Goal: Task Accomplishment & Management: Complete application form

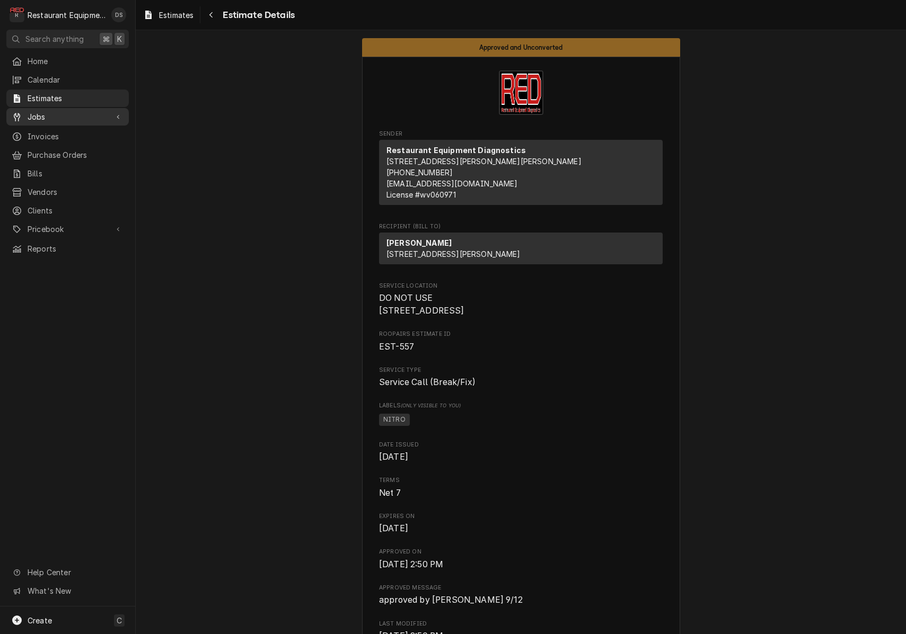
click at [52, 111] on span "Jobs" at bounding box center [68, 116] width 80 height 11
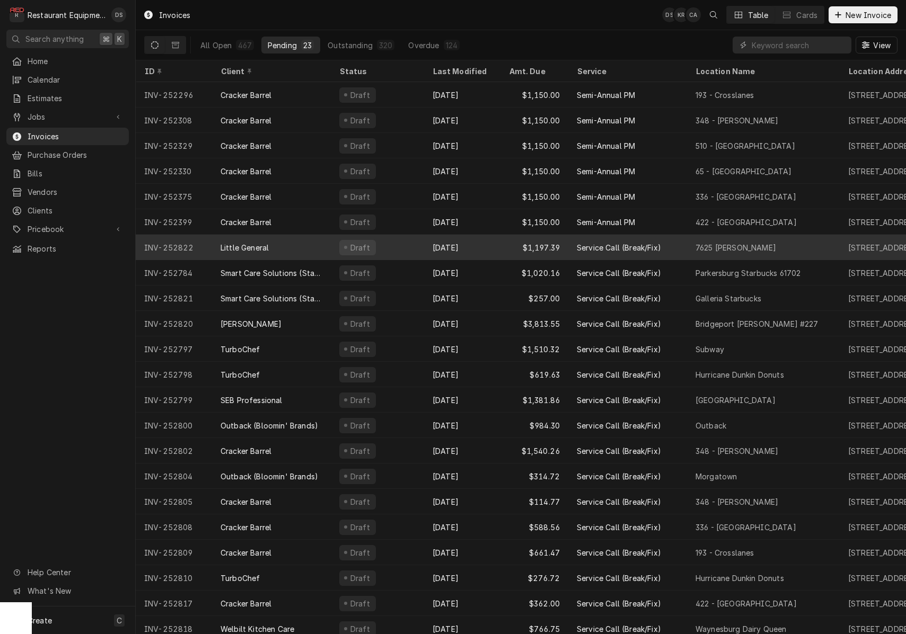
click at [408, 249] on div "Draft" at bounding box center [377, 247] width 93 height 25
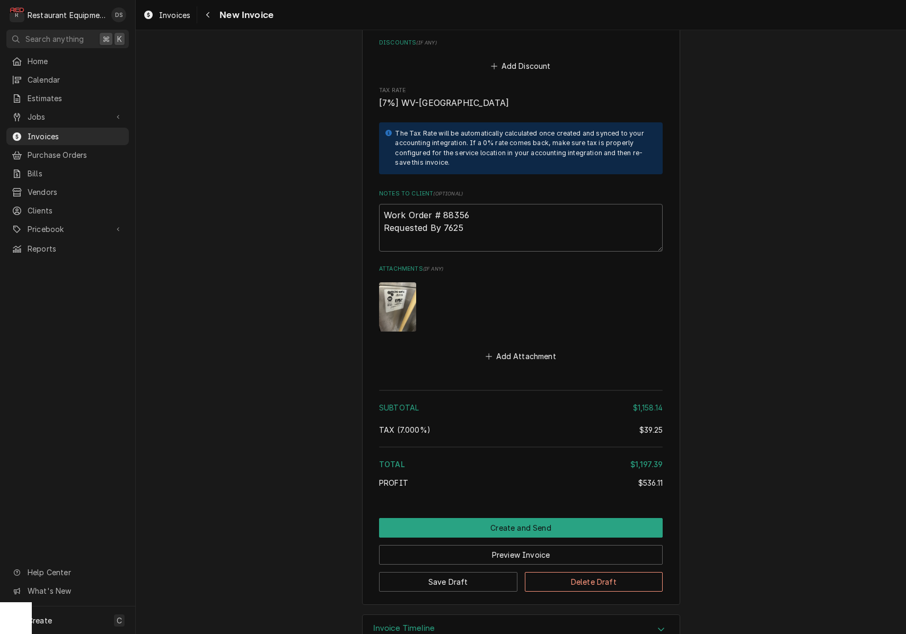
scroll to position [2245, 0]
click at [518, 519] on button "Create and Send" at bounding box center [521, 529] width 284 height 20
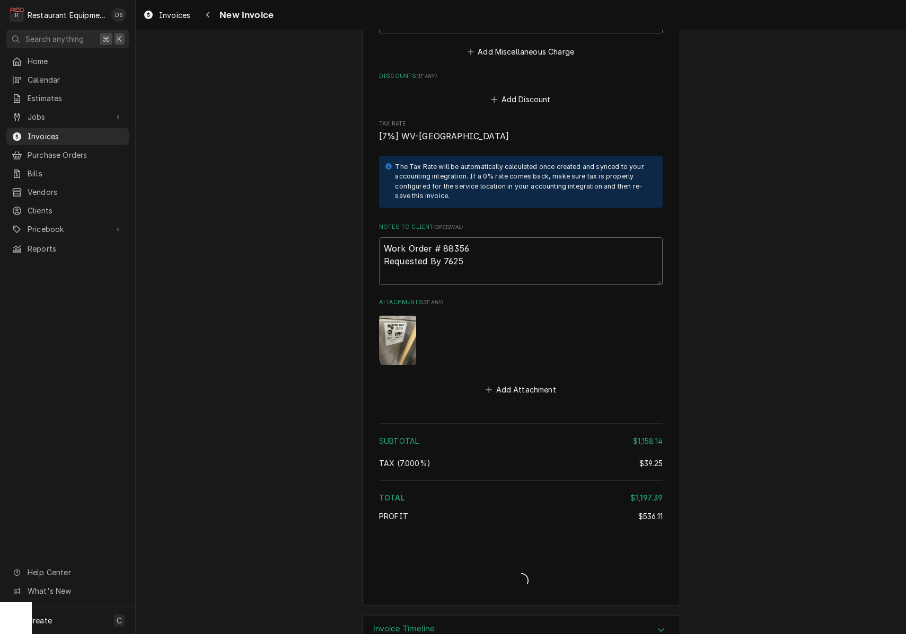
type textarea "x"
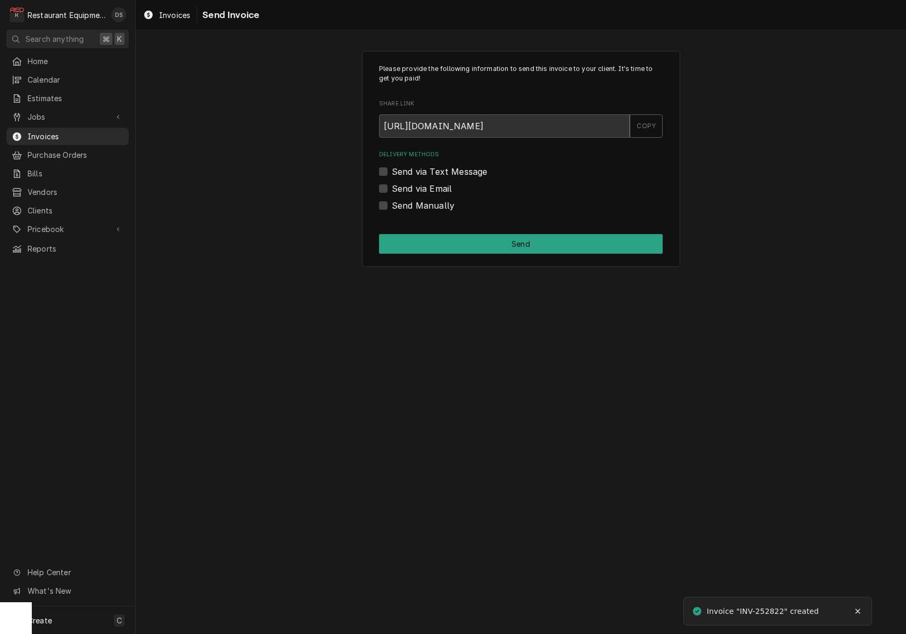
click at [392, 188] on label "Send via Email" at bounding box center [422, 188] width 60 height 13
click at [392, 188] on input "Send via Email" at bounding box center [534, 193] width 284 height 23
checkbox input "true"
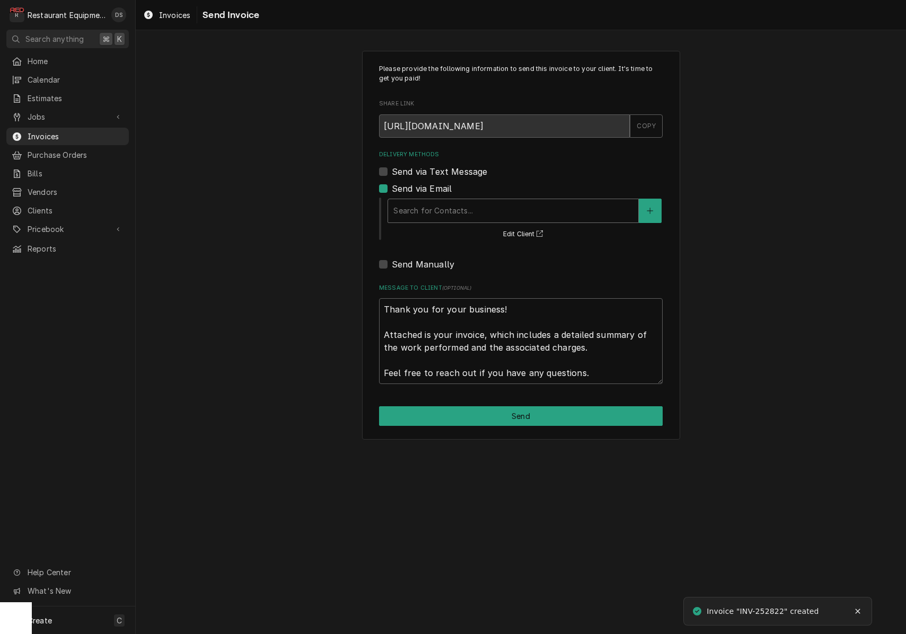
click at [475, 213] on div "Delivery Methods" at bounding box center [513, 210] width 240 height 19
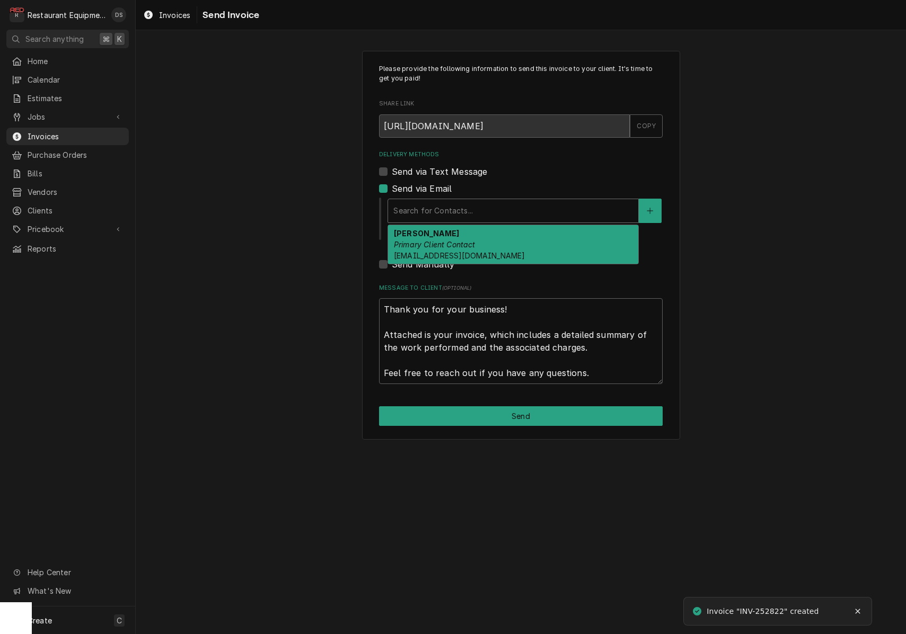
drag, startPoint x: 467, startPoint y: 241, endPoint x: 475, endPoint y: 284, distance: 43.2
click at [467, 241] on em "Primary Client Contact" at bounding box center [435, 244] width 82 height 9
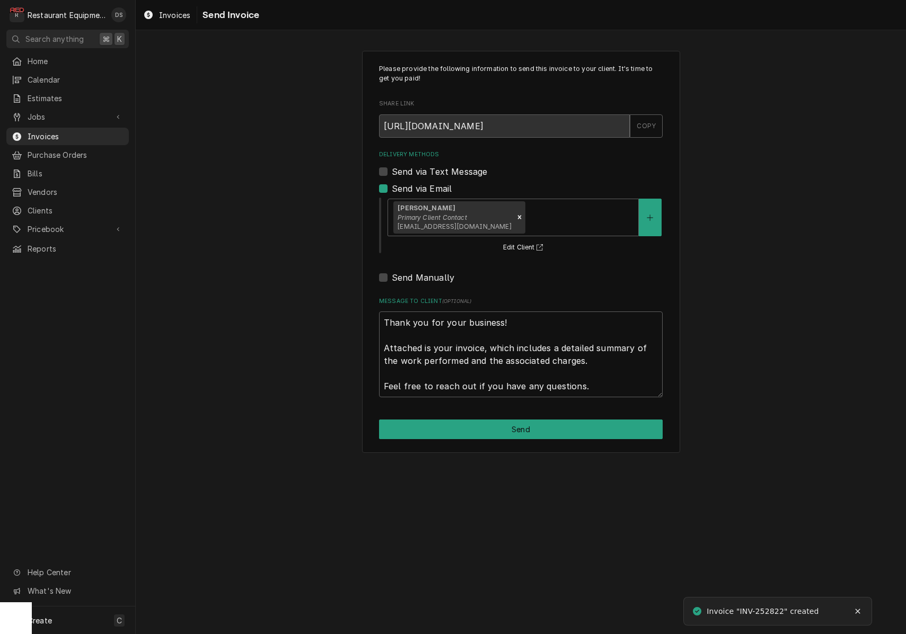
click at [535, 420] on button "Send" at bounding box center [521, 430] width 284 height 20
type textarea "x"
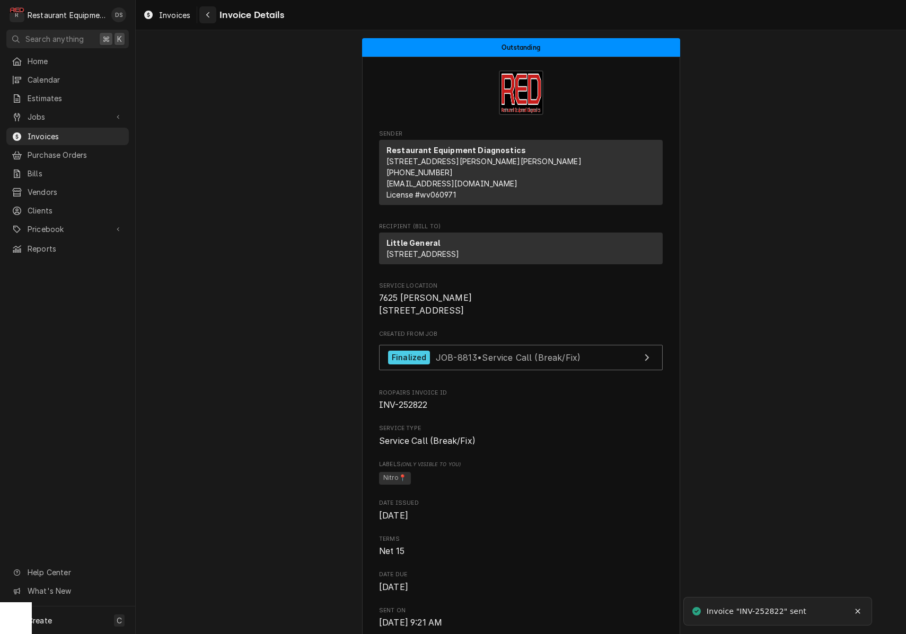
click at [210, 16] on icon "Navigate back" at bounding box center [208, 14] width 5 height 7
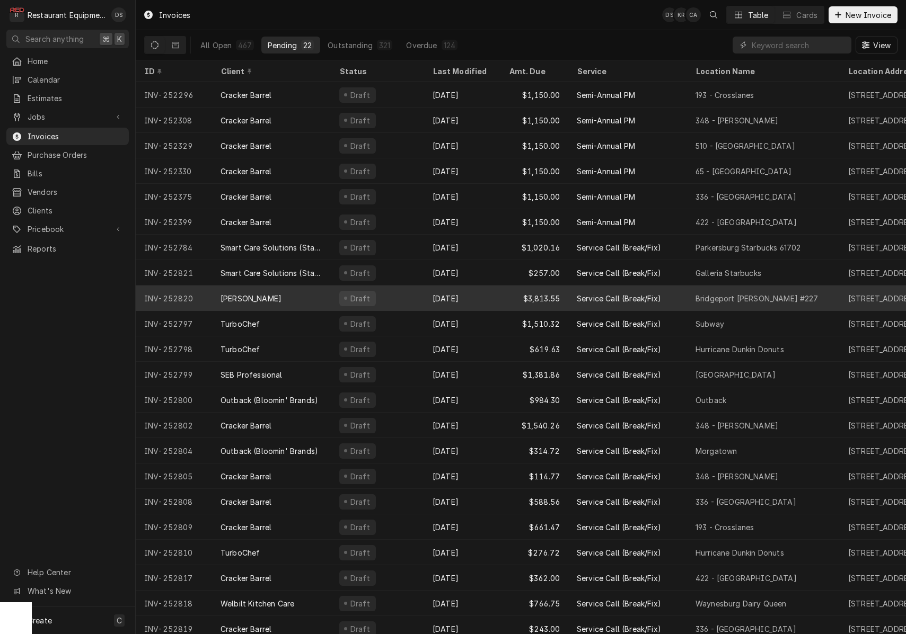
click at [397, 294] on div "Draft" at bounding box center [377, 298] width 93 height 25
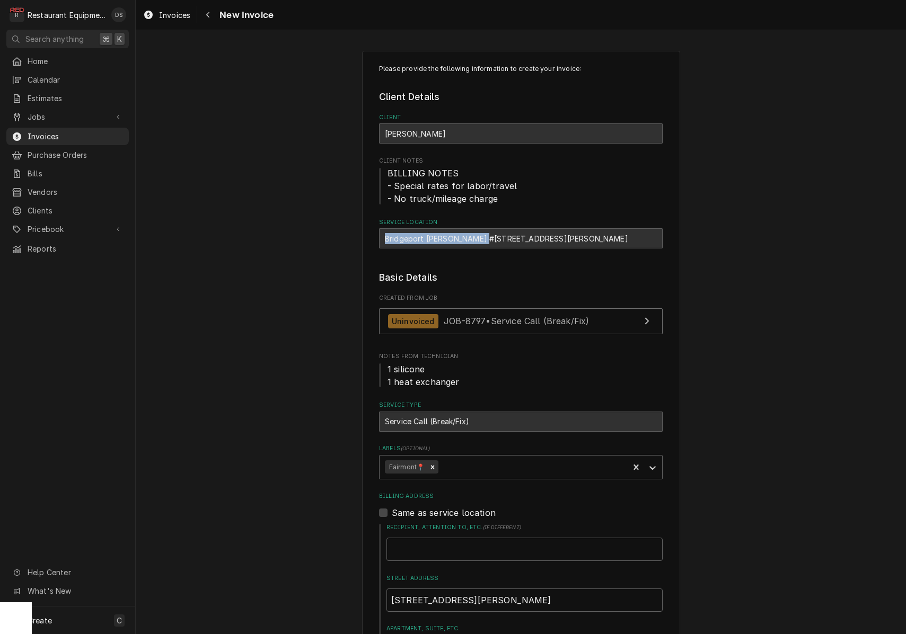
drag, startPoint x: 382, startPoint y: 236, endPoint x: 478, endPoint y: 240, distance: 96.5
click at [483, 240] on div "Bridgeport Bob Evans #227 / 1607 Johnson Ave, Bridgeport, WV 26330" at bounding box center [521, 238] width 284 height 20
copy div "Bridgeport Bob Evans #227"
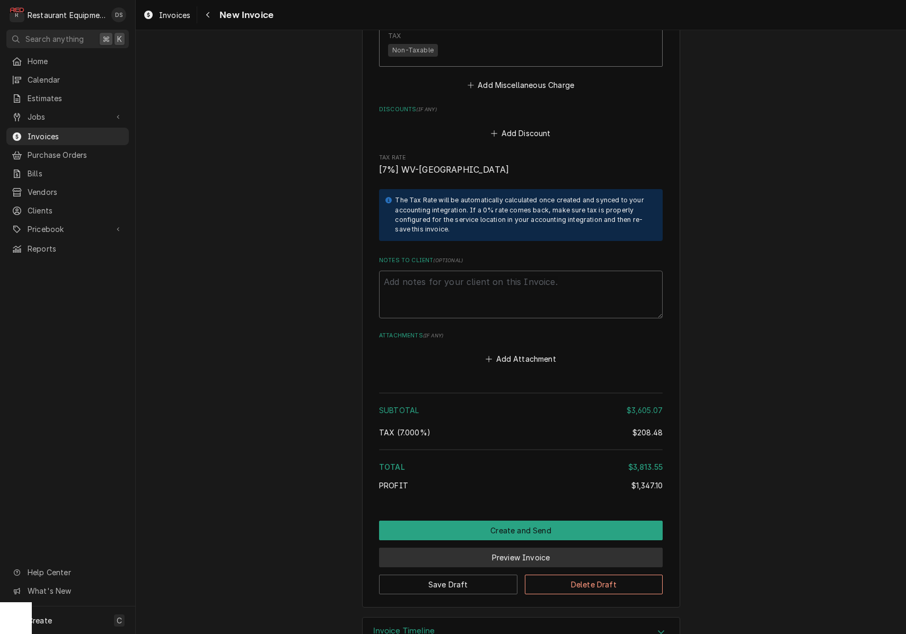
click at [515, 548] on button "Preview Invoice" at bounding box center [521, 558] width 284 height 20
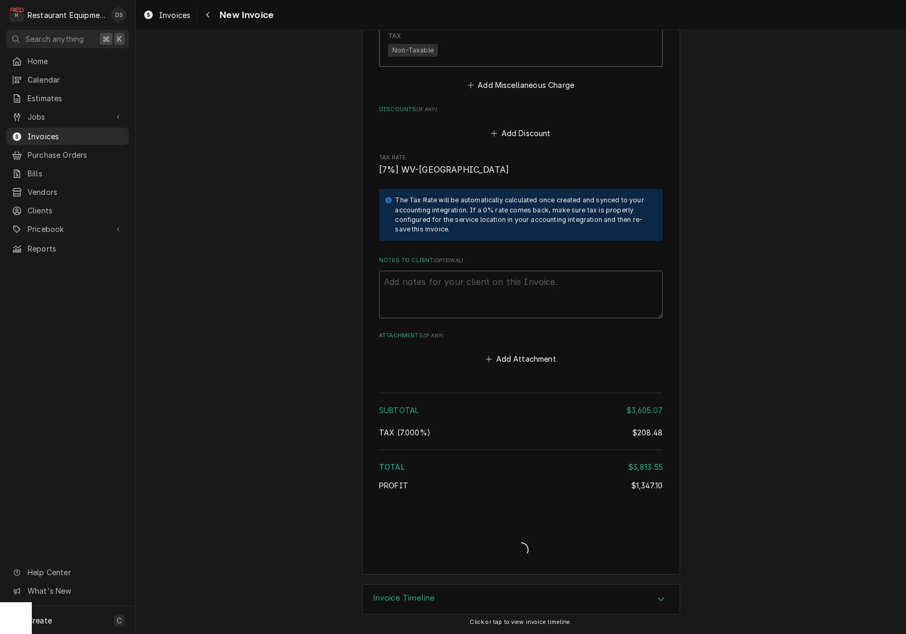
scroll to position [2295, 0]
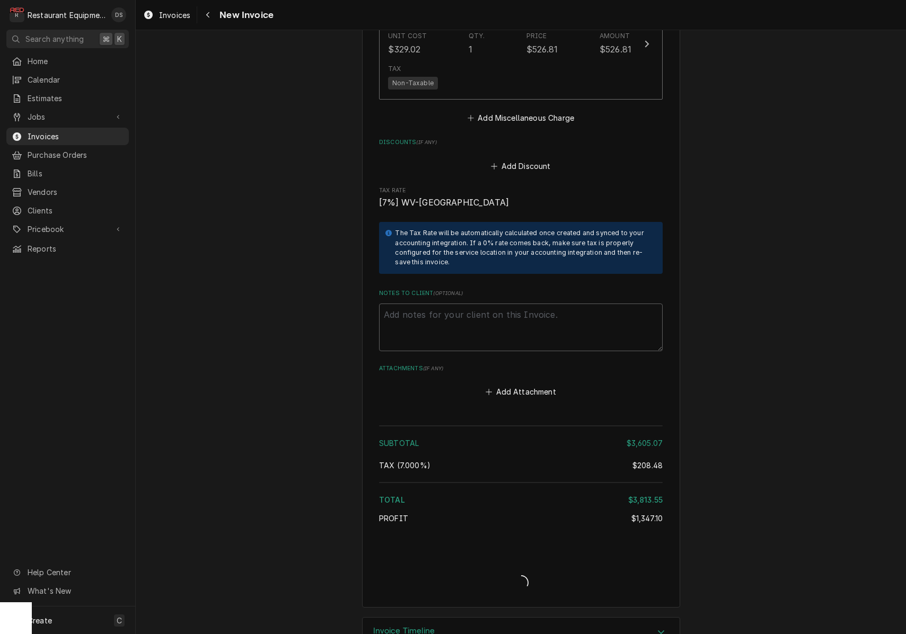
type textarea "x"
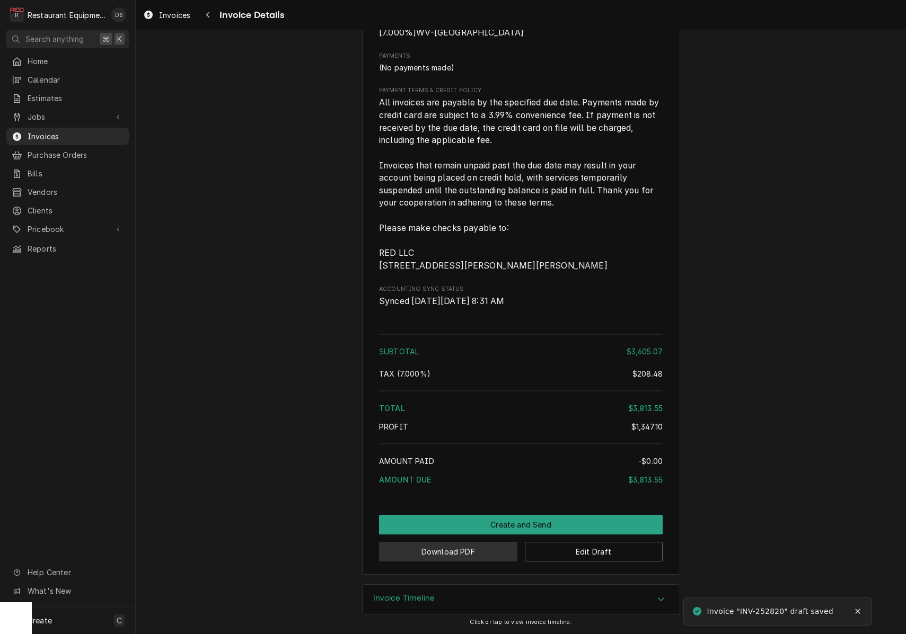
click at [463, 559] on button "Download PDF" at bounding box center [448, 552] width 138 height 20
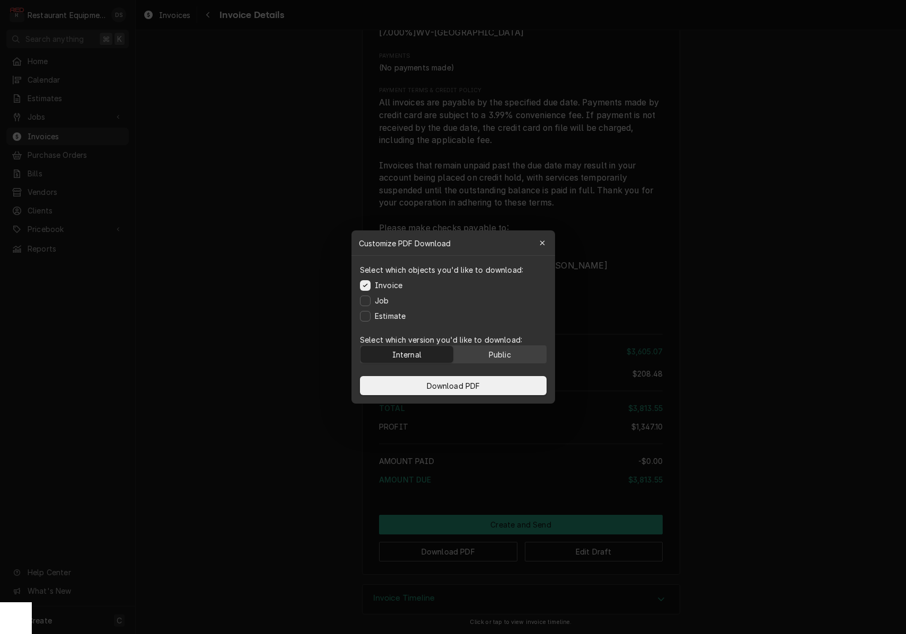
click at [495, 354] on div "Public" at bounding box center [499, 354] width 22 height 11
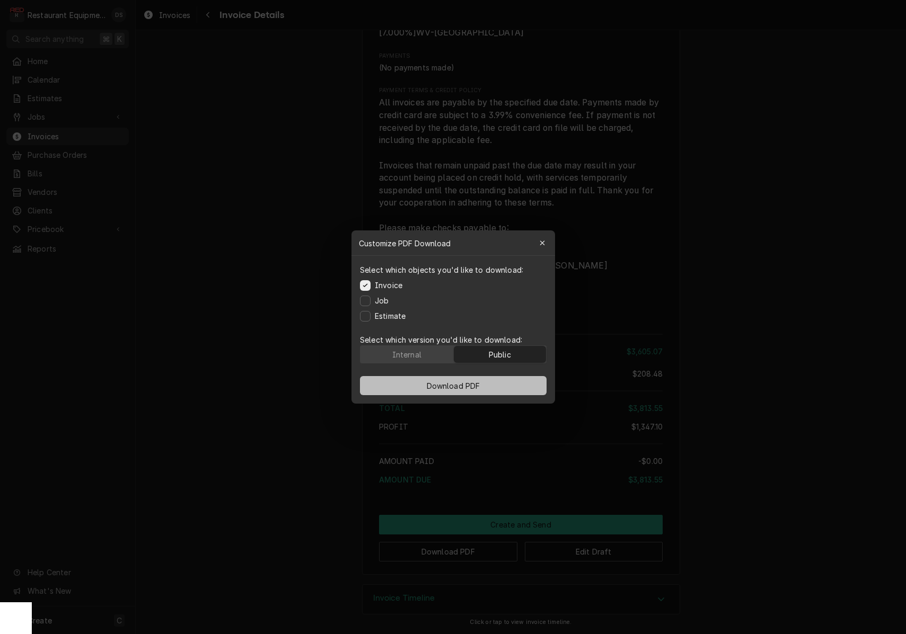
click at [492, 384] on button "Download PDF" at bounding box center [453, 385] width 187 height 19
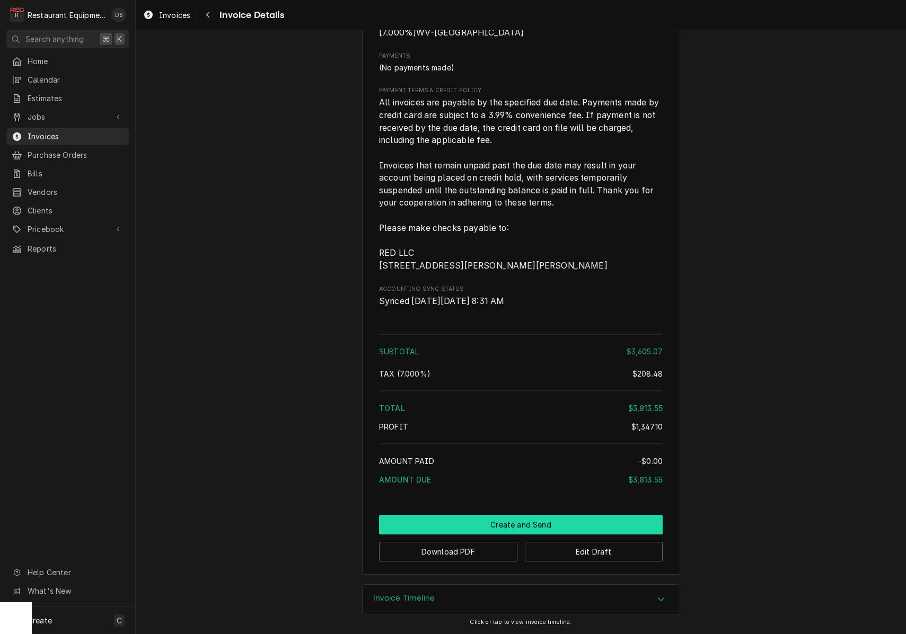
click at [537, 523] on button "Create and Send" at bounding box center [521, 525] width 284 height 20
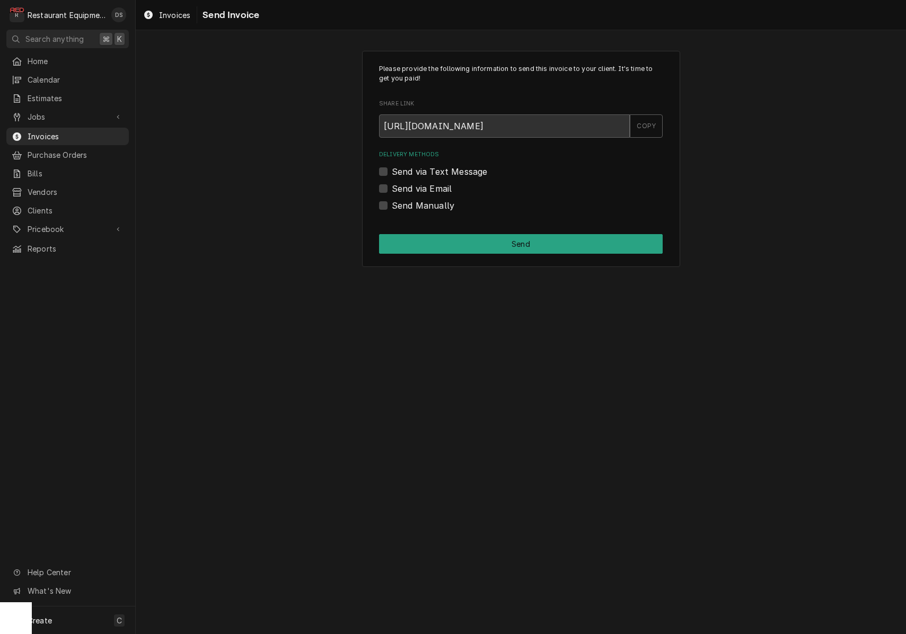
click at [392, 205] on label "Send Manually" at bounding box center [423, 205] width 63 height 13
click at [392, 205] on input "Send Manually" at bounding box center [534, 210] width 284 height 23
checkbox input "true"
click at [435, 241] on button "Send" at bounding box center [521, 244] width 284 height 20
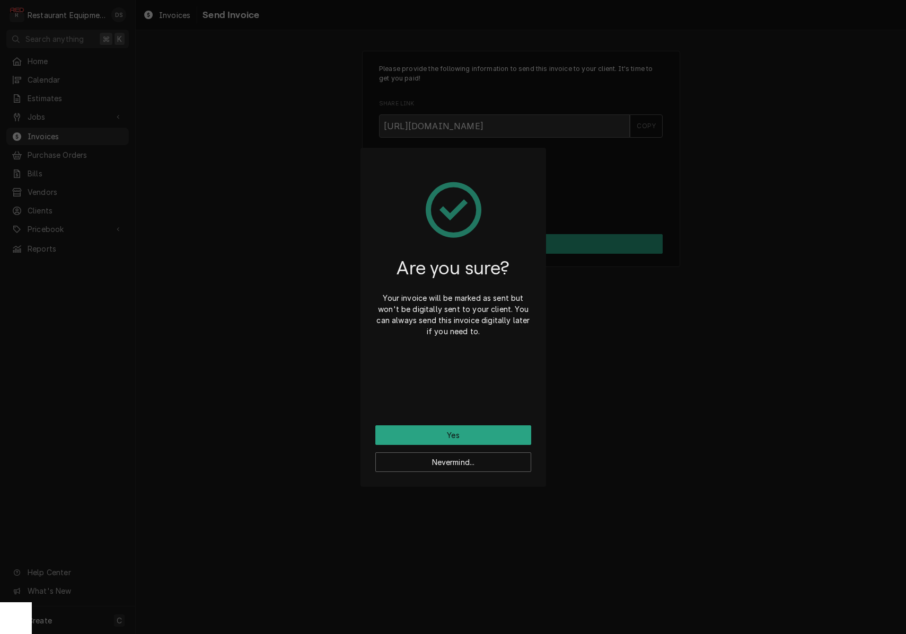
click at [486, 435] on button "Yes" at bounding box center [453, 436] width 156 height 20
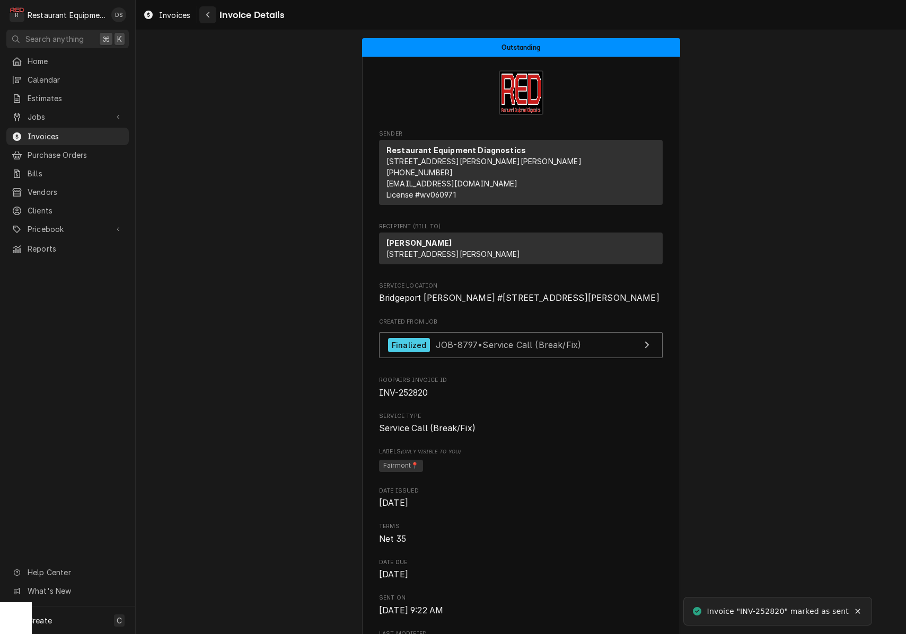
click at [211, 20] on button "Navigate back" at bounding box center [207, 14] width 17 height 17
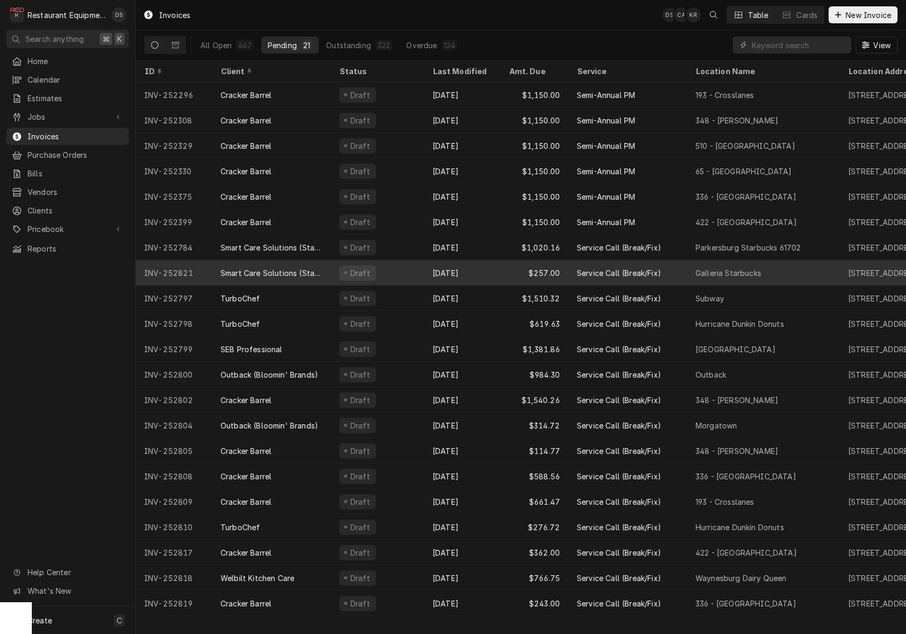
click at [312, 263] on div "Smart Care Solutions (Starbucks Corporate)" at bounding box center [271, 272] width 119 height 25
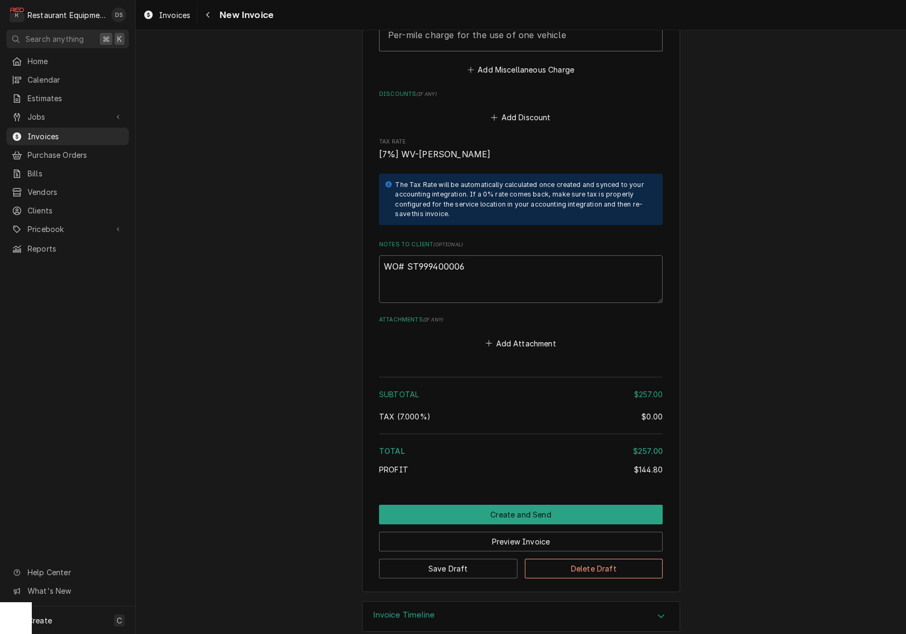
scroll to position [1649, 0]
drag, startPoint x: 473, startPoint y: 253, endPoint x: 410, endPoint y: 252, distance: 62.5
click at [409, 256] on textarea "WO# ST999400006" at bounding box center [521, 280] width 284 height 48
click at [529, 533] on button "Preview Invoice" at bounding box center [521, 543] width 284 height 20
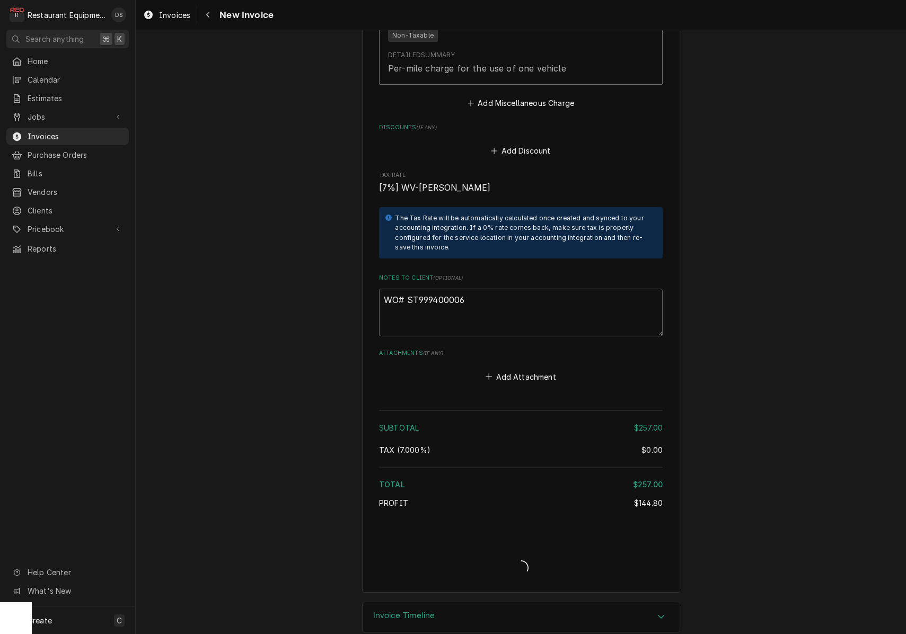
type textarea "x"
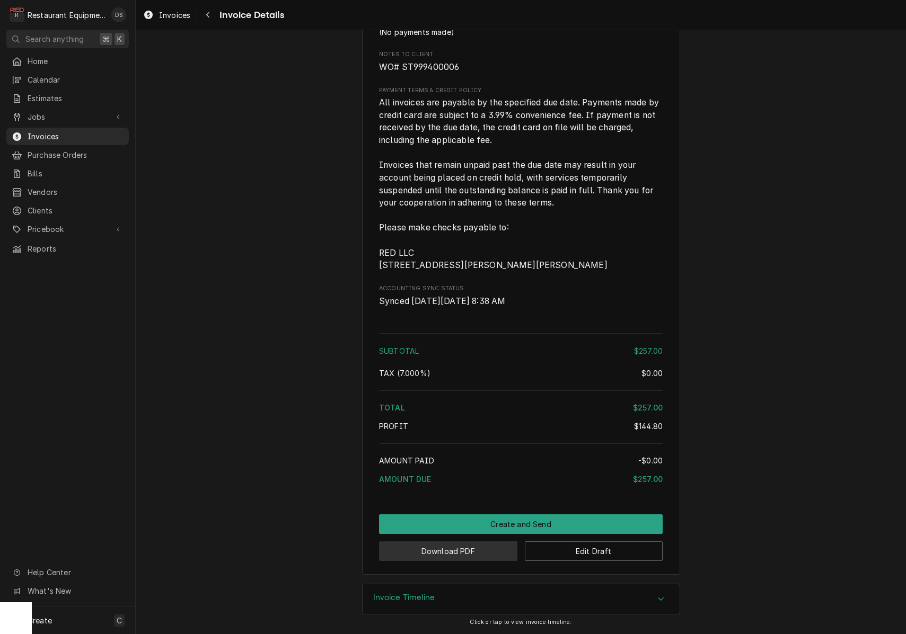
click at [452, 555] on button "Download PDF" at bounding box center [448, 552] width 138 height 20
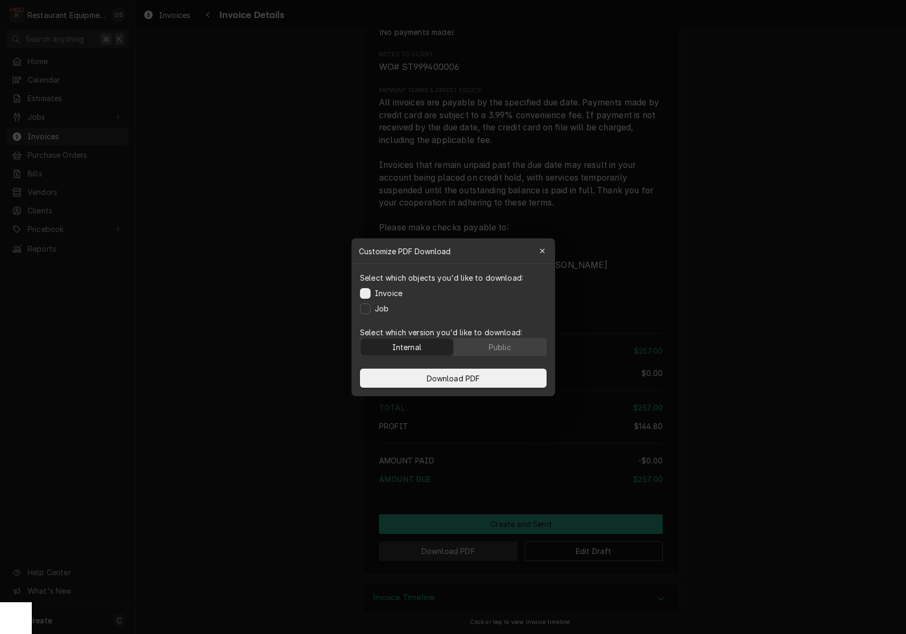
click at [452, 555] on body "R Restaurant Equipment Diagnostics DS Search anything ⌘ K Home Calendar Estimat…" at bounding box center [453, 317] width 906 height 634
click at [504, 341] on button "Public" at bounding box center [499, 347] width 93 height 17
click at [509, 369] on button "Download PDF" at bounding box center [453, 378] width 187 height 19
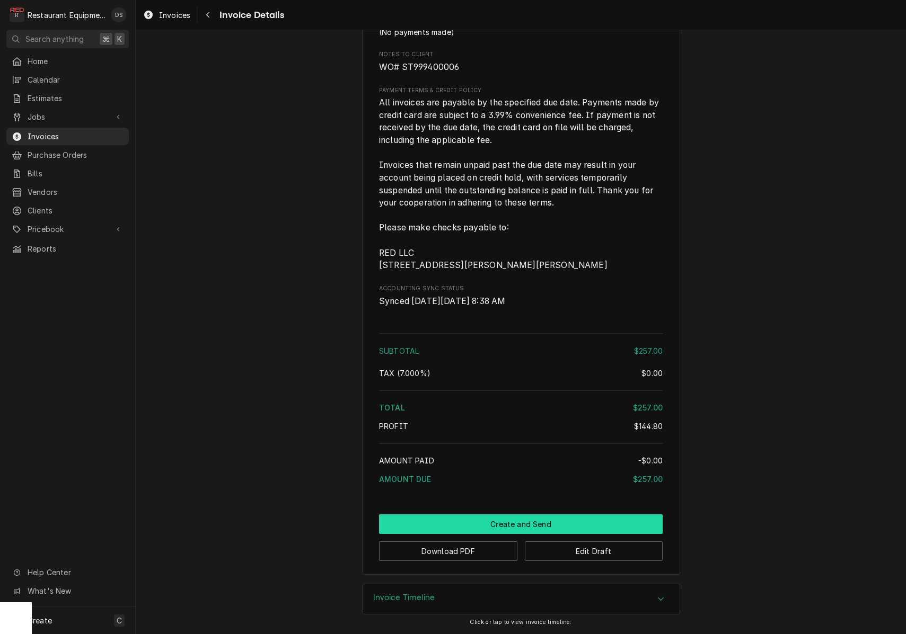
click at [496, 527] on button "Create and Send" at bounding box center [521, 525] width 284 height 20
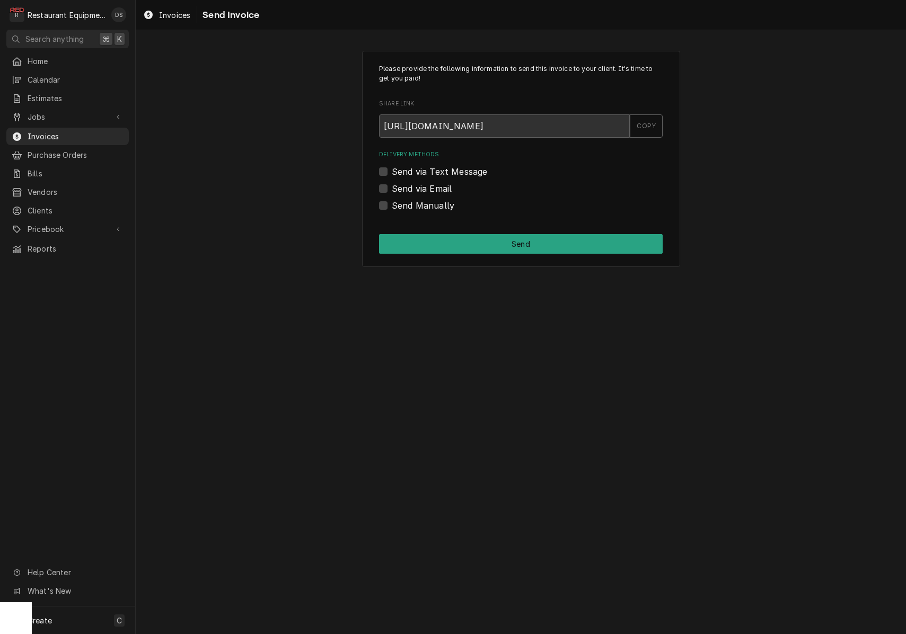
click at [392, 204] on label "Send Manually" at bounding box center [423, 205] width 63 height 13
click at [392, 204] on input "Send Manually" at bounding box center [534, 210] width 284 height 23
checkbox input "true"
click at [475, 243] on button "Send" at bounding box center [521, 244] width 284 height 20
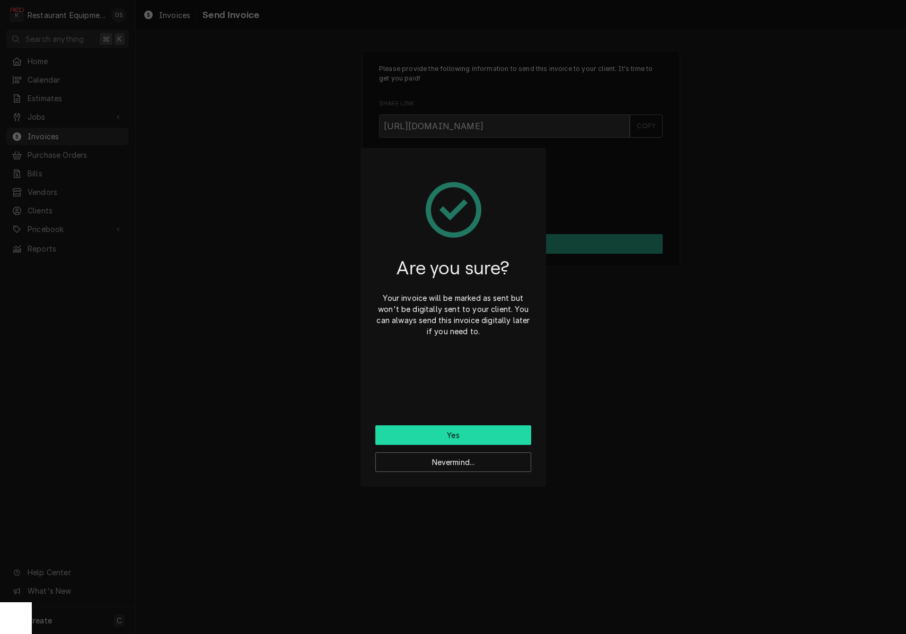
click at [470, 428] on button "Yes" at bounding box center [453, 436] width 156 height 20
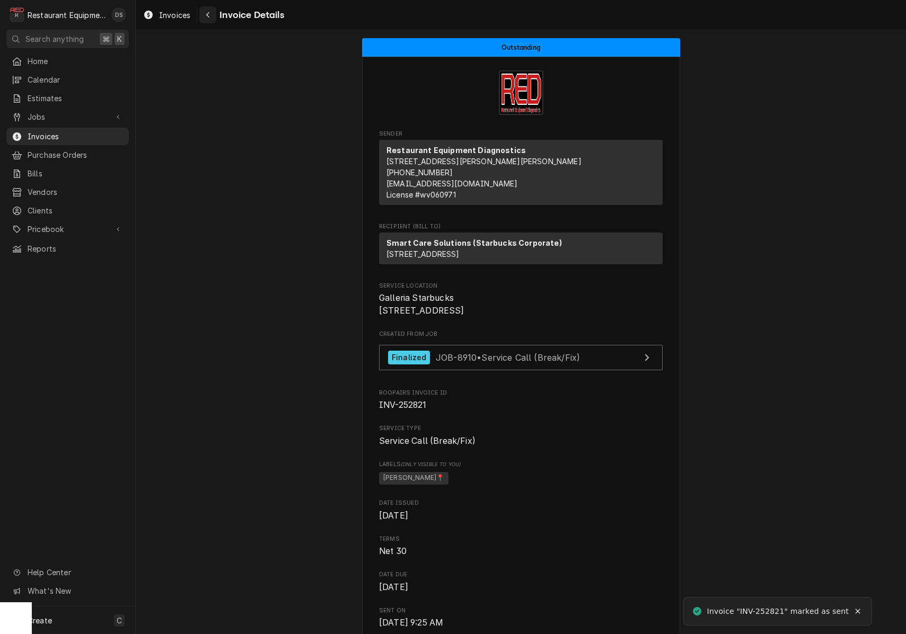
click at [211, 19] on div "Navigate back" at bounding box center [207, 15] width 11 height 11
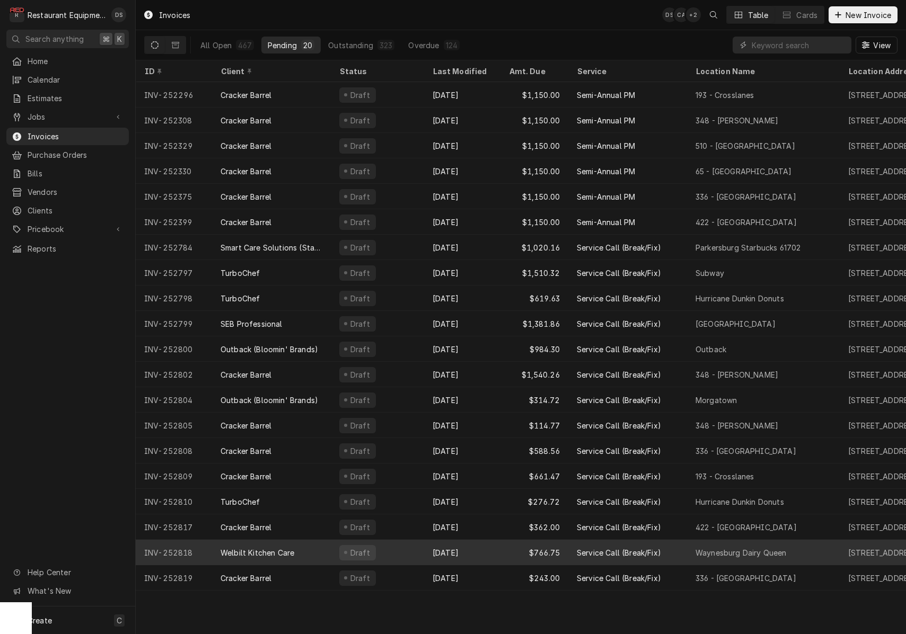
click at [314, 548] on div "Welbilt Kitchen Care" at bounding box center [271, 552] width 119 height 25
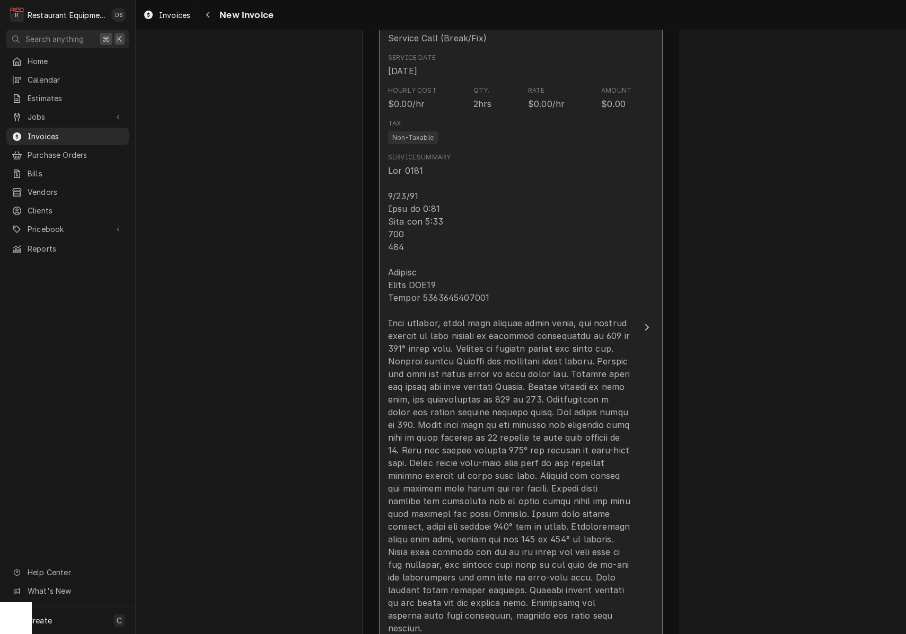
scroll to position [718, 0]
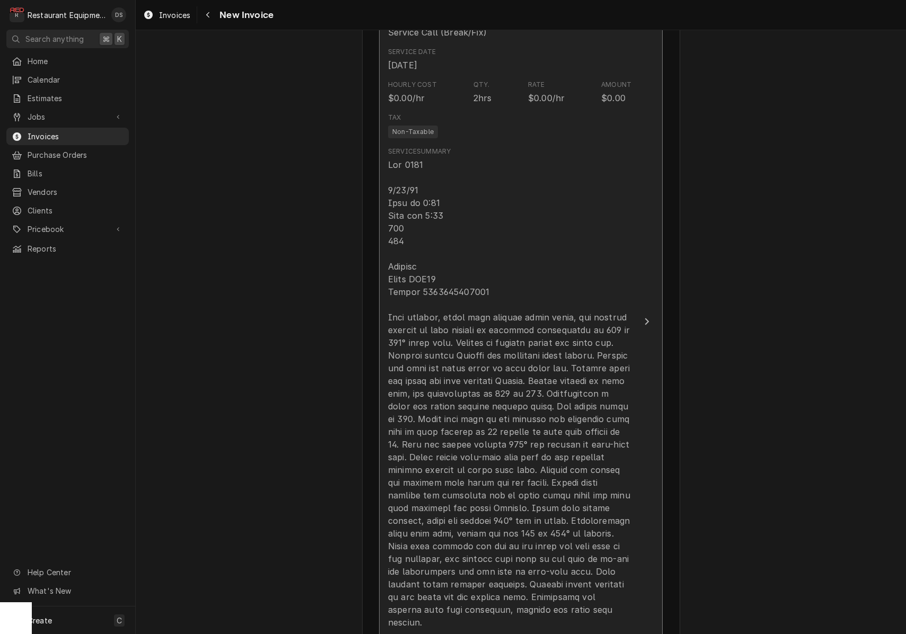
click at [443, 300] on div "Update Line Item" at bounding box center [509, 393] width 243 height 471
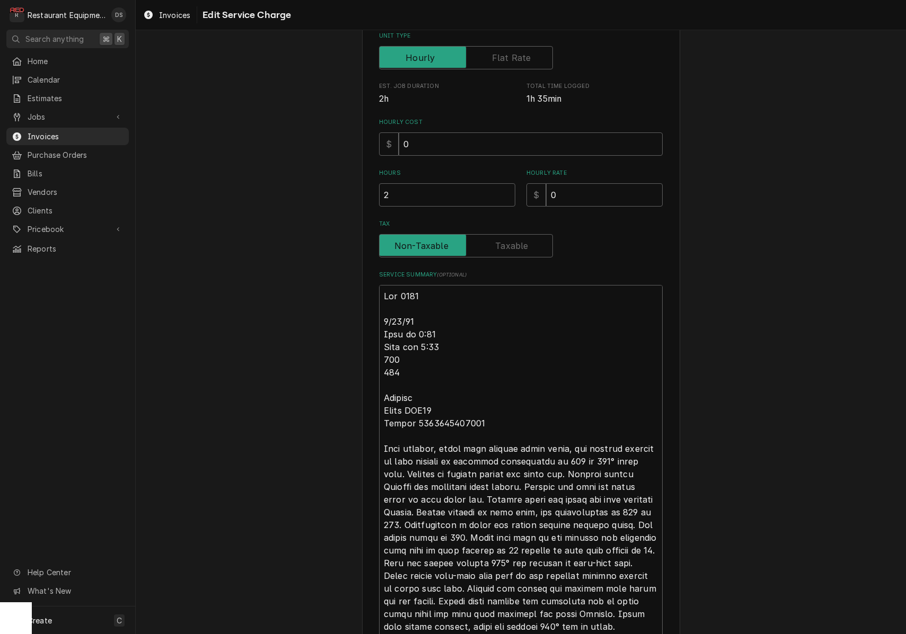
scroll to position [192, 0]
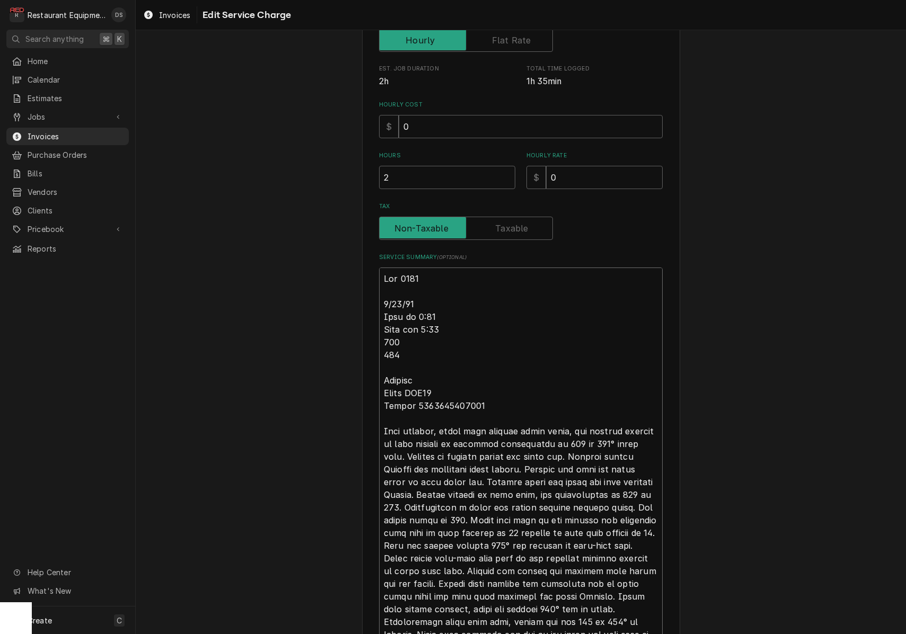
drag, startPoint x: 476, startPoint y: 402, endPoint x: 422, endPoint y: 402, distance: 54.6
click at [409, 403] on textarea "Service Summary ( optional )" at bounding box center [521, 482] width 284 height 429
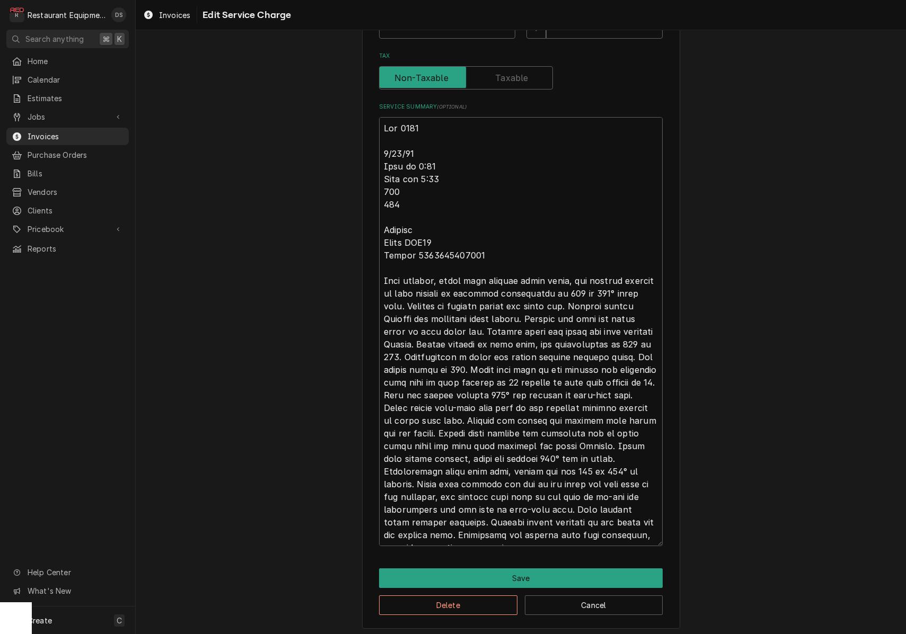
scroll to position [0, 0]
click at [502, 573] on button "Save" at bounding box center [521, 579] width 284 height 20
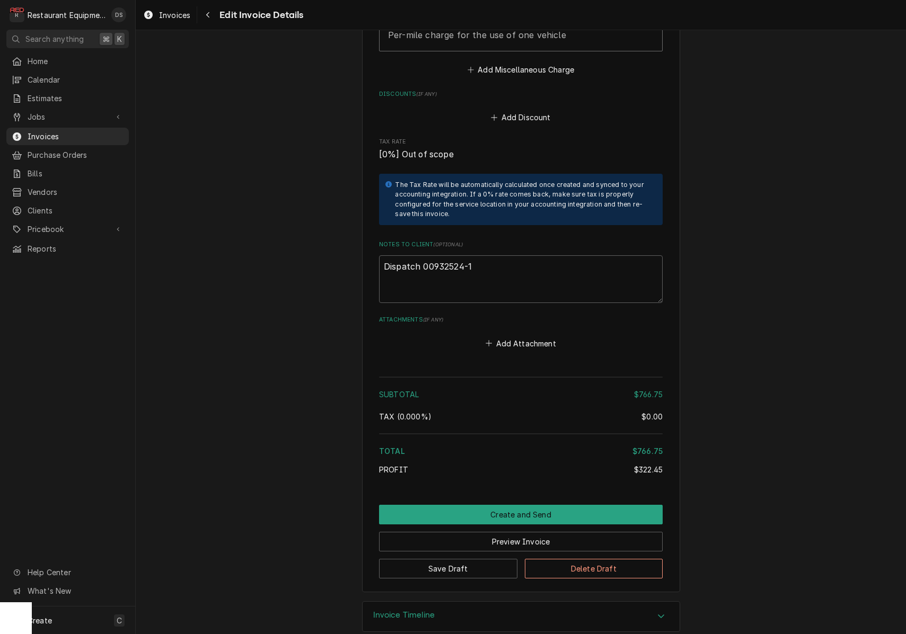
scroll to position [1942, 0]
drag, startPoint x: 460, startPoint y: 252, endPoint x: 426, endPoint y: 253, distance: 33.9
click at [422, 256] on textarea "Dispatch 00932524-1" at bounding box center [521, 280] width 284 height 48
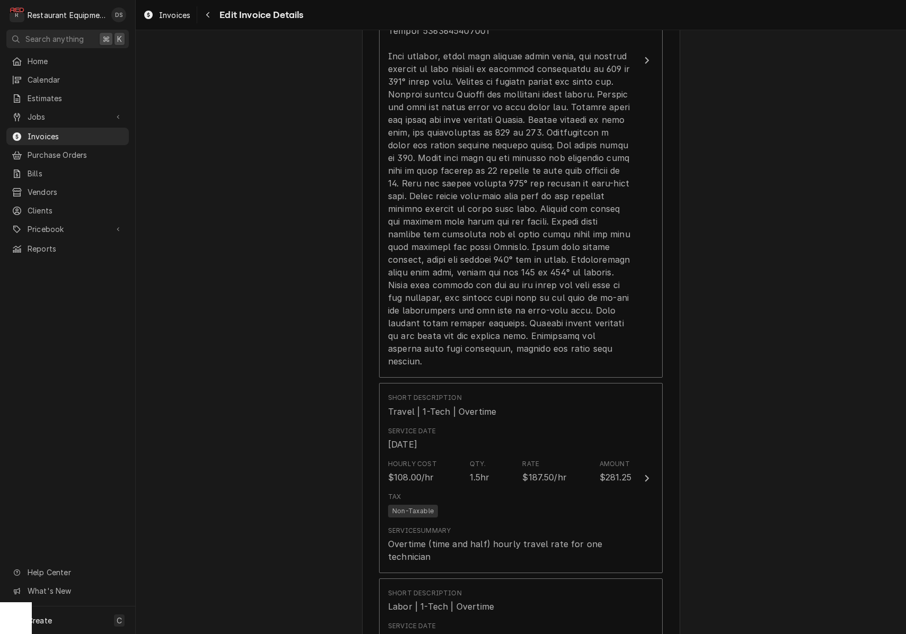
scroll to position [963, 0]
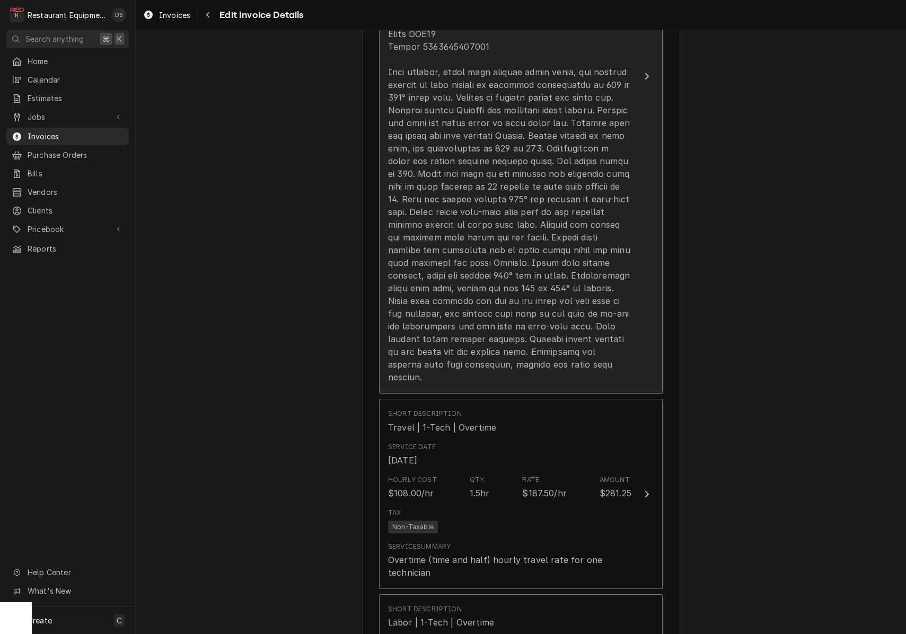
click at [519, 241] on div "Update Line Item" at bounding box center [509, 148] width 243 height 471
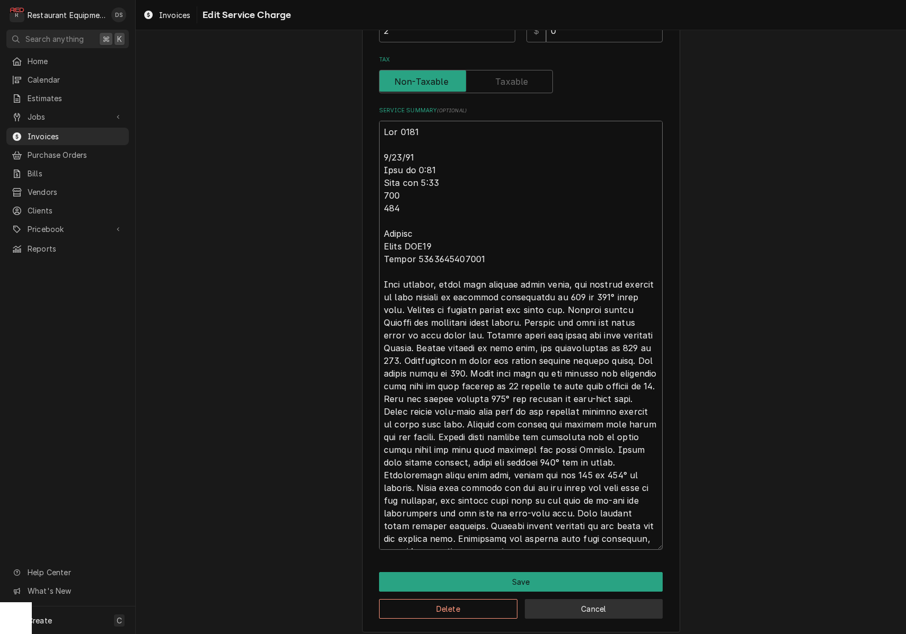
scroll to position [341, 0]
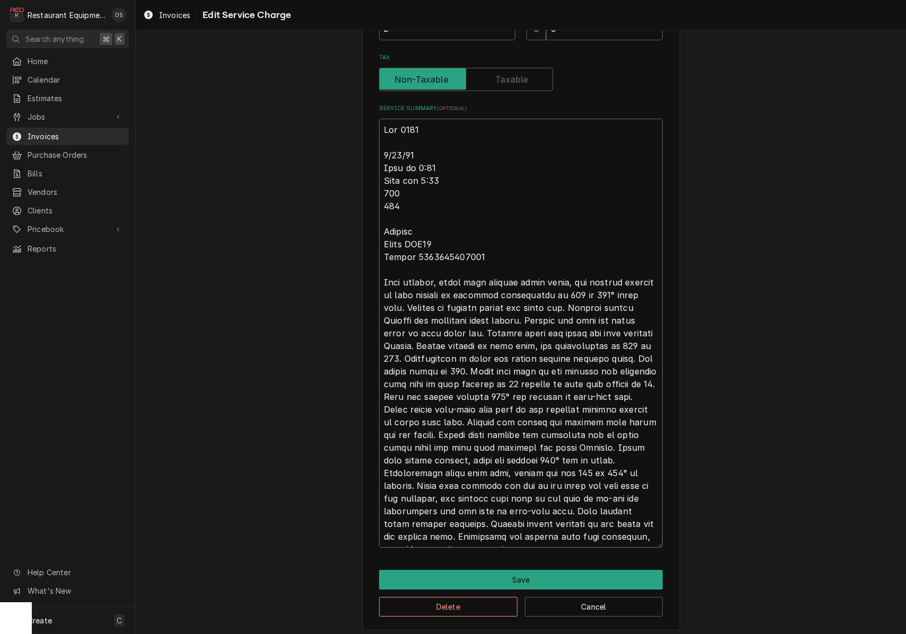
drag, startPoint x: 398, startPoint y: 312, endPoint x: 619, endPoint y: 450, distance: 260.7
click at [655, 528] on textarea "Service Summary ( optional )" at bounding box center [521, 333] width 284 height 429
click at [546, 576] on button "Save" at bounding box center [521, 580] width 284 height 20
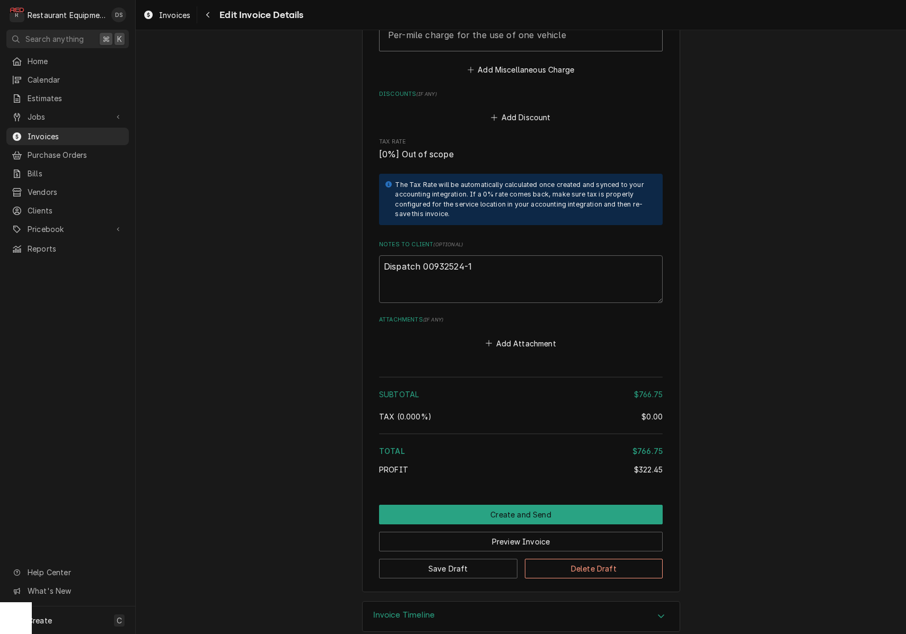
scroll to position [1942, 0]
drag, startPoint x: 486, startPoint y: 260, endPoint x: 484, endPoint y: 255, distance: 5.7
click at [485, 259] on textarea "Dispatch 00932524-1" at bounding box center [521, 280] width 284 height 48
drag, startPoint x: 476, startPoint y: 252, endPoint x: 422, endPoint y: 251, distance: 54.1
click at [422, 256] on textarea "Dispatch 00932524-1" at bounding box center [521, 280] width 284 height 48
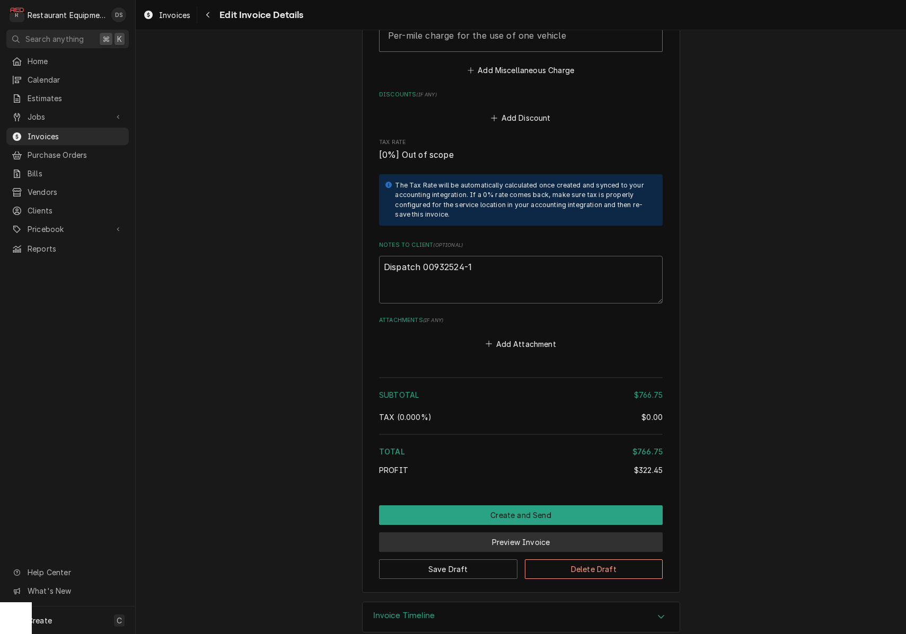
click at [532, 533] on button "Preview Invoice" at bounding box center [521, 543] width 284 height 20
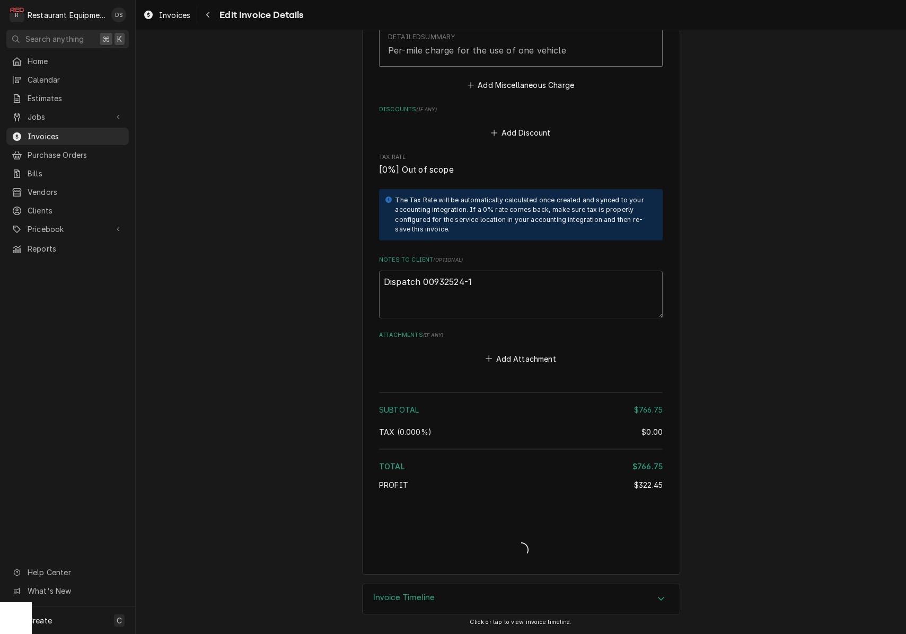
type textarea "x"
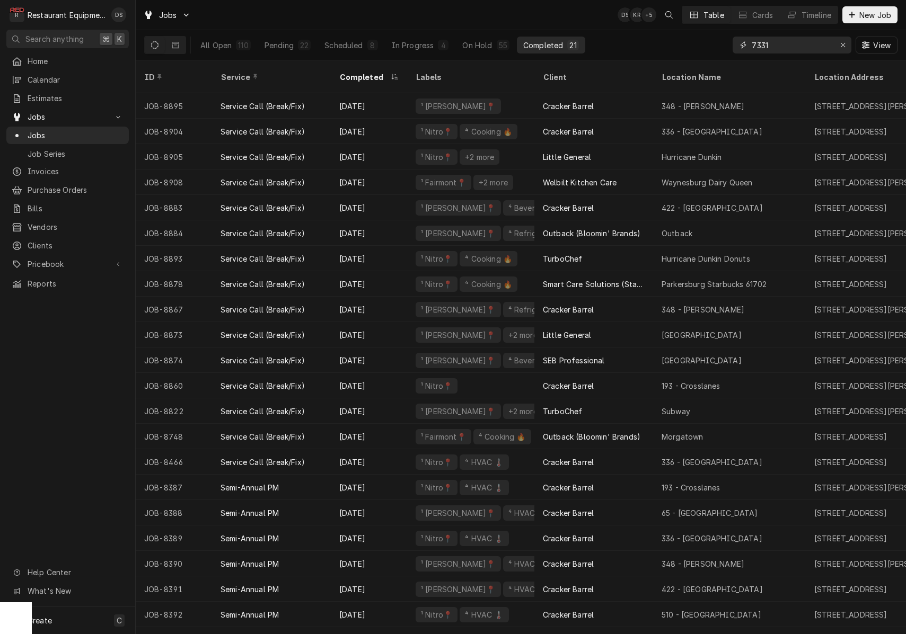
type input "7331"
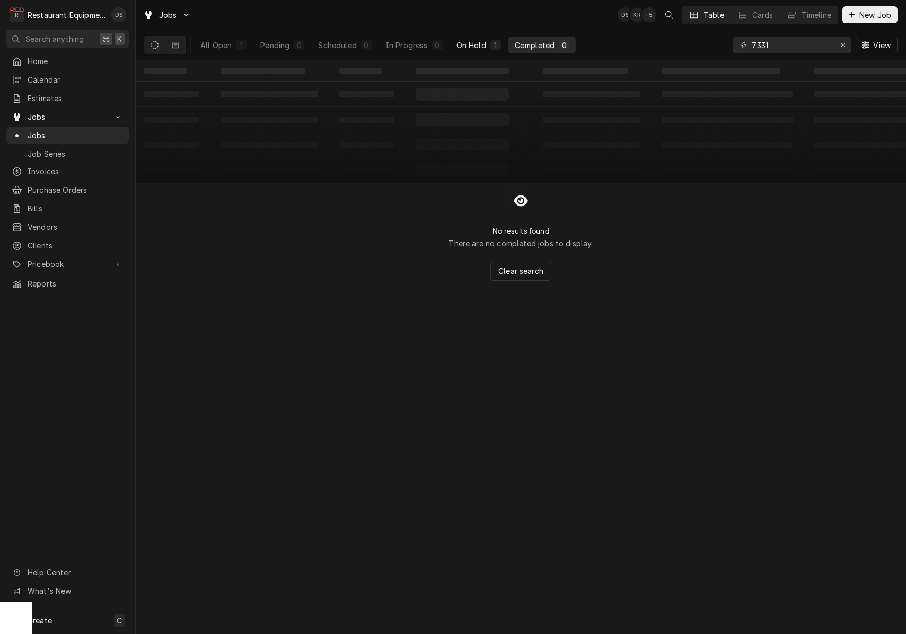
click at [470, 41] on div "On Hold" at bounding box center [471, 45] width 30 height 11
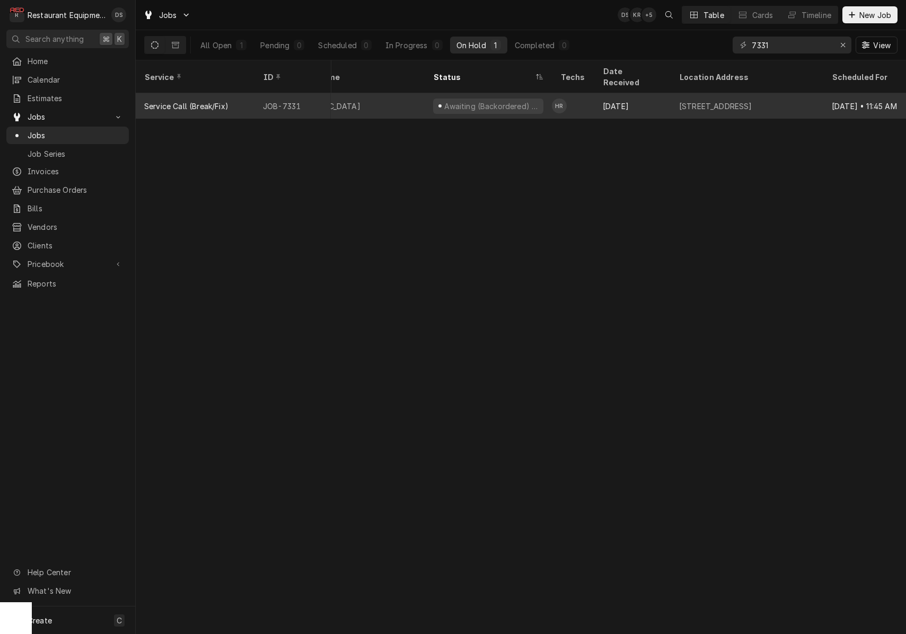
scroll to position [0, 406]
click at [734, 101] on div "500 Town Center Rd, Fayetteville, WV 25840" at bounding box center [707, 106] width 73 height 11
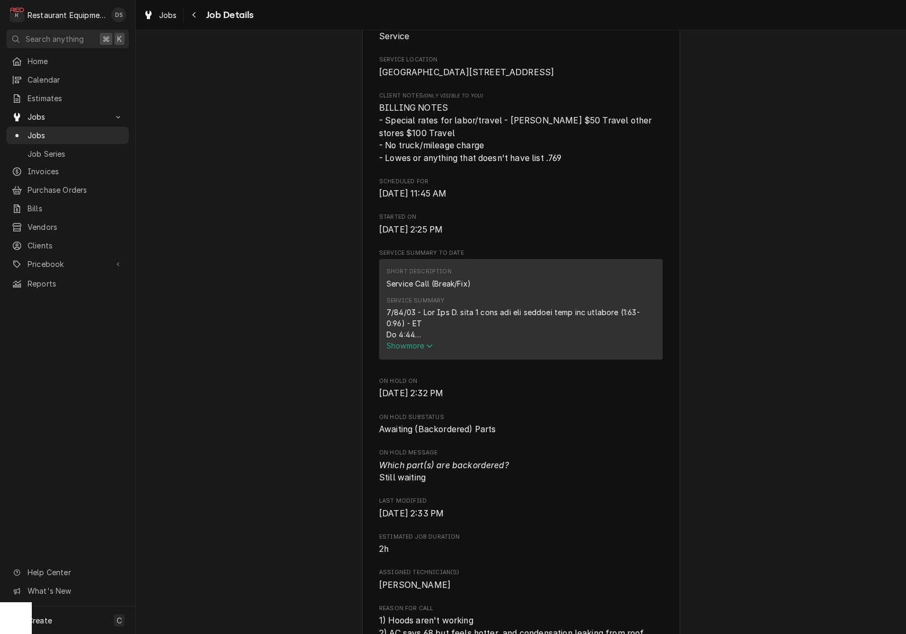
scroll to position [232, 0]
click at [409, 349] on span "Show more" at bounding box center [409, 344] width 47 height 9
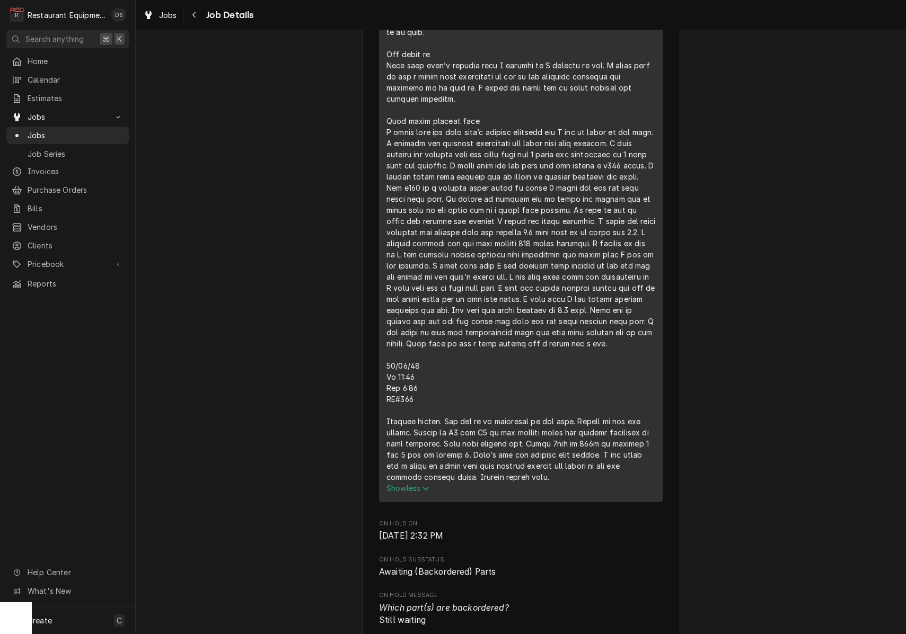
scroll to position [658, 0]
click at [193, 14] on icon "Navigate back" at bounding box center [193, 15] width 3 height 6
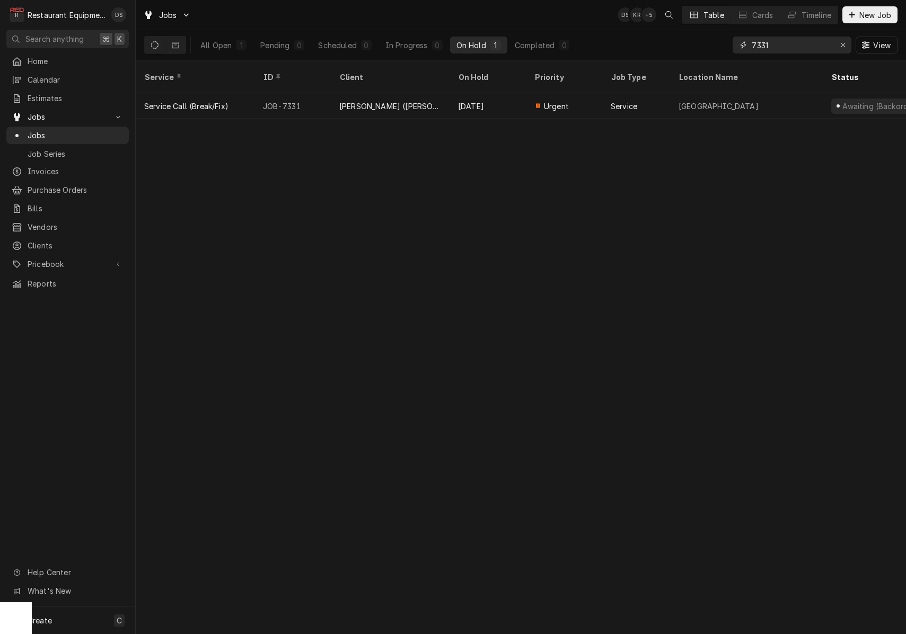
drag, startPoint x: 775, startPoint y: 46, endPoint x: 701, endPoint y: 36, distance: 74.8
click at [701, 36] on div "All Open 1 Pending 0 Scheduled 0 In Progress 0 On Hold 1 Completed 0 7331 View" at bounding box center [520, 45] width 753 height 30
type input "8736"
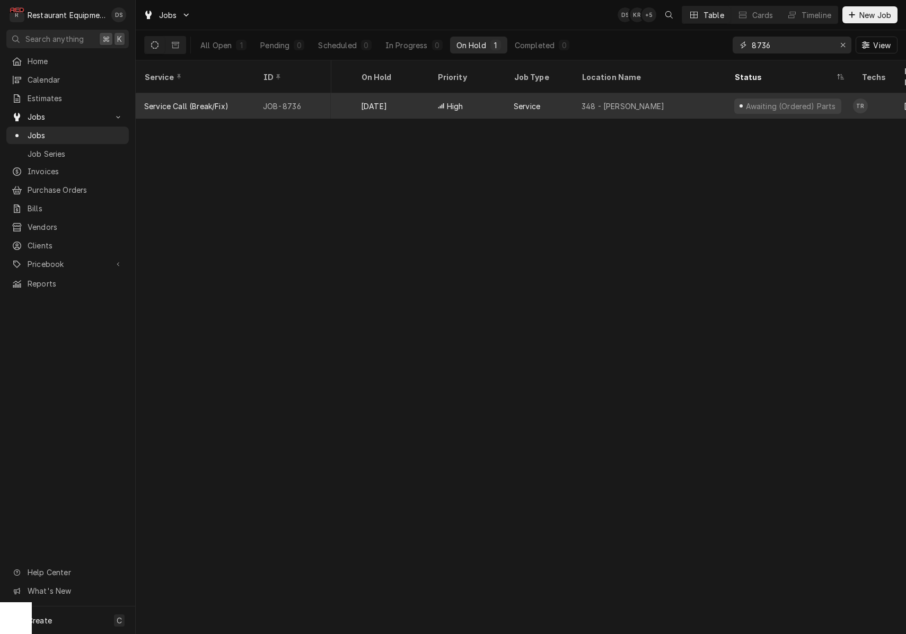
scroll to position [0, 102]
click at [708, 96] on div "348 - Beckley" at bounding box center [644, 105] width 153 height 25
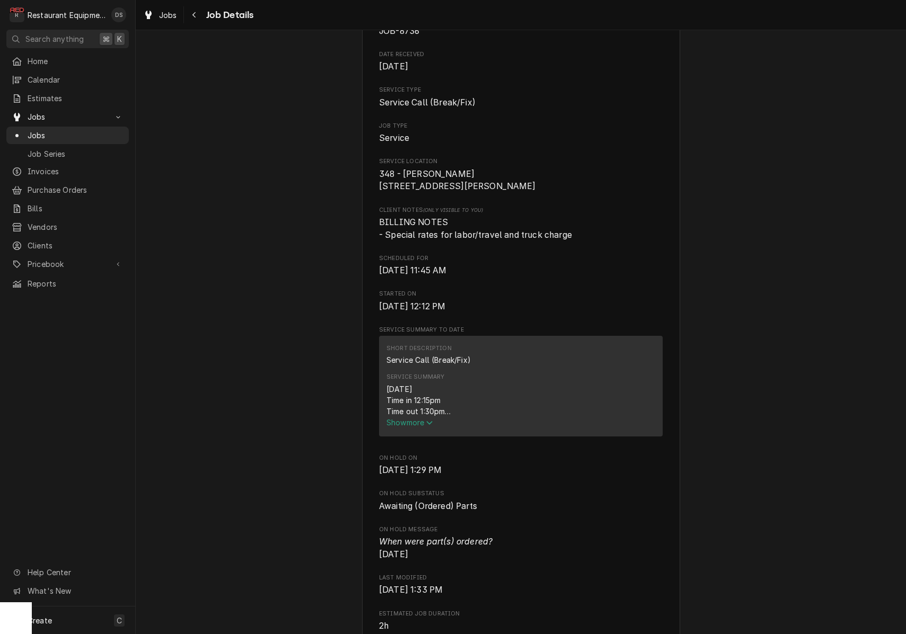
click at [412, 425] on span "Show more" at bounding box center [409, 422] width 47 height 9
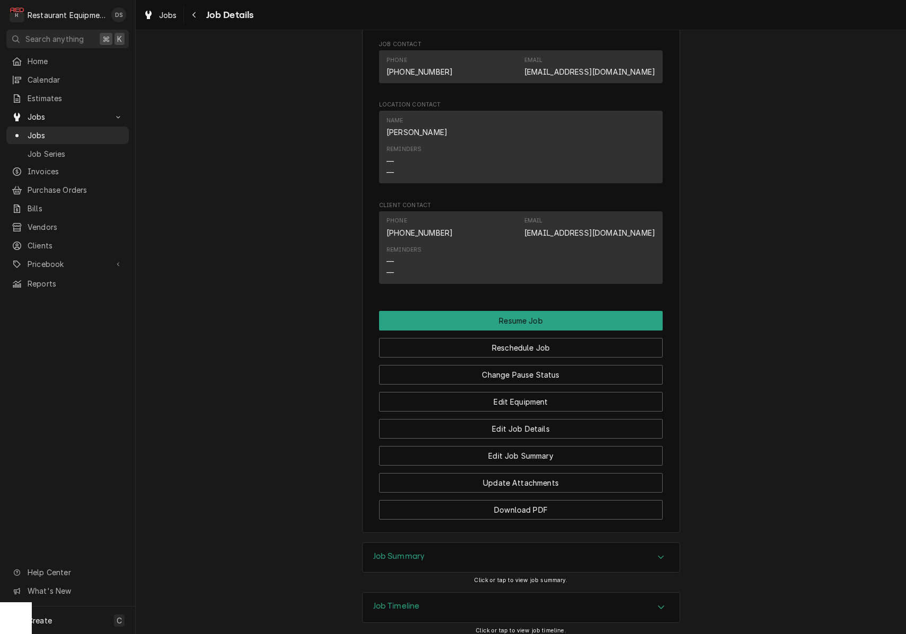
scroll to position [1167, 0]
click at [504, 312] on button "Resume Job" at bounding box center [521, 320] width 284 height 20
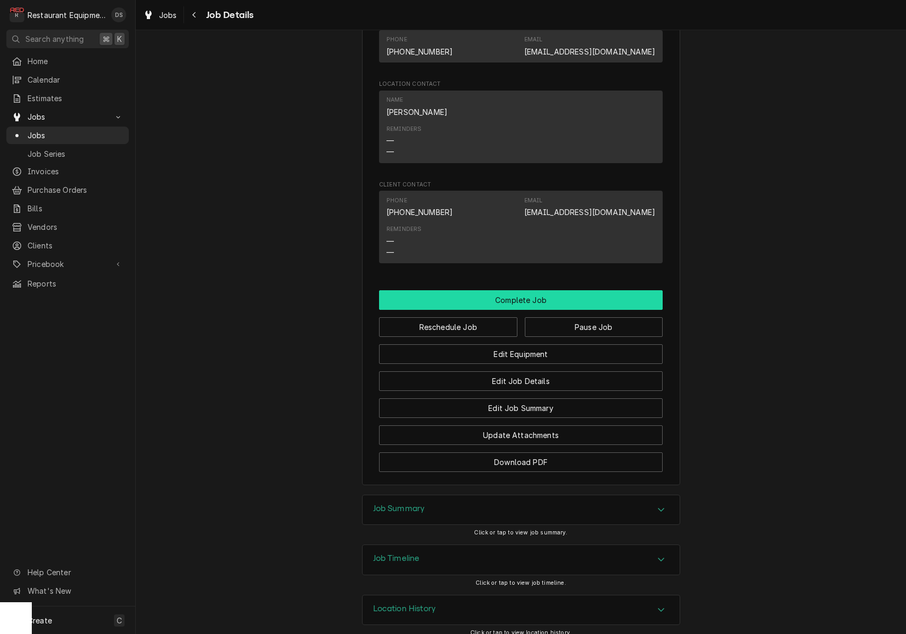
click at [531, 295] on button "Complete Job" at bounding box center [521, 300] width 284 height 20
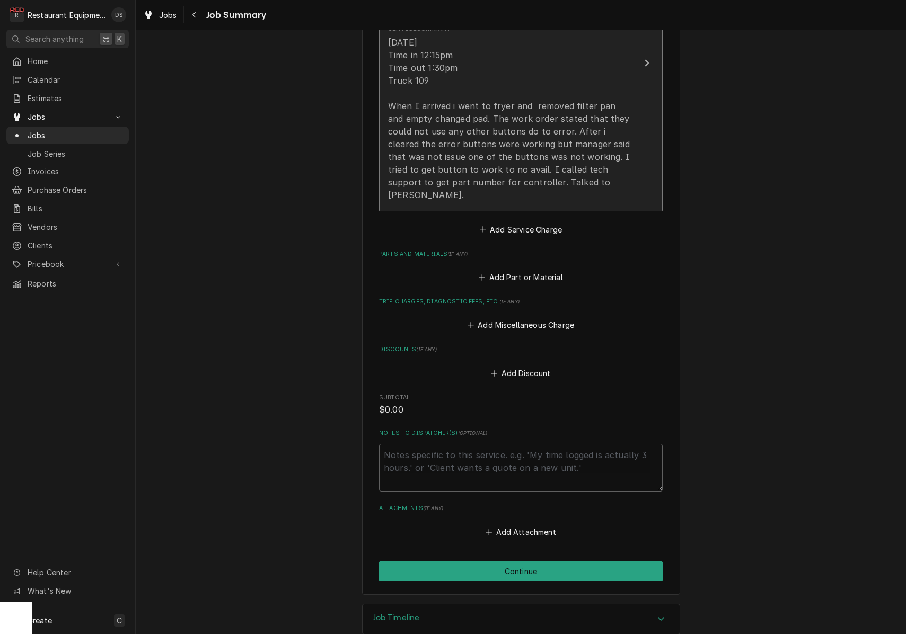
click at [560, 184] on div "Service Summary 8/29/2025 Time in 12:15pm Time out 1:30pm Truck 109 When I arri…" at bounding box center [509, 112] width 243 height 185
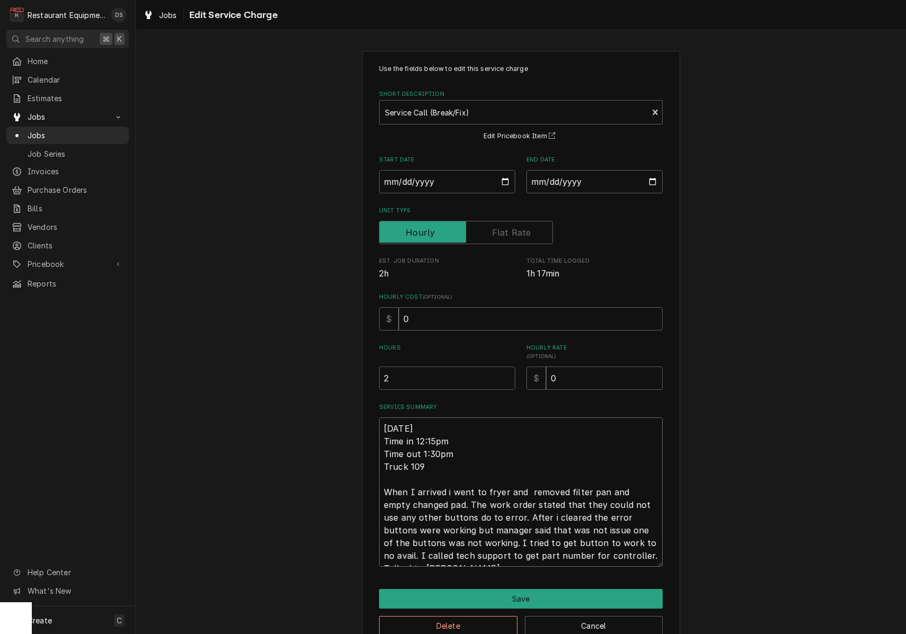
click at [644, 546] on textarea "[DATE] Time in 12:15pm Time out 1:30pm Truck 109 When I arrived i went to fryer…" at bounding box center [521, 492] width 284 height 149
type textarea "x"
type textarea "8/29/2025 Time in 12:15pm Time out 1:30pm Truck 109 When I arrived i went to fr…"
type textarea "x"
type textarea "8/29/2025 Time in 12:15pm Time out 1:30pm Truck 109 When I arrived i went to fr…"
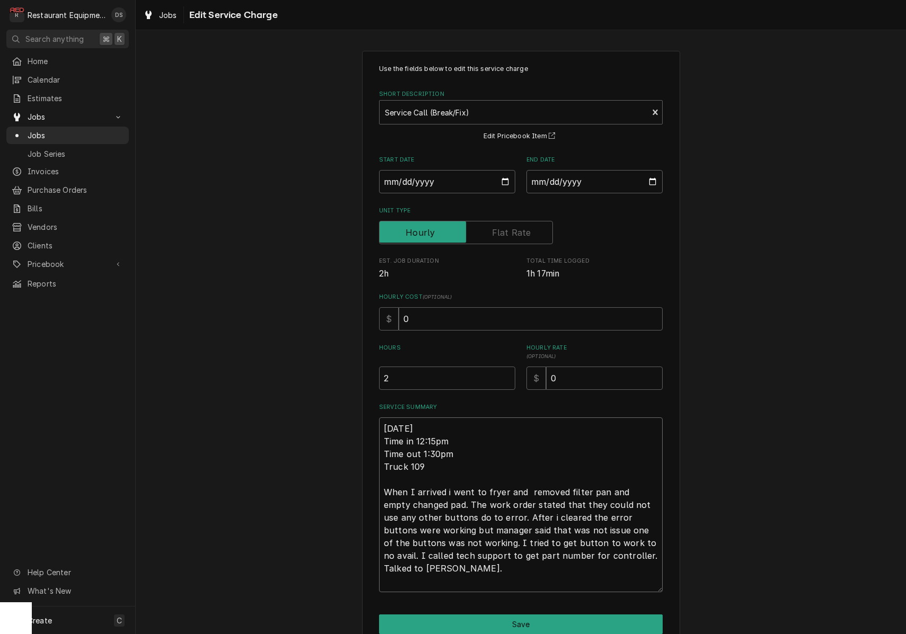
type textarea "x"
type textarea "8/29/2025 Time in 12:15pm Time out 1:30pm Truck 109 When I arrived i went to fr…"
type textarea "x"
type textarea "8/29/2025 Time in 12:15pm Time out 1:30pm Truck 109 When I arrived i went to fr…"
type textarea "x"
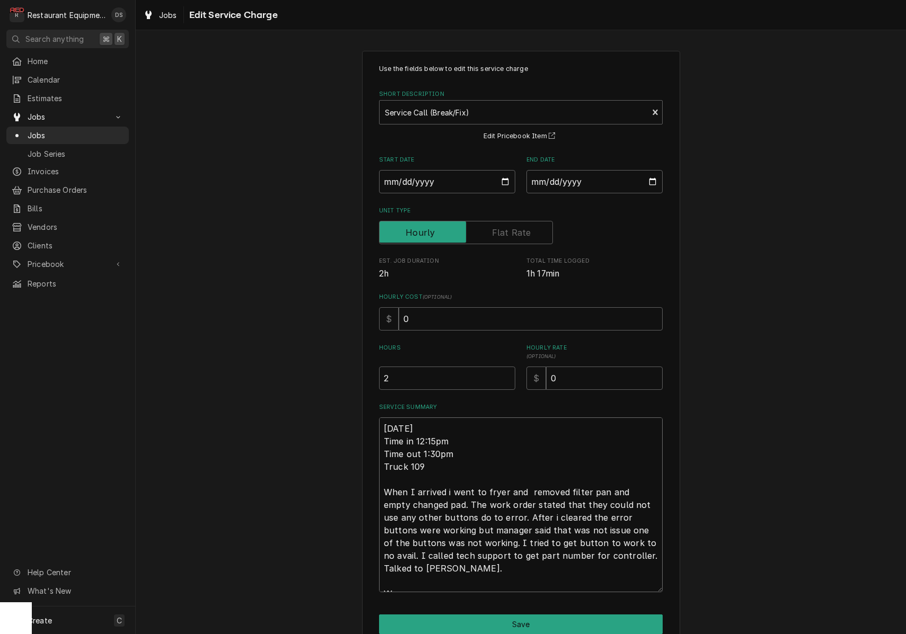
type textarea "8/29/2025 Time in 12:15pm Time out 1:30pm Truck 109 When I arrived i went to fr…"
type textarea "x"
type textarea "8/29/2025 Time in 12:15pm Time out 1:30pm Truck 109 When I arrived i went to fr…"
type textarea "x"
type textarea "8/29/2025 Time in 12:15pm Time out 1:30pm Truck 109 When I arrived i went to fr…"
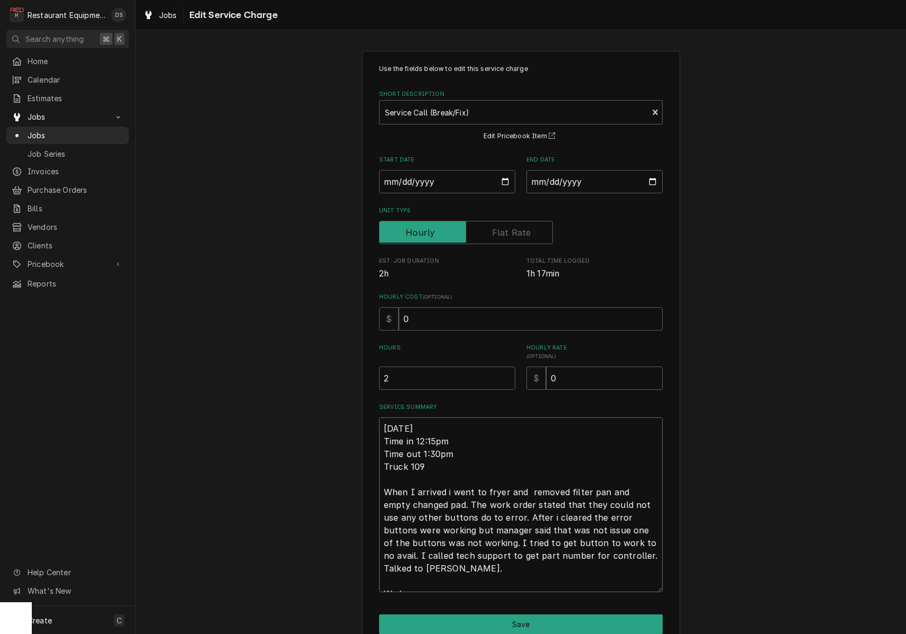
type textarea "x"
type textarea "8/29/2025 Time in 12:15pm Time out 1:30pm Truck 109 When I arrived i went to fr…"
type textarea "x"
type textarea "8/29/2025 Time in 12:15pm Time out 1:30pm Truck 109 When I arrived i went to fr…"
type textarea "x"
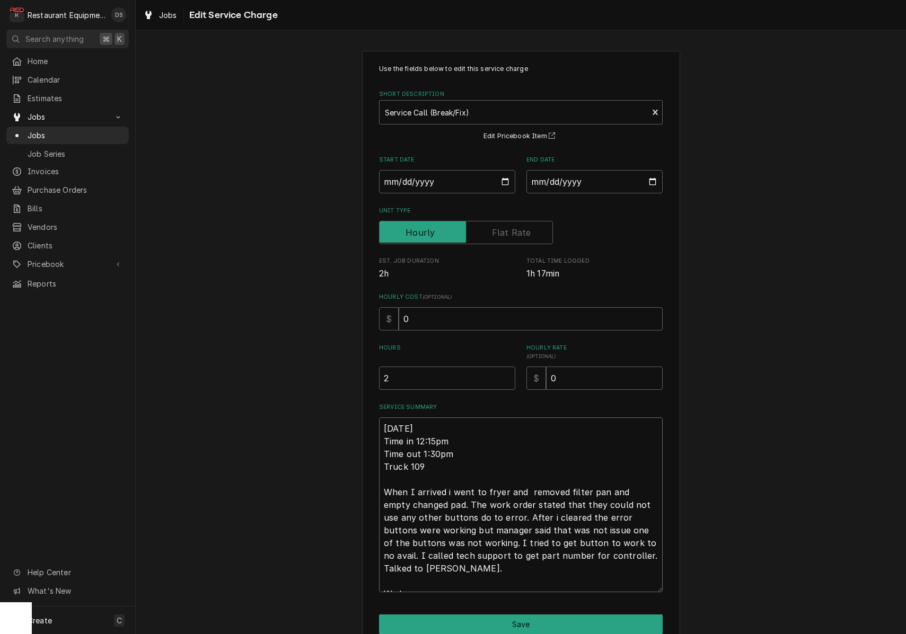
type textarea "8/29/2025 Time in 12:15pm Time out 1:30pm Truck 109 When I arrived i went to fr…"
type textarea "x"
type textarea "8/29/2025 Time in 12:15pm Time out 1:30pm Truck 109 When I arrived i went to fr…"
type textarea "x"
type textarea "8/29/2025 Time in 12:15pm Time out 1:30pm Truck 109 When I arrived i went to fr…"
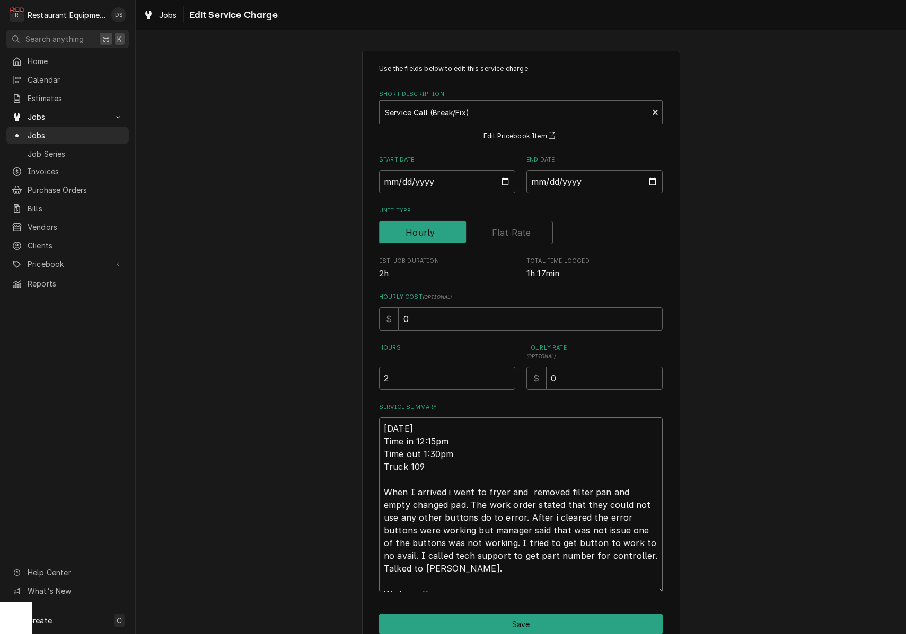
type textarea "x"
type textarea "8/29/2025 Time in 12:15pm Time out 1:30pm Truck 109 When I arrived i went to fr…"
type textarea "x"
type textarea "8/29/2025 Time in 12:15pm Time out 1:30pm Truck 109 When I arrived i went to fr…"
type textarea "x"
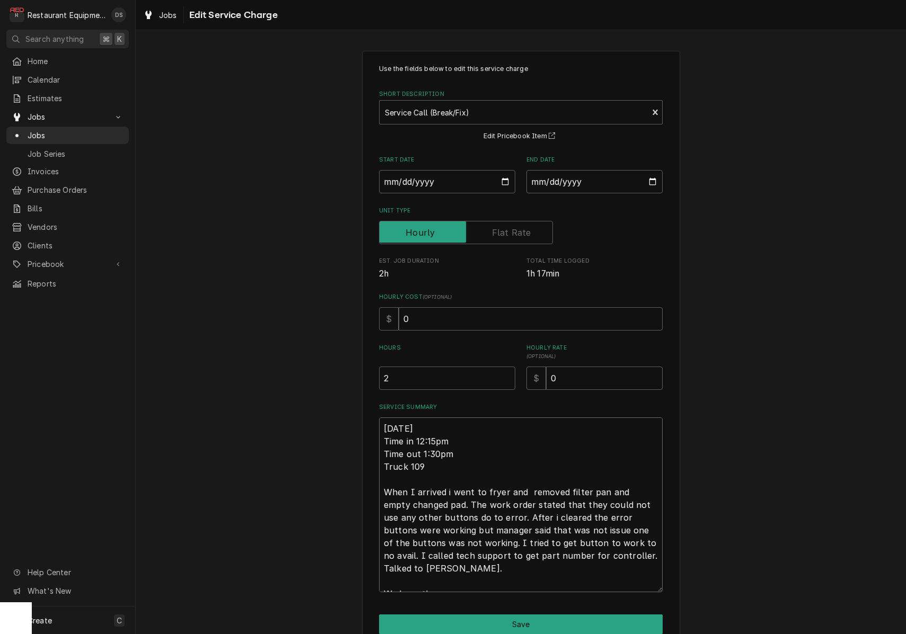
type textarea "8/29/2025 Time in 12:15pm Time out 1:30pm Truck 109 When I arrived i went to fr…"
type textarea "x"
type textarea "8/29/2025 Time in 12:15pm Time out 1:30pm Truck 109 When I arrived i went to fr…"
type textarea "x"
type textarea "8/29/2025 Time in 12:15pm Time out 1:30pm Truck 109 When I arrived i went to fr…"
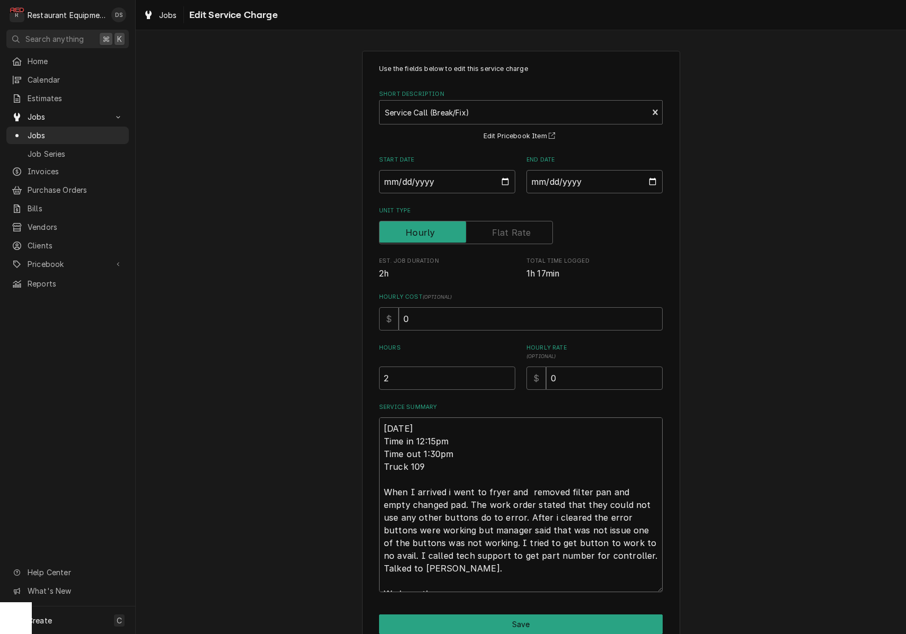
type textarea "x"
type textarea "8/29/2025 Time in 12:15pm Time out 1:30pm Truck 109 When I arrived i went to fr…"
type textarea "x"
type textarea "8/29/2025 Time in 12:15pm Time out 1:30pm Truck 109 When I arrived i went to fr…"
type textarea "x"
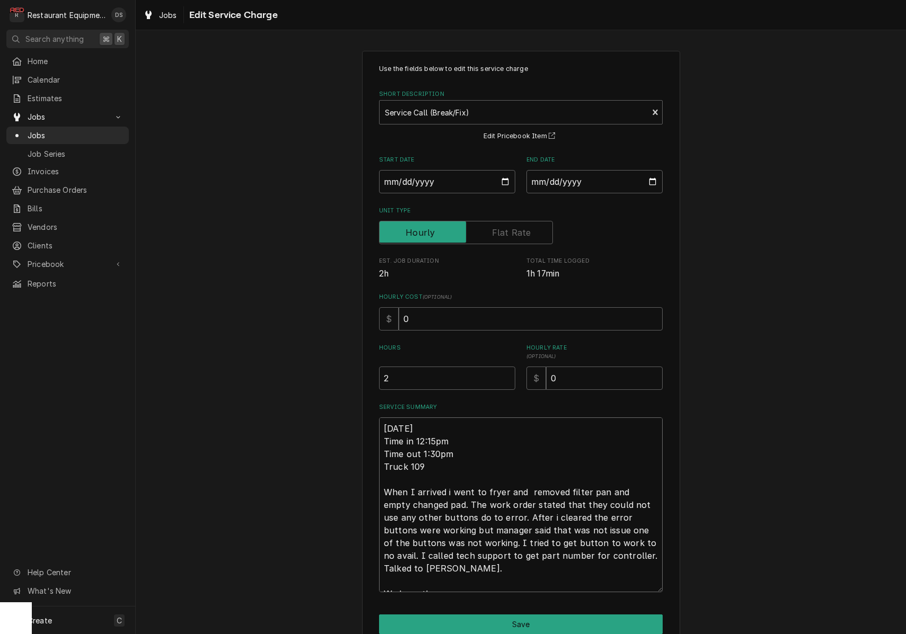
type textarea "8/29/2025 Time in 12:15pm Time out 1:30pm Truck 109 When I arrived i went to fr…"
type textarea "x"
type textarea "8/29/2025 Time in 12:15pm Time out 1:30pm Truck 109 When I arrived i went to fr…"
type textarea "x"
type textarea "8/29/2025 Time in 12:15pm Time out 1:30pm Truck 109 When I arrived i went to fr…"
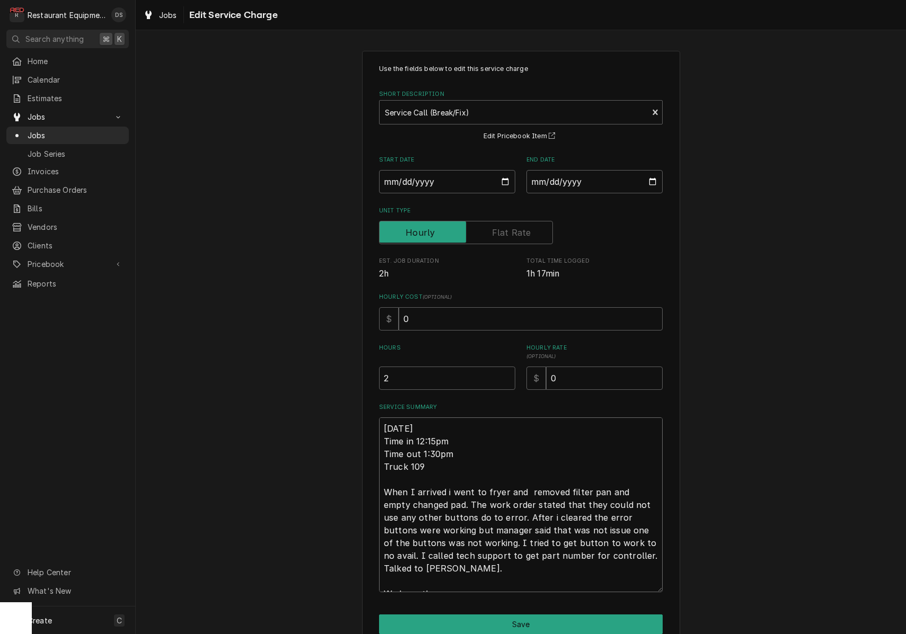
type textarea "x"
type textarea "8/29/2025 Time in 12:15pm Time out 1:30pm Truck 109 When I arrived i went to fr…"
type textarea "x"
type textarea "8/29/2025 Time in 12:15pm Time out 1:30pm Truck 109 When I arrived i went to fr…"
type textarea "x"
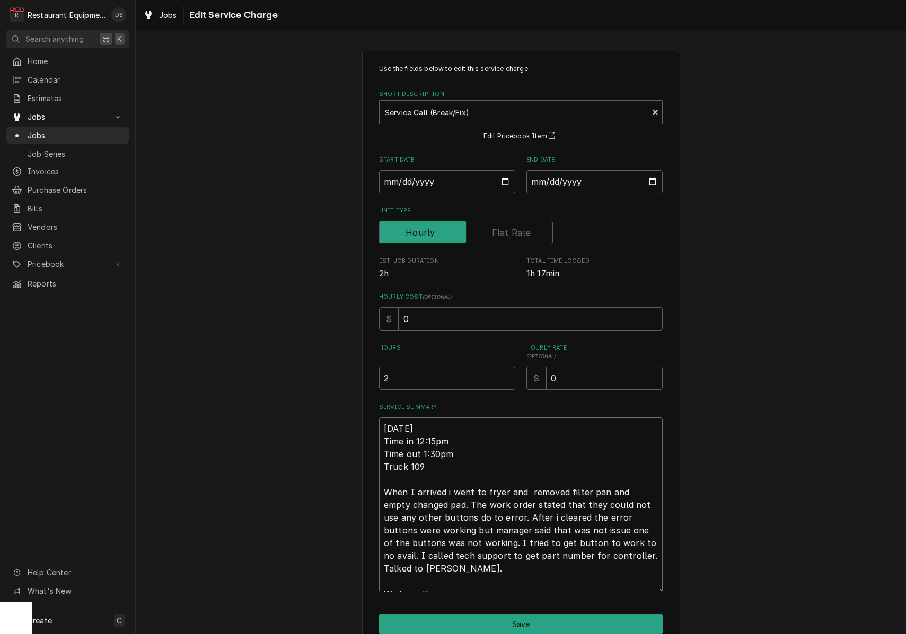
type textarea "8/29/2025 Time in 12:15pm Time out 1:30pm Truck 109 When I arrived i went to fr…"
type textarea "x"
type textarea "8/29/2025 Time in 12:15pm Time out 1:30pm Truck 109 When I arrived i went to fr…"
type textarea "x"
type textarea "8/29/2025 Time in 12:15pm Time out 1:30pm Truck 109 When I arrived i went to fr…"
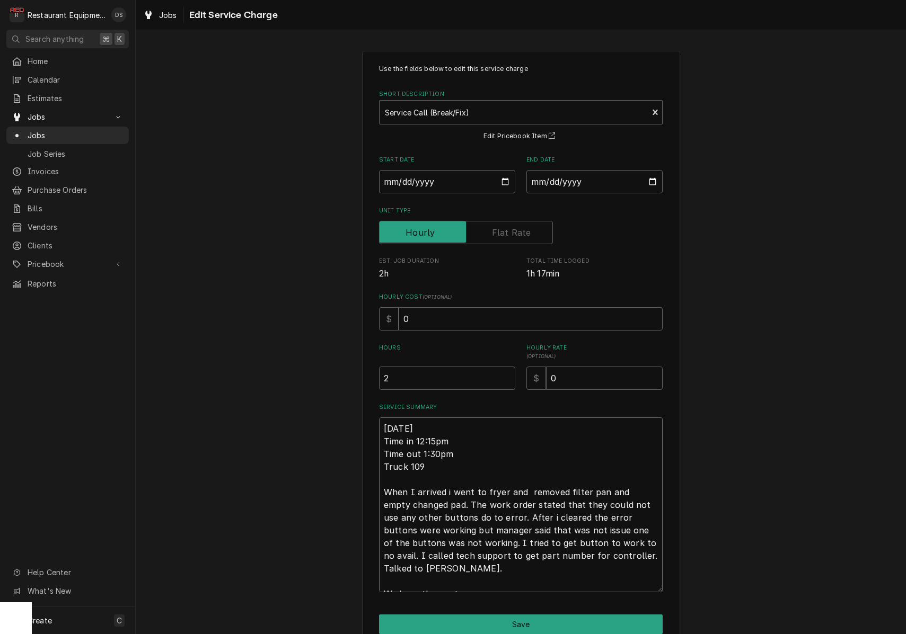
type textarea "x"
type textarea "8/29/2025 Time in 12:15pm Time out 1:30pm Truck 109 When I arrived i went to fr…"
type textarea "x"
type textarea "8/29/2025 Time in 12:15pm Time out 1:30pm Truck 109 When I arrived i went to fr…"
type textarea "x"
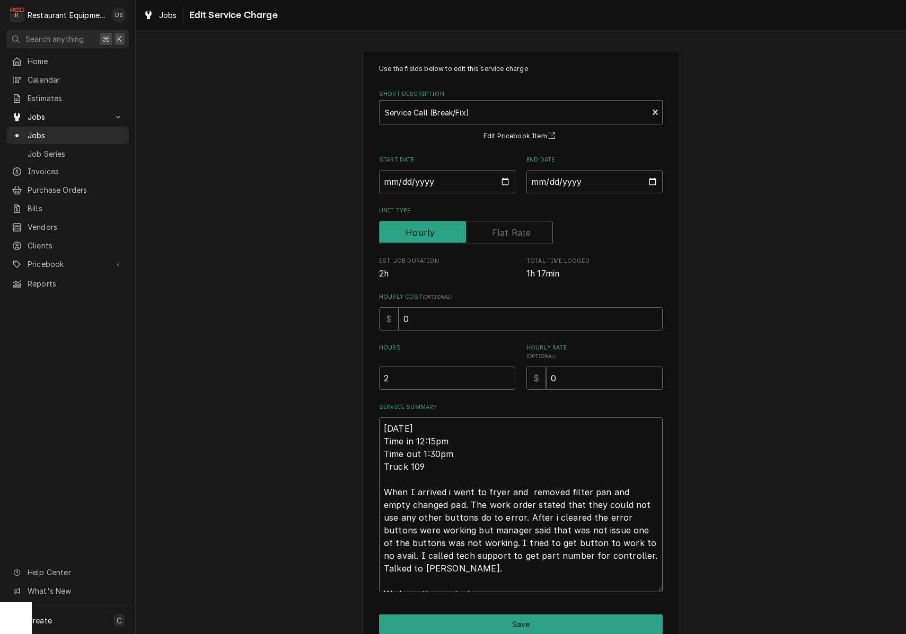
type textarea "8/29/2025 Time in 12:15pm Time out 1:30pm Truck 109 When I arrived i went to fr…"
type textarea "x"
type textarea "8/29/2025 Time in 12:15pm Time out 1:30pm Truck 109 When I arrived i went to fr…"
type textarea "x"
type textarea "8/29/2025 Time in 12:15pm Time out 1:30pm Truck 109 When I arrived i went to fr…"
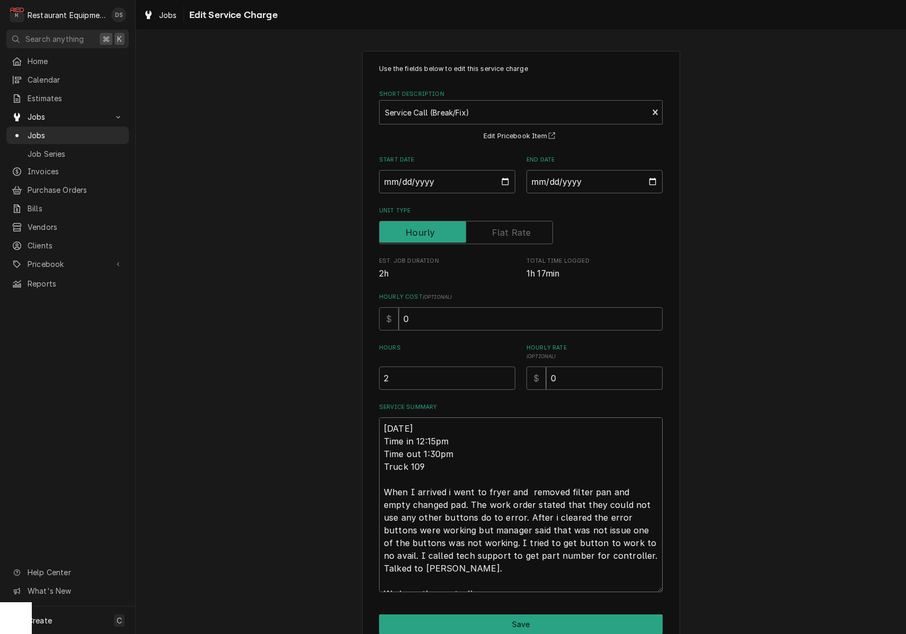
type textarea "x"
type textarea "8/29/2025 Time in 12:15pm Time out 1:30pm Truck 109 When I arrived i went to fr…"
type textarea "x"
type textarea "8/29/2025 Time in 12:15pm Time out 1:30pm Truck 109 When I arrived i went to fr…"
type textarea "x"
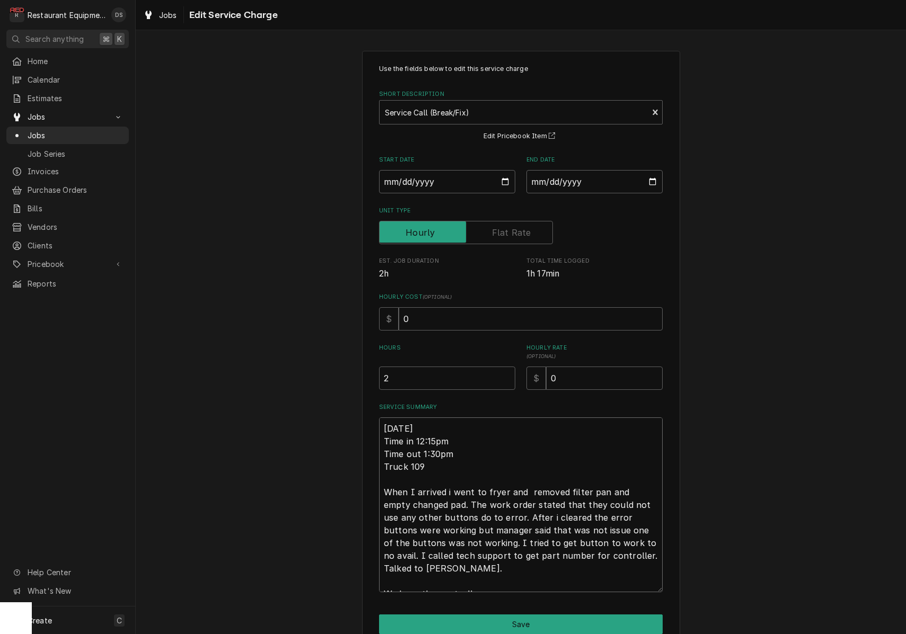
type textarea "8/29/2025 Time in 12:15pm Time out 1:30pm Truck 109 When I arrived i went to fr…"
type textarea "x"
type textarea "8/29/2025 Time in 12:15pm Time out 1:30pm Truck 109 When I arrived i went to fr…"
type textarea "x"
type textarea "8/29/2025 Time in 12:15pm Time out 1:30pm Truck 109 When I arrived i went to fr…"
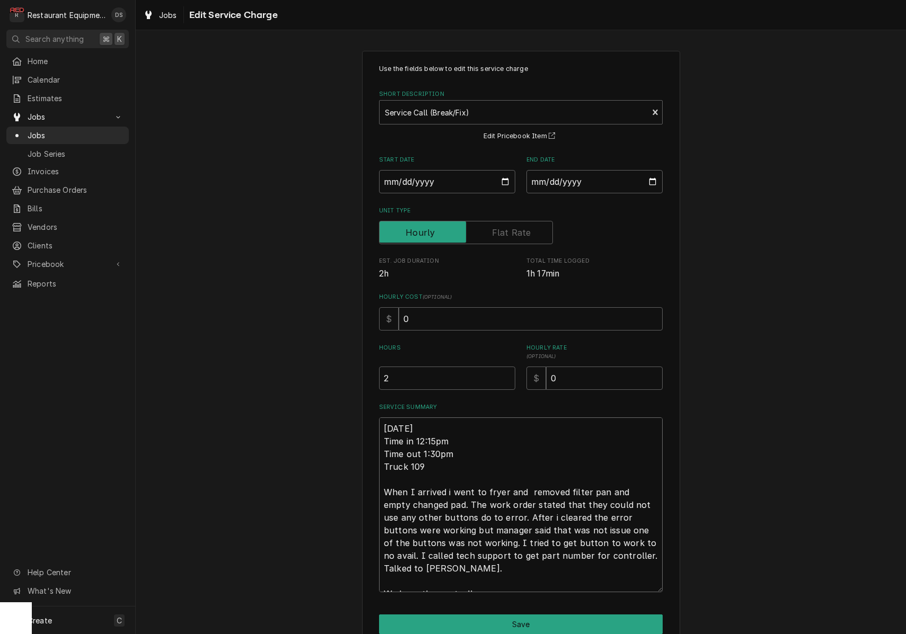
type textarea "x"
type textarea "8/29/2025 Time in 12:15pm Time out 1:30pm Truck 109 When I arrived i went to fr…"
type textarea "x"
type textarea "8/29/2025 Time in 12:15pm Time out 1:30pm Truck 109 When I arrived i went to fr…"
type textarea "x"
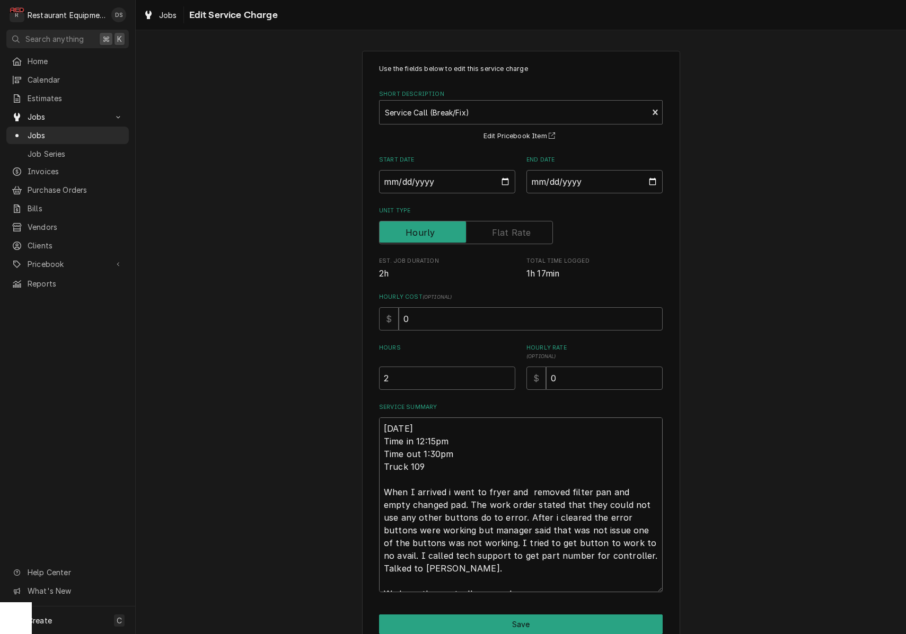
type textarea "8/29/2025 Time in 12:15pm Time out 1:30pm Truck 109 When I arrived i went to fr…"
type textarea "x"
type textarea "8/29/2025 Time in 12:15pm Time out 1:30pm Truck 109 When I arrived i went to fr…"
type textarea "x"
type textarea "8/29/2025 Time in 12:15pm Time out 1:30pm Truck 109 When I arrived i went to fr…"
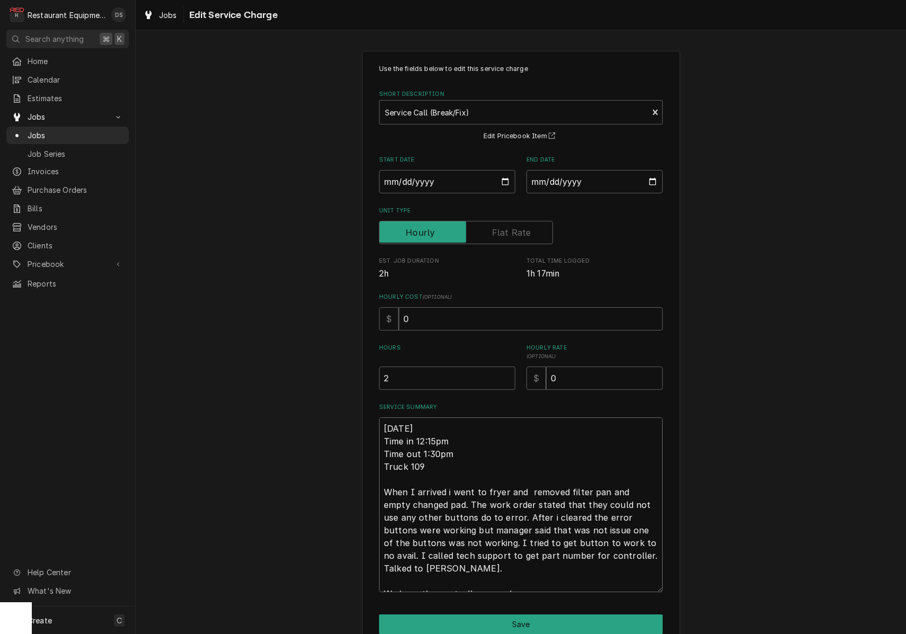
type textarea "x"
type textarea "8/29/2025 Time in 12:15pm Time out 1:30pm Truck 109 When I arrived i went to fr…"
type textarea "x"
type textarea "8/29/2025 Time in 12:15pm Time out 1:30pm Truck 109 When I arrived i went to fr…"
type textarea "x"
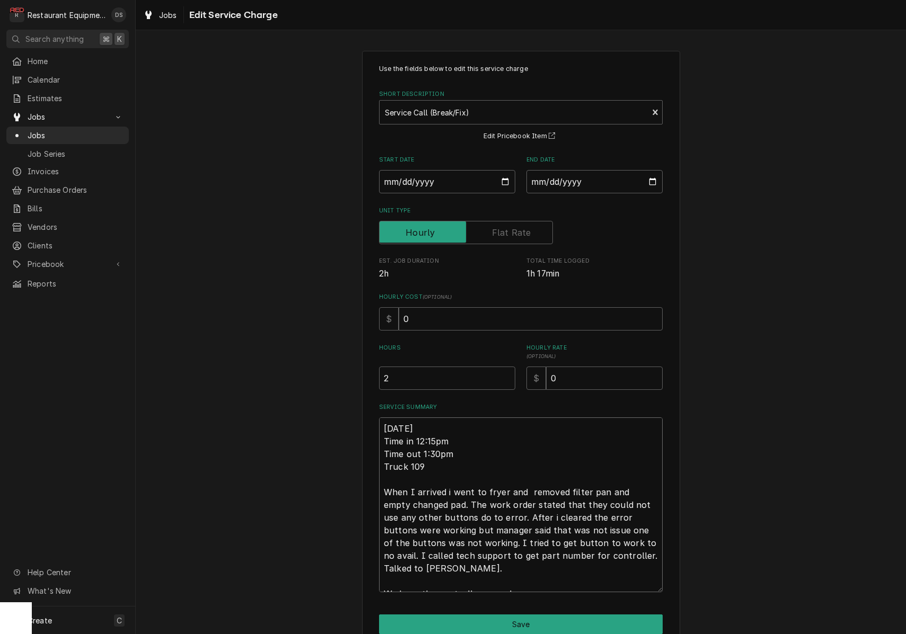
type textarea "8/29/2025 Time in 12:15pm Time out 1:30pm Truck 109 When I arrived i went to fr…"
type textarea "x"
type textarea "8/29/2025 Time in 12:15pm Time out 1:30pm Truck 109 When I arrived i went to fr…"
type textarea "x"
type textarea "8/29/2025 Time in 12:15pm Time out 1:30pm Truck 109 When I arrived i went to fr…"
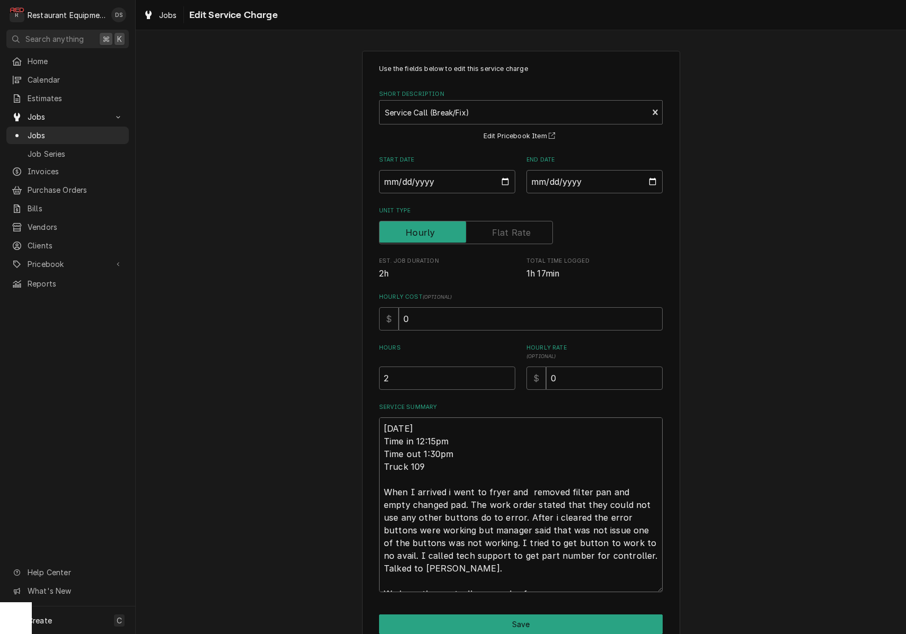
type textarea "x"
type textarea "8/29/2025 Time in 12:15pm Time out 1:30pm Truck 109 When I arrived i went to fr…"
type textarea "x"
type textarea "8/29/2025 Time in 12:15pm Time out 1:30pm Truck 109 When I arrived i went to fr…"
type textarea "x"
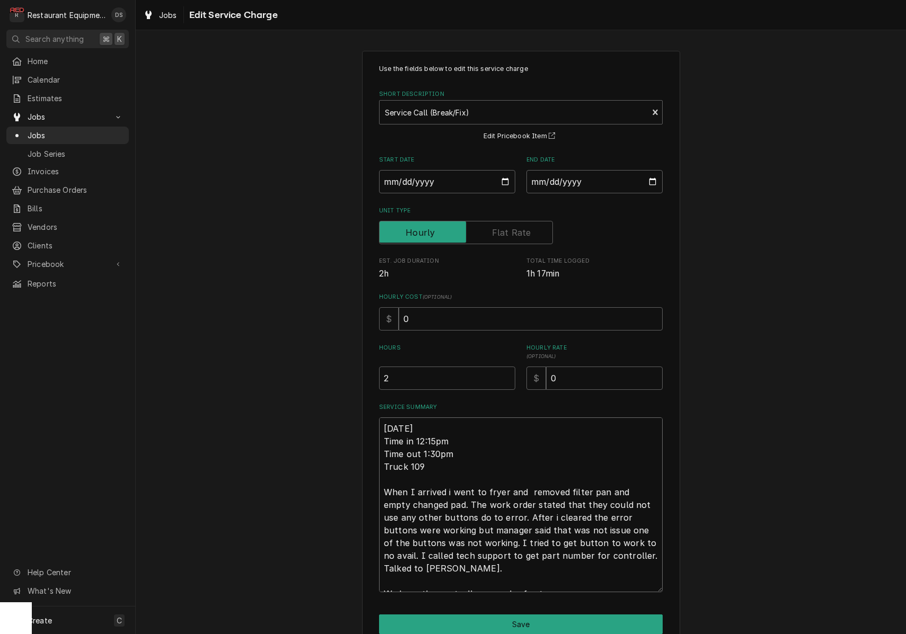
type textarea "8/29/2025 Time in 12:15pm Time out 1:30pm Truck 109 When I arrived i went to fr…"
type textarea "x"
type textarea "8/29/2025 Time in 12:15pm Time out 1:30pm Truck 109 When I arrived i went to fr…"
type textarea "x"
type textarea "8/29/2025 Time in 12:15pm Time out 1:30pm Truck 109 When I arrived i went to fr…"
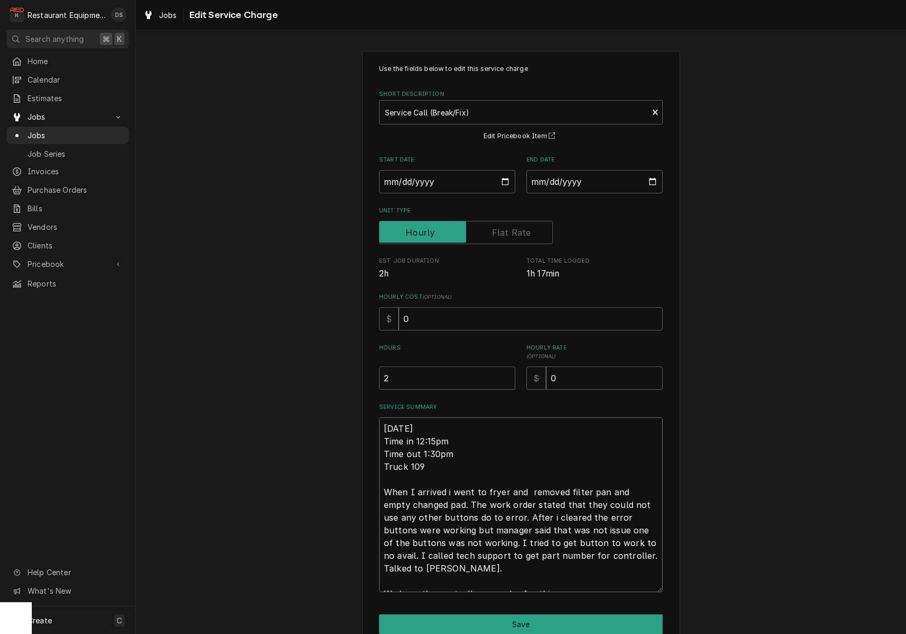
type textarea "x"
type textarea "8/29/2025 Time in 12:15pm Time out 1:30pm Truck 109 When I arrived i went to fr…"
type textarea "x"
type textarea "8/29/2025 Time in 12:15pm Time out 1:30pm Truck 109 When I arrived i went to fr…"
type textarea "x"
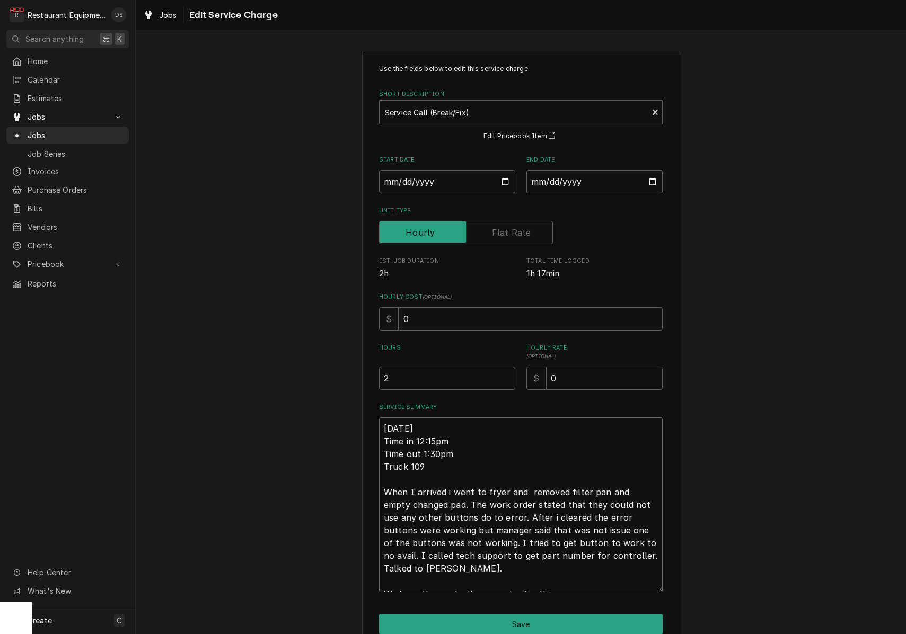
type textarea "8/29/2025 Time in 12:15pm Time out 1:30pm Truck 109 When I arrived i went to fr…"
type textarea "x"
type textarea "8/29/2025 Time in 12:15pm Time out 1:30pm Truck 109 When I arrived i went to fr…"
type textarea "x"
type textarea "8/29/2025 Time in 12:15pm Time out 1:30pm Truck 109 When I arrived i went to fr…"
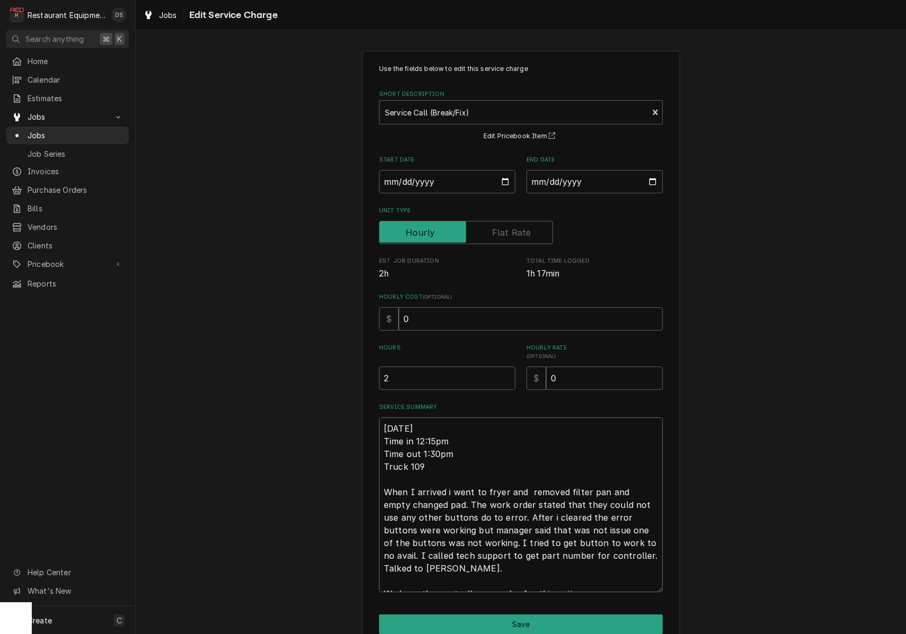
type textarea "x"
type textarea "8/29/2025 Time in 12:15pm Time out 1:30pm Truck 109 When I arrived i went to fr…"
type textarea "x"
type textarea "8/29/2025 Time in 12:15pm Time out 1:30pm Truck 109 When I arrived i went to fr…"
type textarea "x"
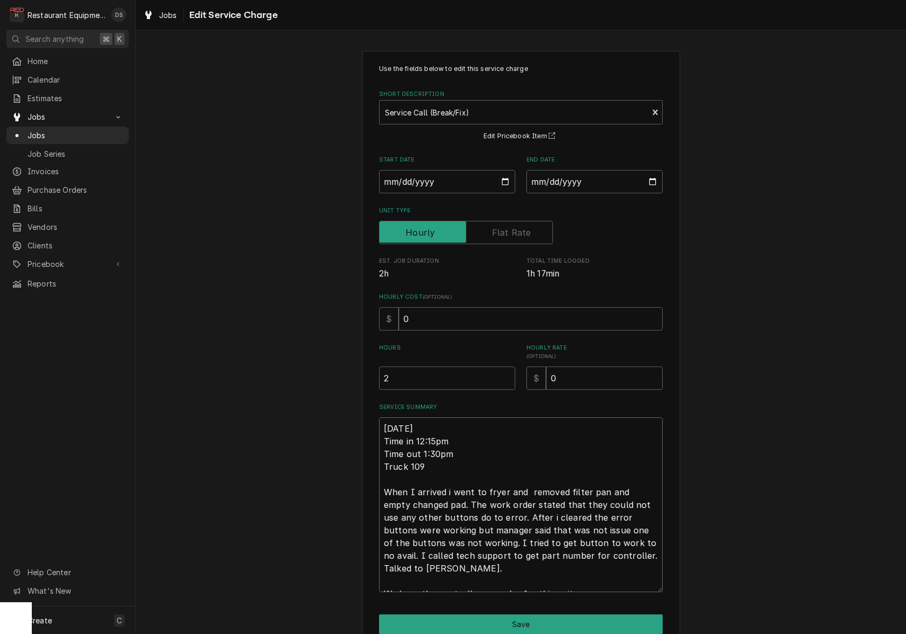
type textarea "8/29/2025 Time in 12:15pm Time out 1:30pm Truck 109 When I arrived i went to fr…"
type textarea "x"
type textarea "8/29/2025 Time in 12:15pm Time out 1:30pm Truck 109 When I arrived i went to fr…"
type textarea "x"
type textarea "8/29/2025 Time in 12:15pm Time out 1:30pm Truck 109 When I arrived i went to fr…"
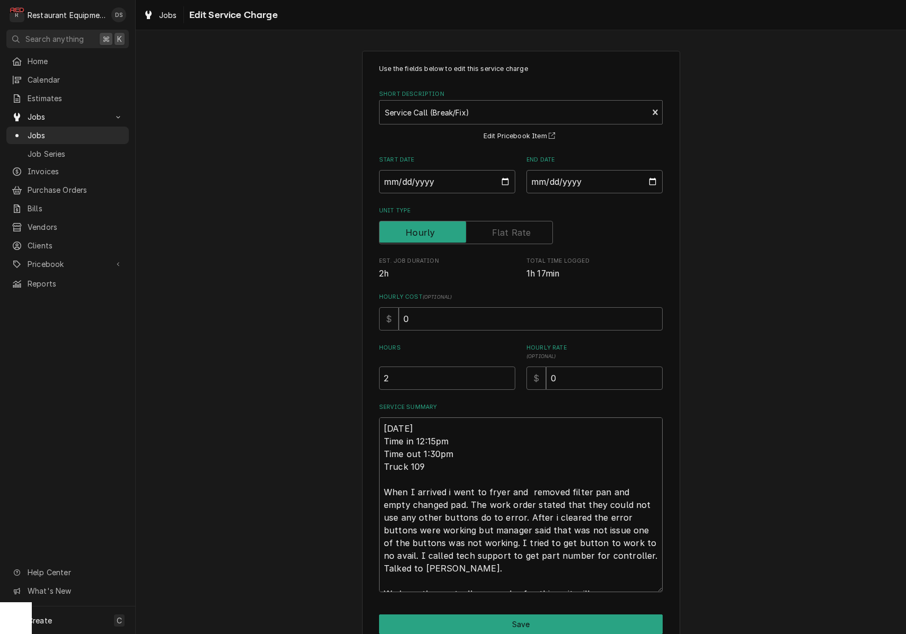
type textarea "x"
type textarea "8/29/2025 Time in 12:15pm Time out 1:30pm Truck 109 When I arrived i went to fr…"
type textarea "x"
type textarea "8/29/2025 Time in 12:15pm Time out 1:30pm Truck 109 When I arrived i went to fr…"
type textarea "x"
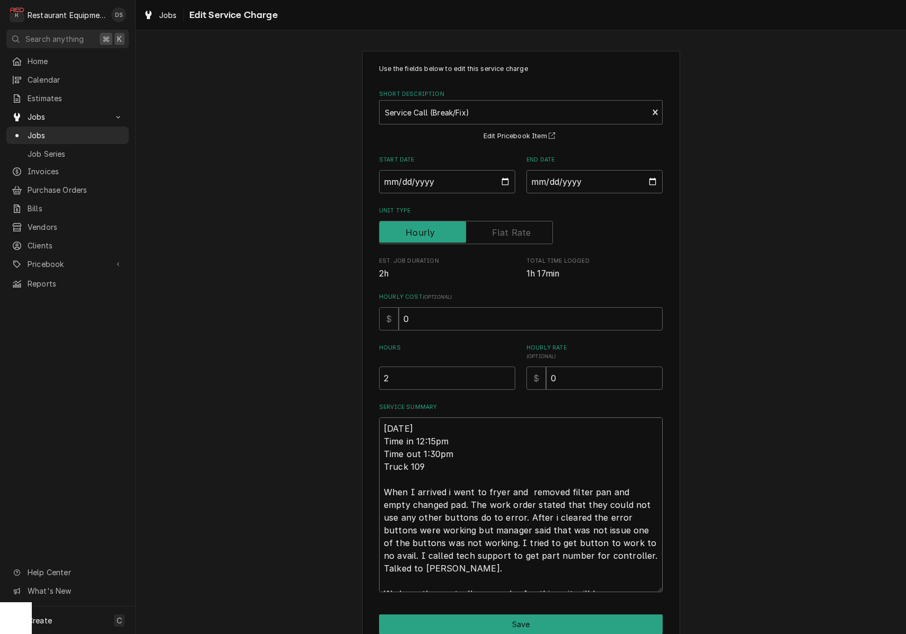
type textarea "8/29/2025 Time in 12:15pm Time out 1:30pm Truck 109 When I arrived i went to fr…"
type textarea "x"
type textarea "8/29/2025 Time in 12:15pm Time out 1:30pm Truck 109 When I arrived i went to fr…"
type textarea "x"
type textarea "8/29/2025 Time in 12:15pm Time out 1:30pm Truck 109 When I arrived i went to fr…"
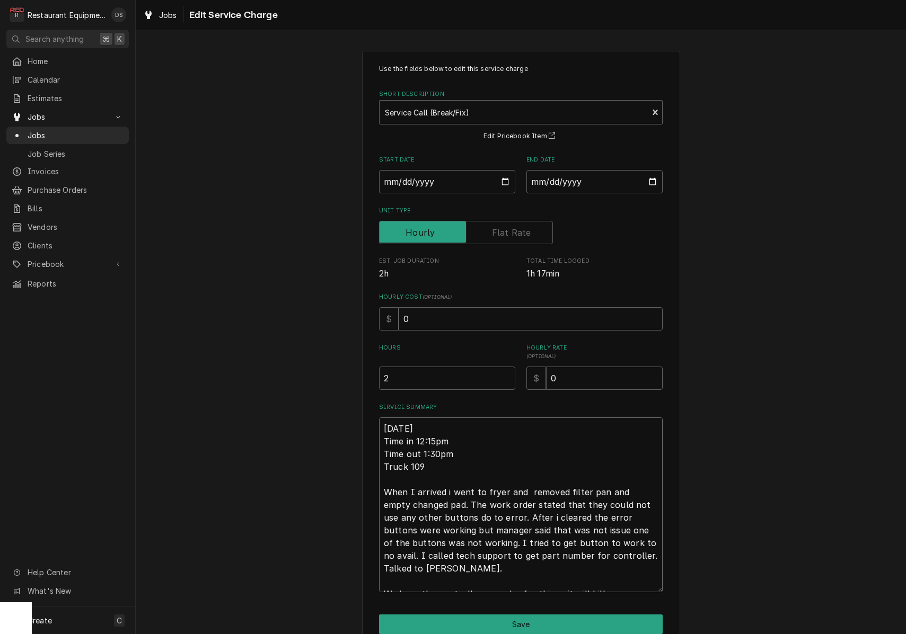
type textarea "x"
type textarea "8/29/2025 Time in 12:15pm Time out 1:30pm Truck 109 When I arrived i went to fr…"
type textarea "x"
type textarea "8/29/2025 Time in 12:15pm Time out 1:30pm Truck 109 When I arrived i went to fr…"
type textarea "x"
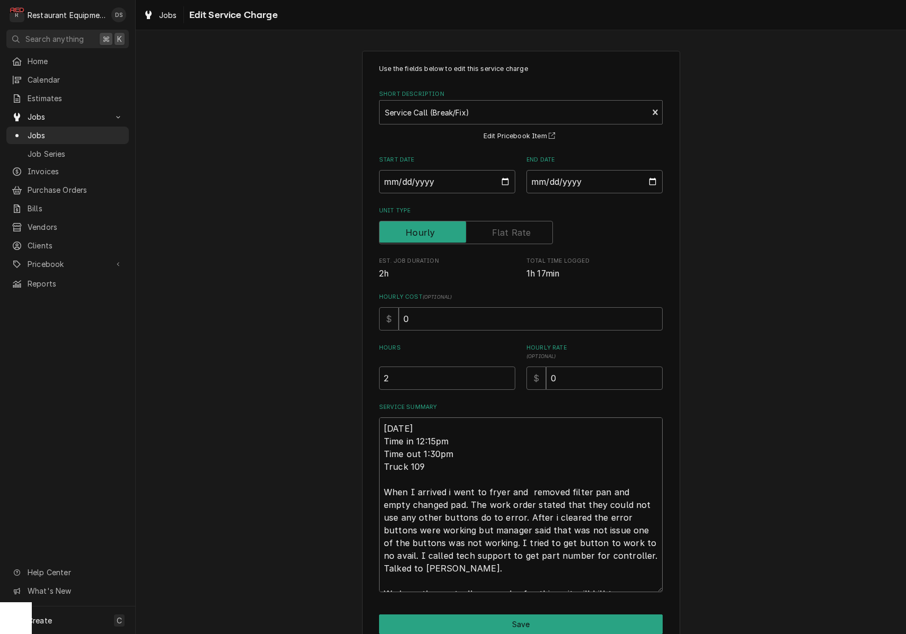
type textarea "8/29/2025 Time in 12:15pm Time out 1:30pm Truck 109 When I arrived i went to fr…"
type textarea "x"
type textarea "8/29/2025 Time in 12:15pm Time out 1:30pm Truck 109 When I arrived i went to fr…"
type textarea "x"
type textarea "8/29/2025 Time in 12:15pm Time out 1:30pm Truck 109 When I arrived i went to fr…"
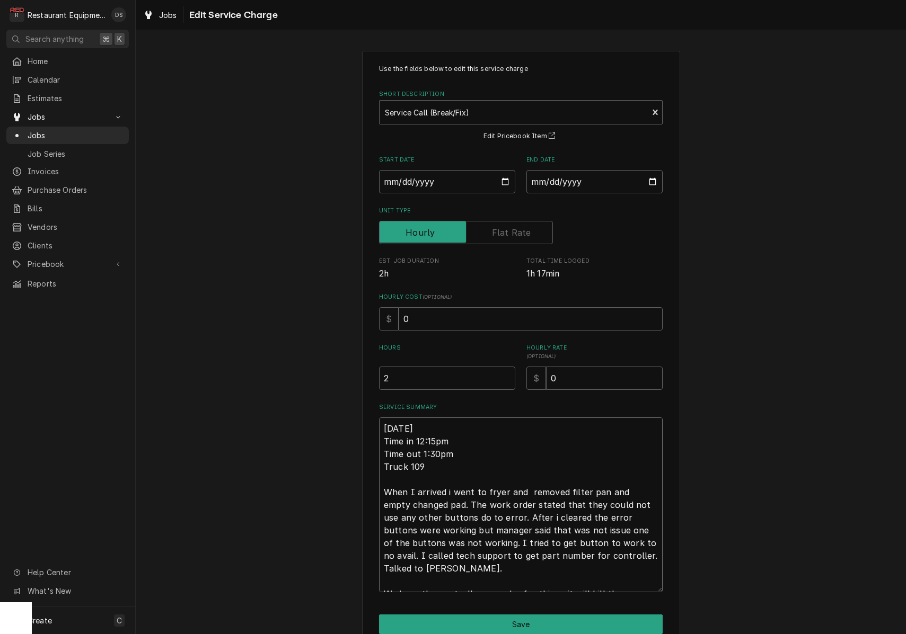
type textarea "x"
type textarea "8/29/2025 Time in 12:15pm Time out 1:30pm Truck 109 When I arrived i went to fr…"
type textarea "x"
type textarea "8/29/2025 Time in 12:15pm Time out 1:30pm Truck 109 When I arrived i went to fr…"
type textarea "x"
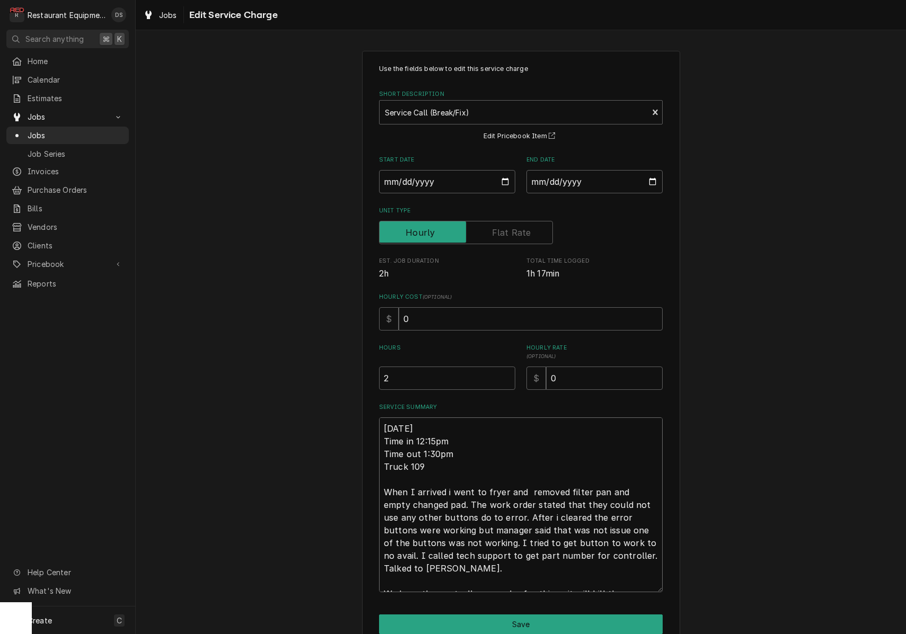
type textarea "8/29/2025 Time in 12:15pm Time out 1:30pm Truck 109 When I arrived i went to fr…"
type textarea "x"
type textarea "8/29/2025 Time in 12:15pm Time out 1:30pm Truck 109 When I arrived i went to fr…"
type textarea "x"
type textarea "8/29/2025 Time in 12:15pm Time out 1:30pm Truck 109 When I arrived i went to fr…"
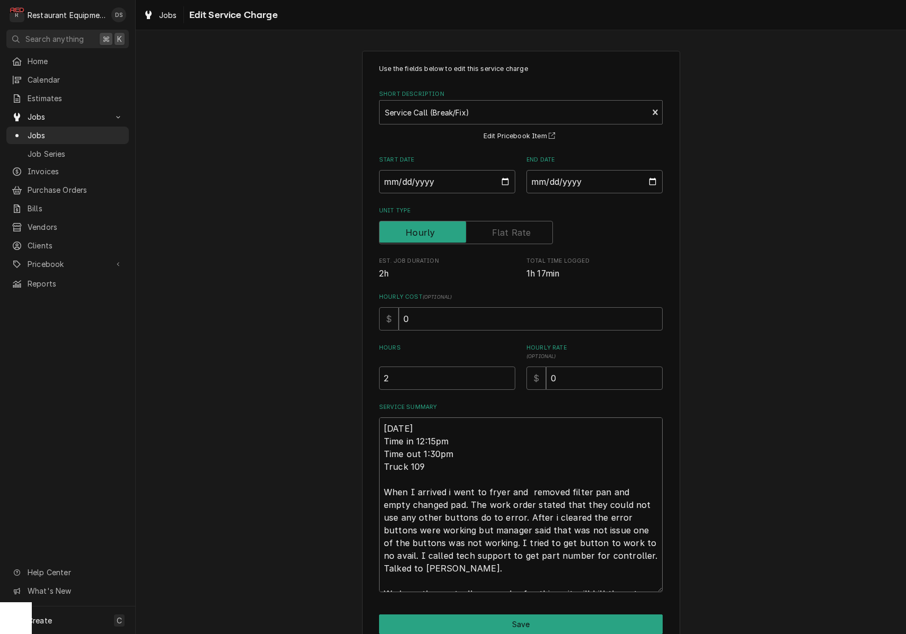
type textarea "x"
type textarea "8/29/2025 Time in 12:15pm Time out 1:30pm Truck 109 When I arrived i went to fr…"
type textarea "x"
type textarea "8/29/2025 Time in 12:15pm Time out 1:30pm Truck 109 When I arrived i went to fr…"
type textarea "x"
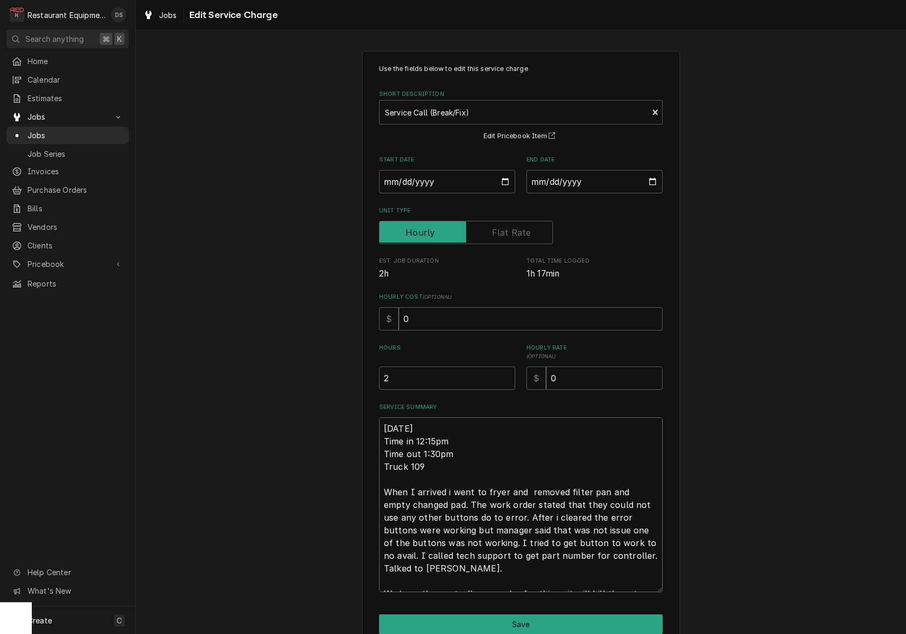
type textarea "8/29/2025 Time in 12:15pm Time out 1:30pm Truck 109 When I arrived i went to fr…"
type textarea "x"
type textarea "8/29/2025 Time in 12:15pm Time out 1:30pm Truck 109 When I arrived i went to fr…"
type textarea "x"
type textarea "8/29/2025 Time in 12:15pm Time out 1:30pm Truck 109 When I arrived i went to fr…"
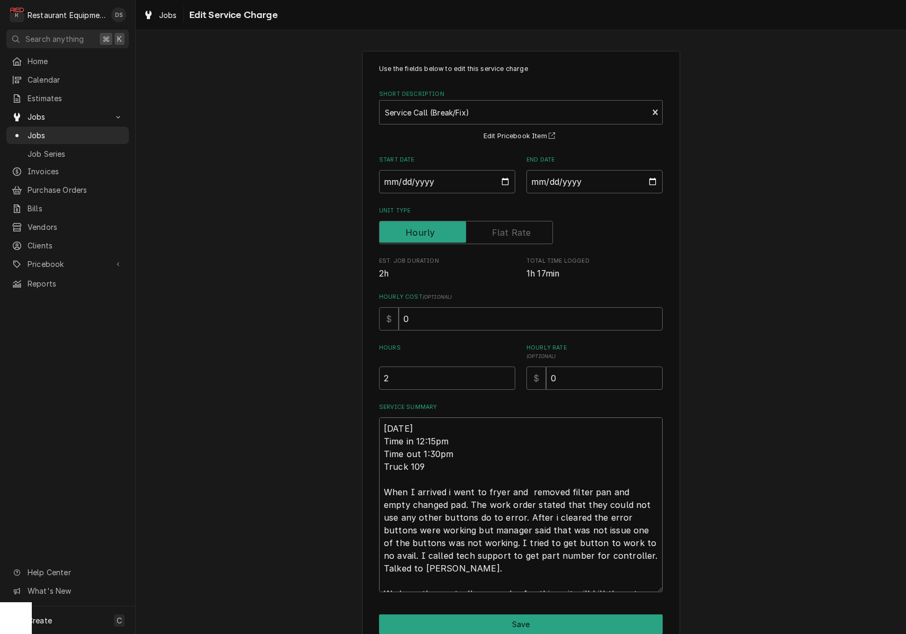
type textarea "x"
type textarea "8/29/2025 Time in 12:15pm Time out 1:30pm Truck 109 When I arrived i went to fr…"
type textarea "x"
type textarea "8/29/2025 Time in 12:15pm Time out 1:30pm Truck 109 When I arrived i went to fr…"
type textarea "x"
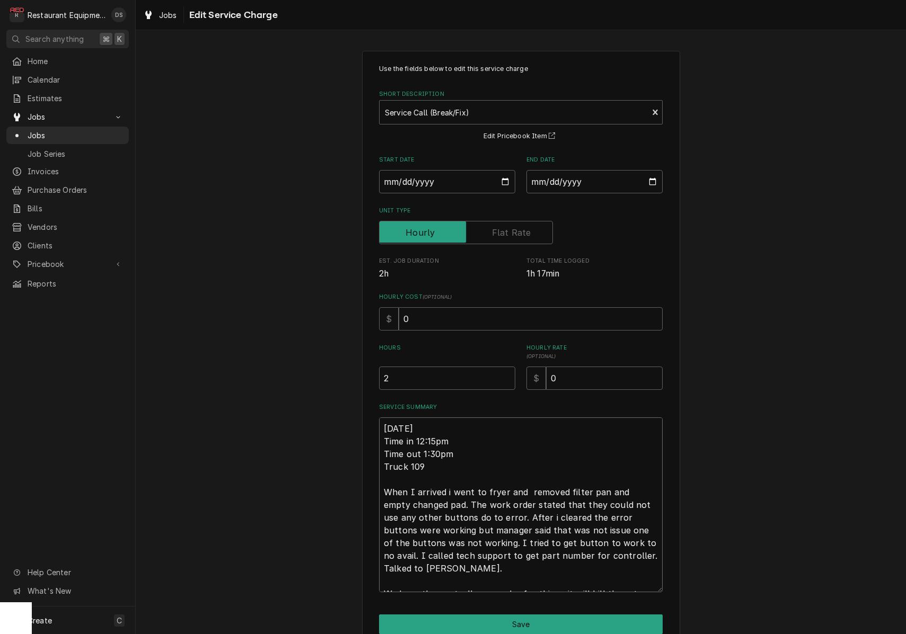
type textarea "8/29/2025 Time in 12:15pm Time out 1:30pm Truck 109 When I arrived i went to fr…"
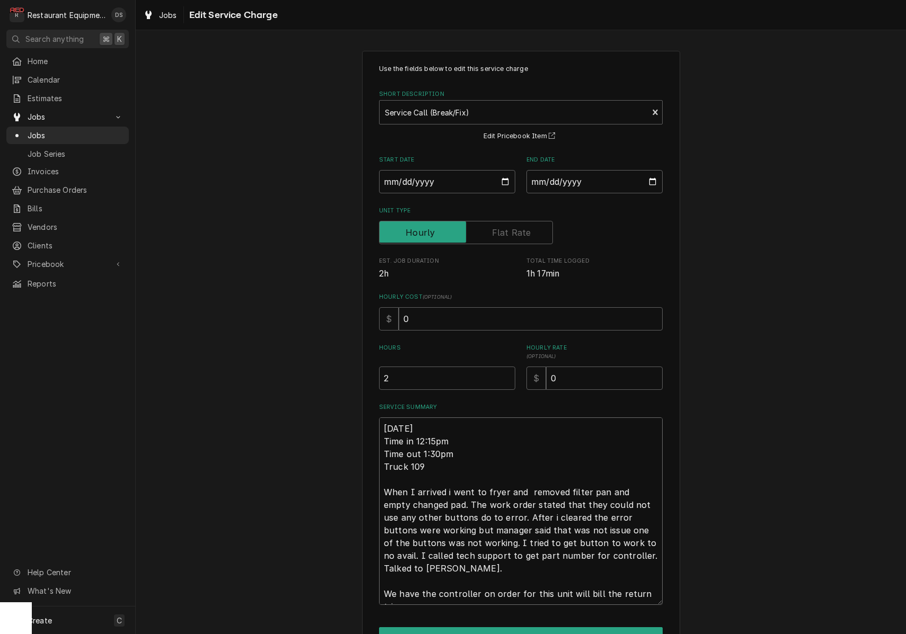
type textarea "x"
type textarea "8/29/2025 Time in 12:15pm Time out 1:30pm Truck 109 When I arrived i went to fr…"
type textarea "x"
type textarea "8/29/2025 Time in 12:15pm Time out 1:30pm Truck 109 When I arrived i went to fr…"
type textarea "x"
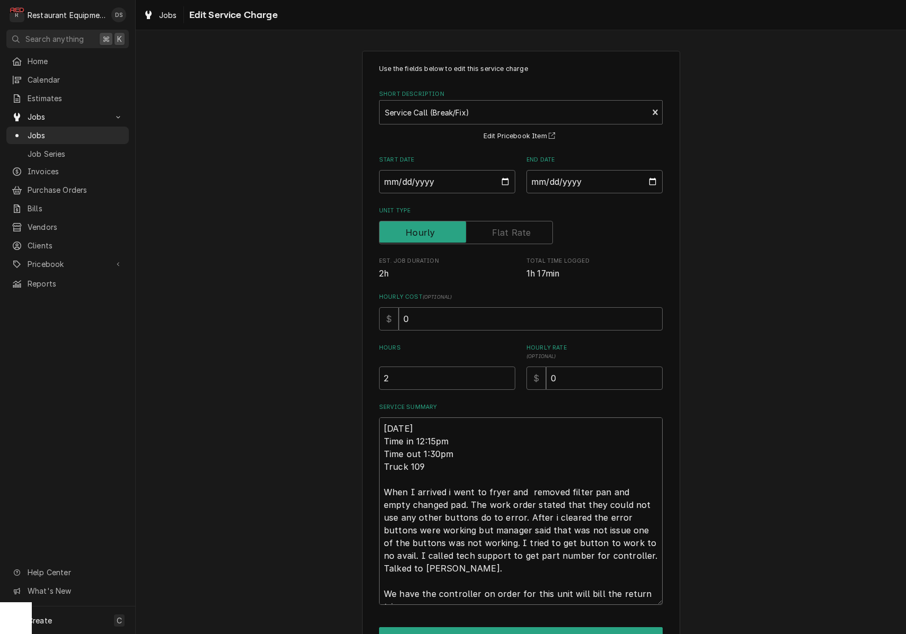
type textarea "8/29/2025 Time in 12:15pm Time out 1:30pm Truck 109 When I arrived i went to fr…"
type textarea "x"
type textarea "8/29/2025 Time in 12:15pm Time out 1:30pm Truck 109 When I arrived i went to fr…"
type textarea "x"
type textarea "8/29/2025 Time in 12:15pm Time out 1:30pm Truck 109 When I arrived i went to fr…"
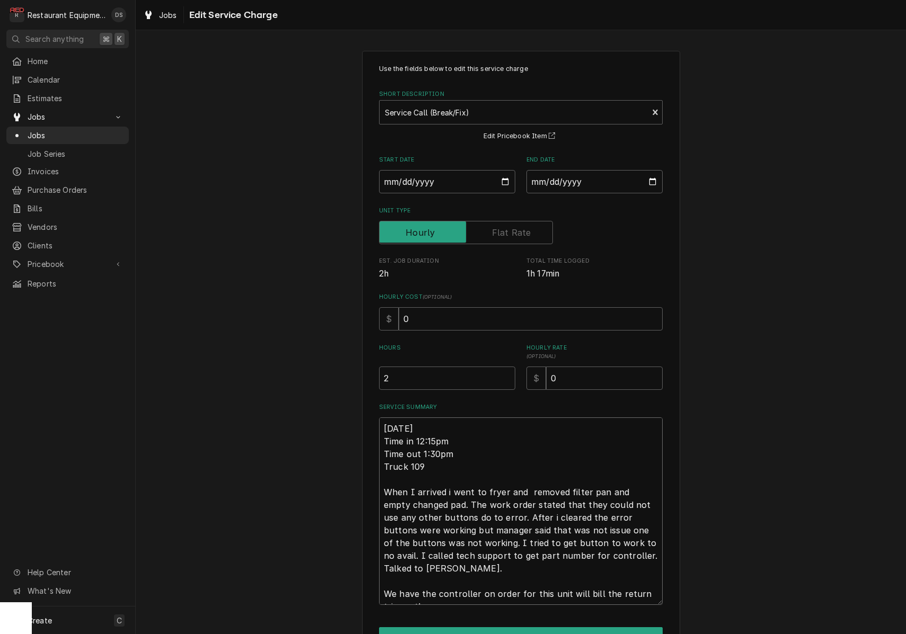
type textarea "x"
type textarea "8/29/2025 Time in 12:15pm Time out 1:30pm Truck 109 When I arrived i went to fr…"
type textarea "x"
type textarea "8/29/2025 Time in 12:15pm Time out 1:30pm Truck 109 When I arrived i went to fr…"
type textarea "x"
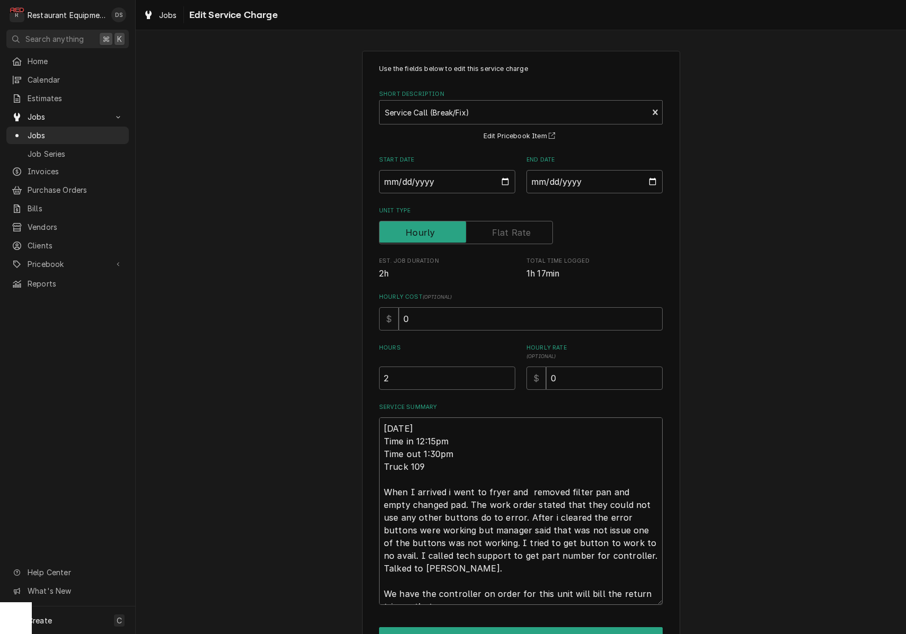
type textarea "8/29/2025 Time in 12:15pm Time out 1:30pm Truck 109 When I arrived i went to fr…"
type textarea "x"
type textarea "8/29/2025 Time in 12:15pm Time out 1:30pm Truck 109 When I arrived i went to fr…"
type textarea "x"
type textarea "8/29/2025 Time in 12:15pm Time out 1:30pm Truck 109 When I arrived i went to fr…"
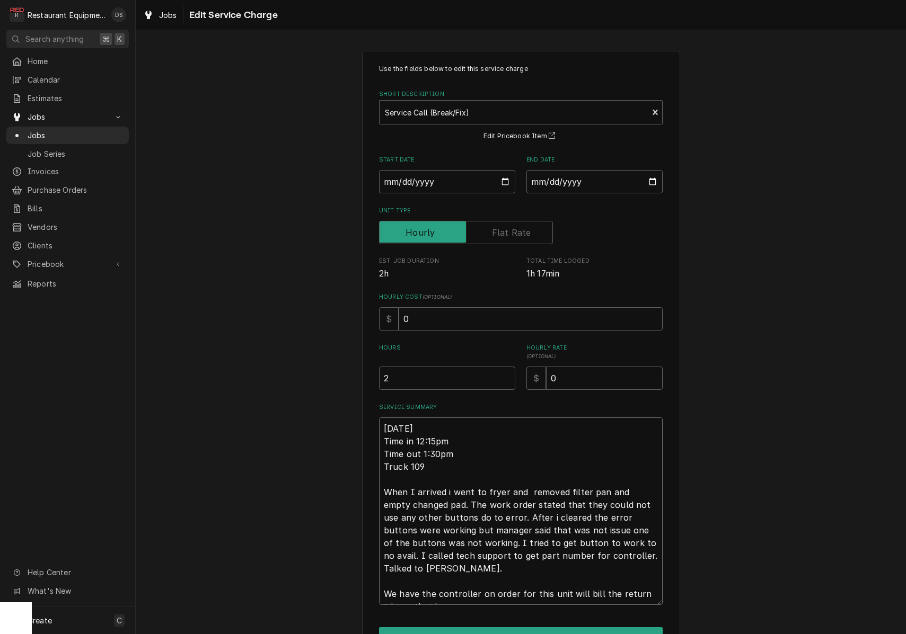
type textarea "x"
type textarea "8/29/2025 Time in 12:15pm Time out 1:30pm Truck 109 When I arrived i went to fr…"
type textarea "x"
type textarea "8/29/2025 Time in 12:15pm Time out 1:30pm Truck 109 When I arrived i went to fr…"
type textarea "x"
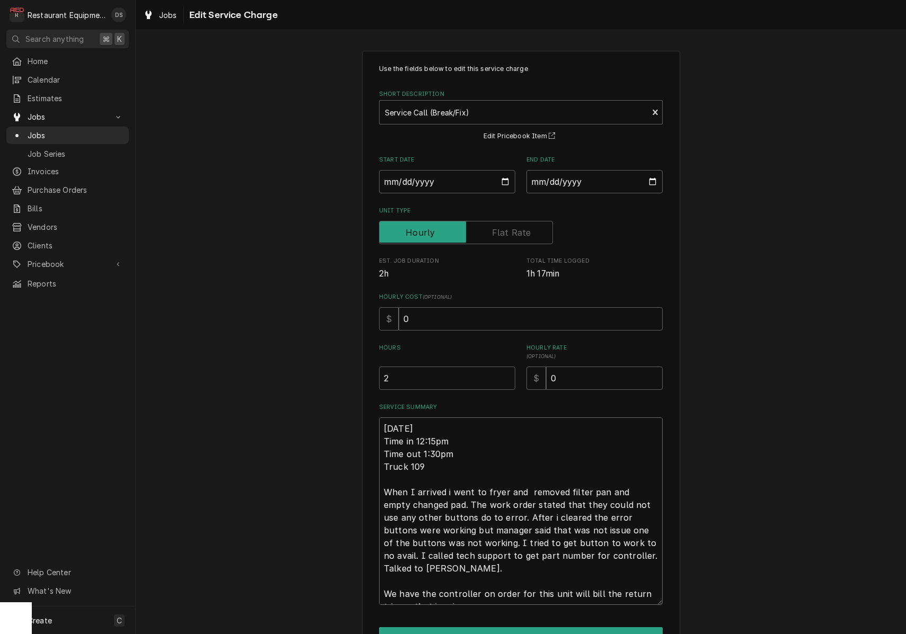
type textarea "8/29/2025 Time in 12:15pm Time out 1:30pm Truck 109 When I arrived i went to fr…"
type textarea "x"
type textarea "8/29/2025 Time in 12:15pm Time out 1:30pm Truck 109 When I arrived i went to fr…"
type textarea "x"
type textarea "8/29/2025 Time in 12:15pm Time out 1:30pm Truck 109 When I arrived i went to fr…"
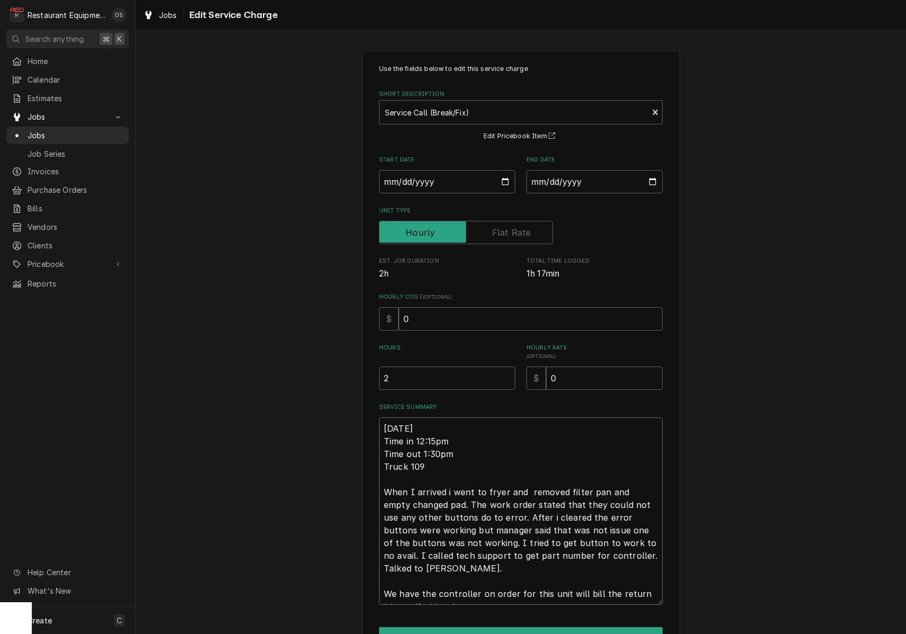
click at [479, 576] on textarea "8/29/2025 Time in 12:15pm Time out 1:30pm Truck 109 When I arrived i went to fr…" at bounding box center [521, 512] width 284 height 188
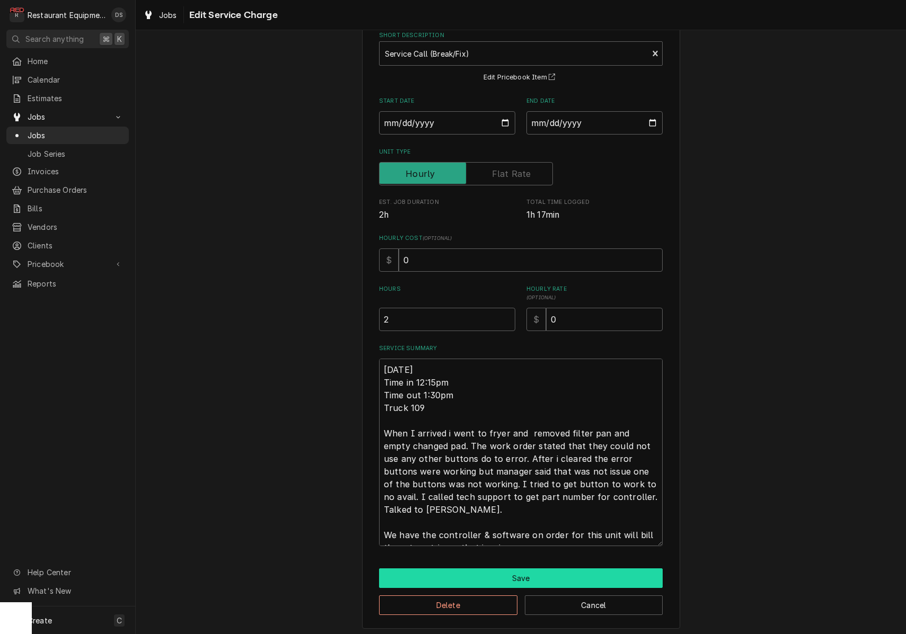
click at [516, 571] on button "Save" at bounding box center [521, 579] width 284 height 20
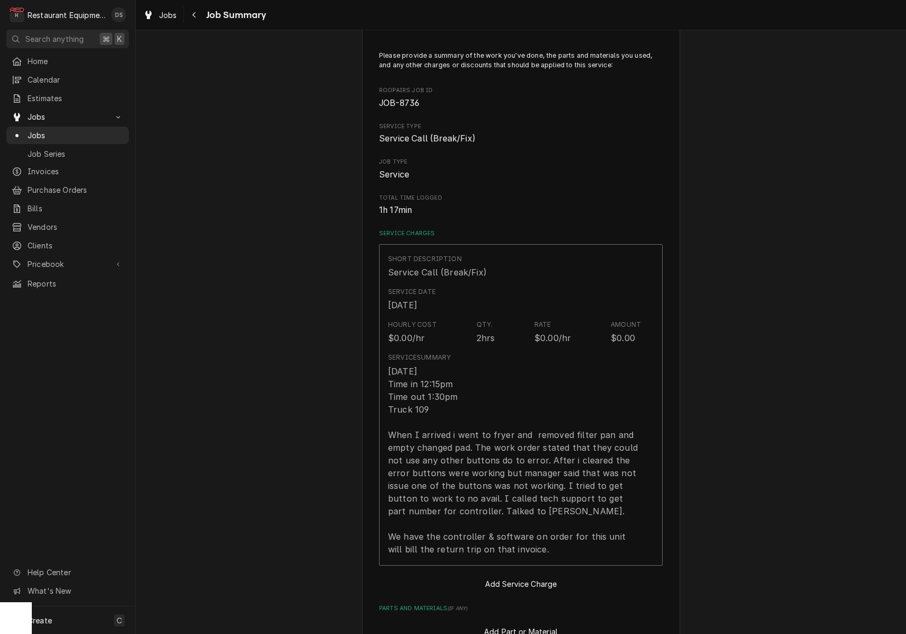
scroll to position [388, 0]
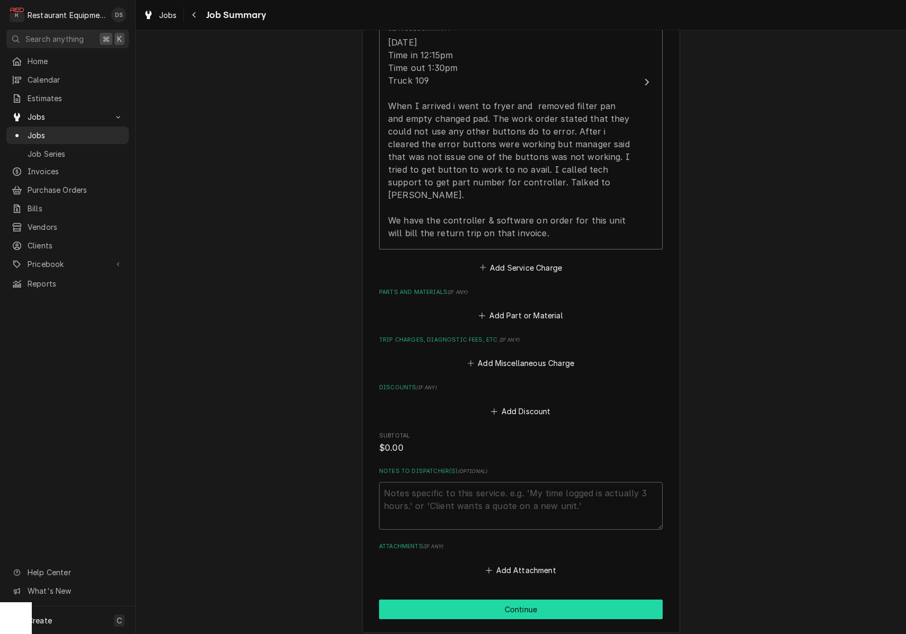
click at [523, 600] on button "Continue" at bounding box center [521, 610] width 284 height 20
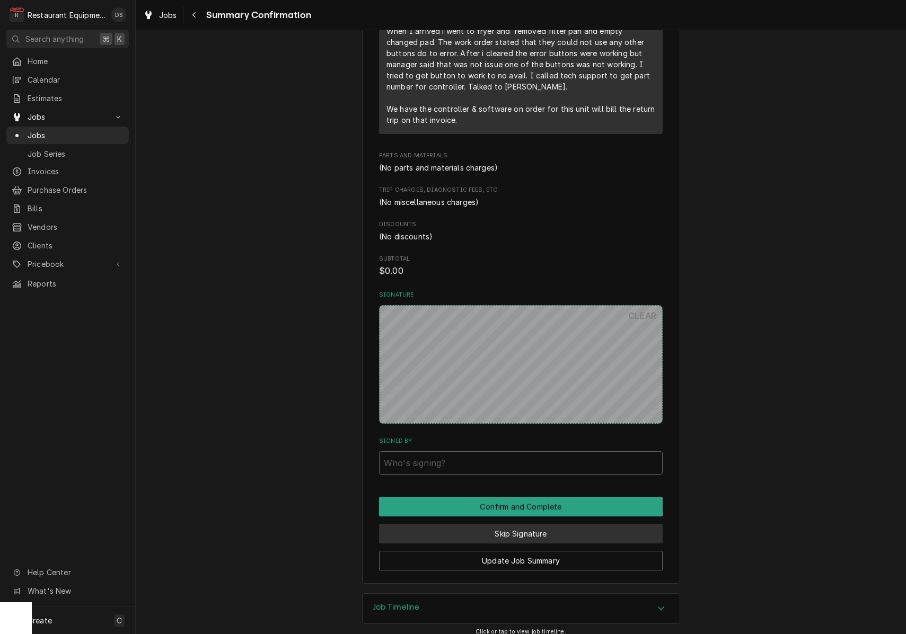
click at [502, 525] on button "Skip Signature" at bounding box center [521, 534] width 284 height 20
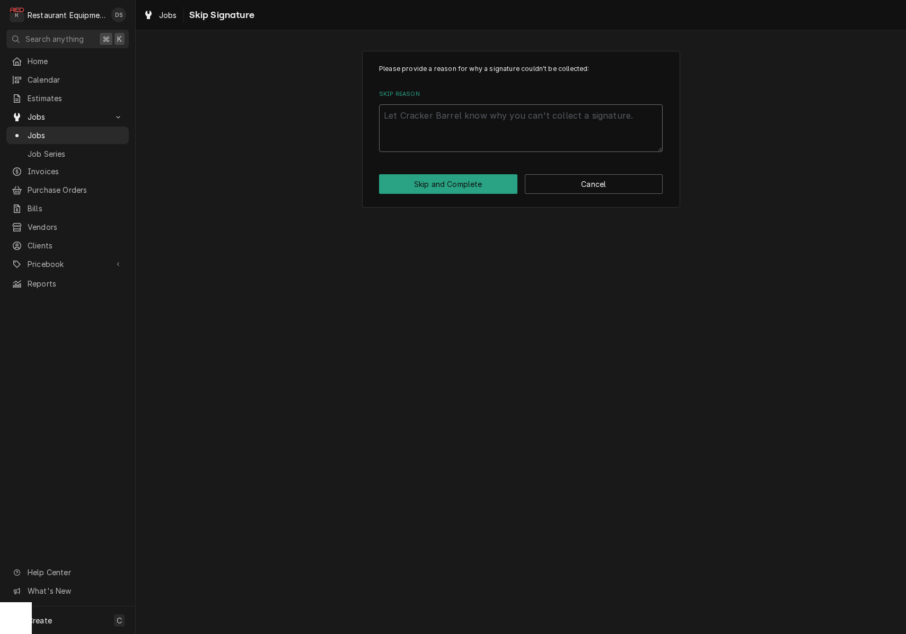
click at [430, 136] on textarea "Skip Reason" at bounding box center [521, 128] width 284 height 48
type textarea "x"
type textarea "d"
type textarea "x"
type textarea "df"
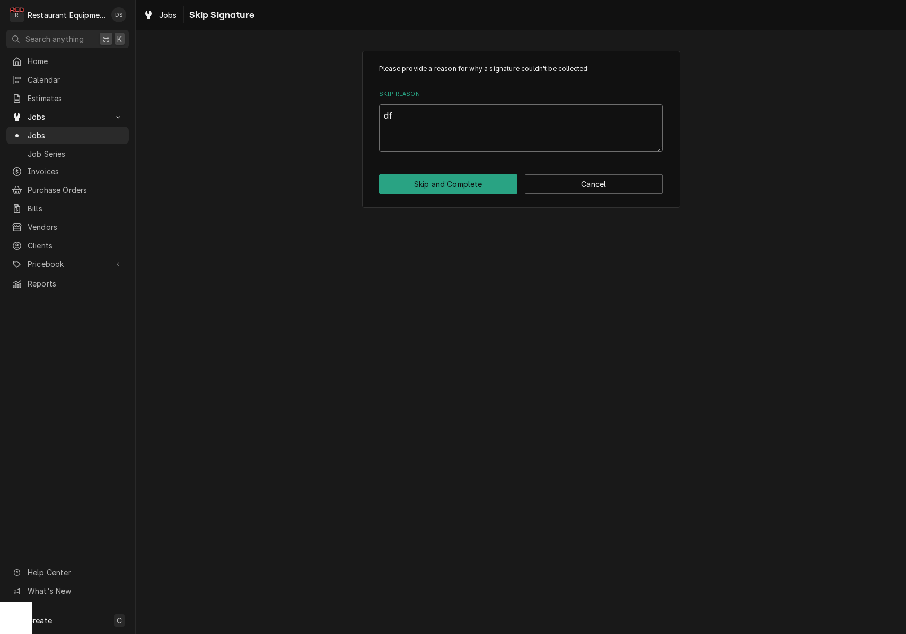
type textarea "x"
type textarea "dfa"
type textarea "x"
type textarea "dfas"
type textarea "x"
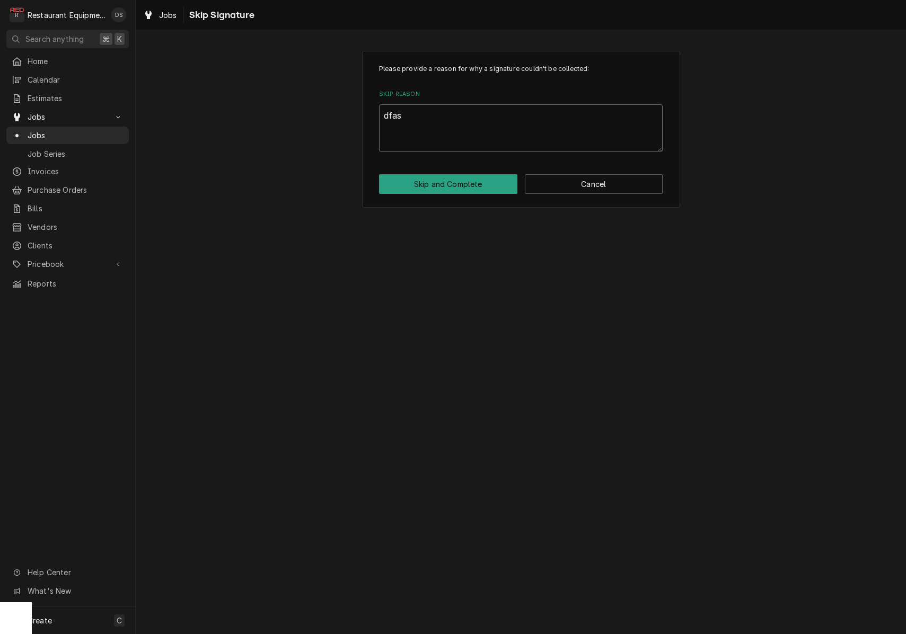
type textarea "dfasd"
drag, startPoint x: 392, startPoint y: 115, endPoint x: 325, endPoint y: 108, distance: 67.2
click at [325, 108] on div "Please provide a reason for why a signature couldn't be collected: Skip Reason …" at bounding box center [521, 128] width 770 height 175
type textarea "x"
type textarea "c"
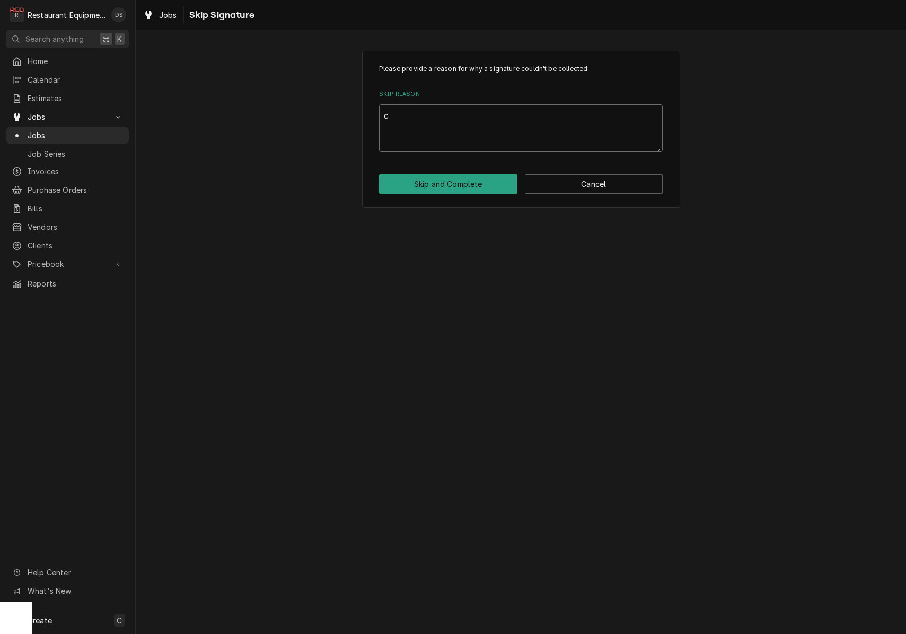
type textarea "x"
type textarea "cl"
type textarea "x"
type textarea "clo"
type textarea "x"
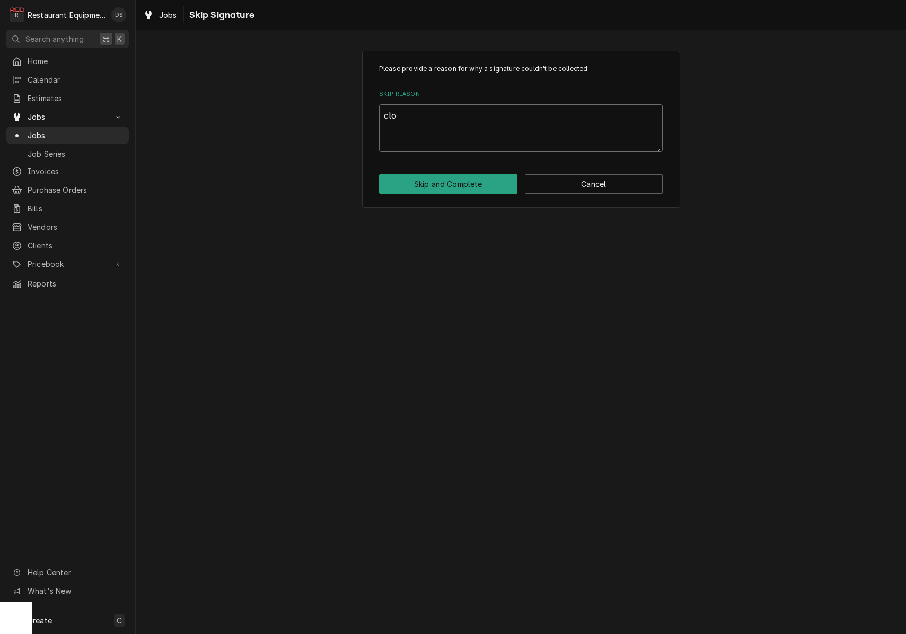
type textarea "clos"
type textarea "x"
type textarea "closi"
type textarea "x"
type textarea "closin"
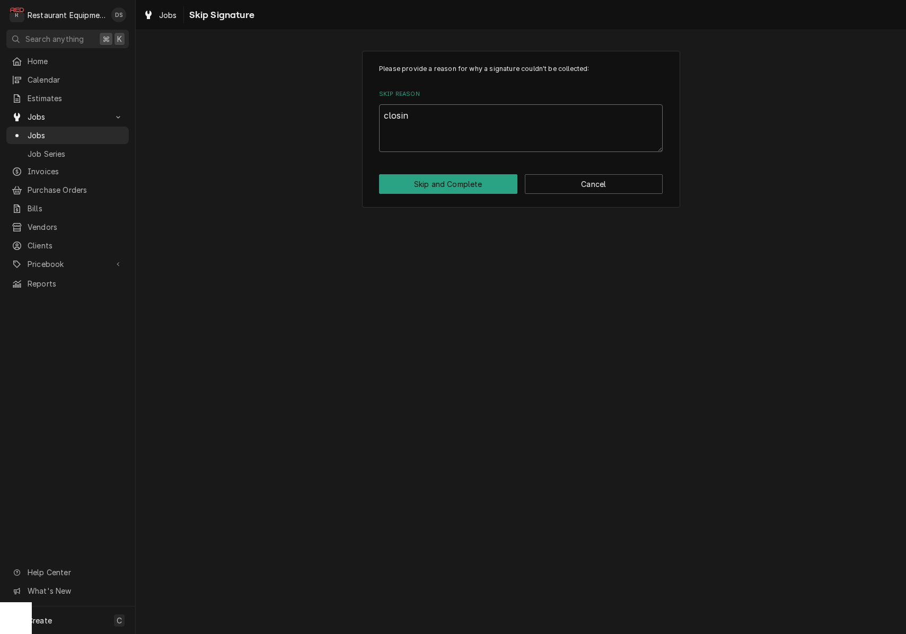
type textarea "x"
type textarea "closing"
type textarea "x"
type textarea "closing"
type textarea "x"
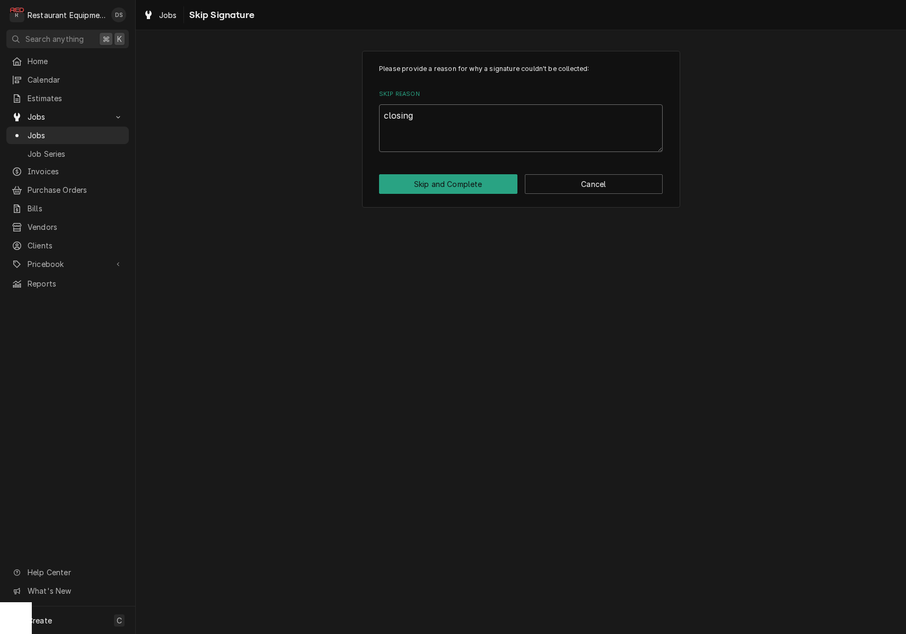
type textarea "closing o"
type textarea "x"
type textarea "closing ou"
type textarea "x"
type textarea "closing out"
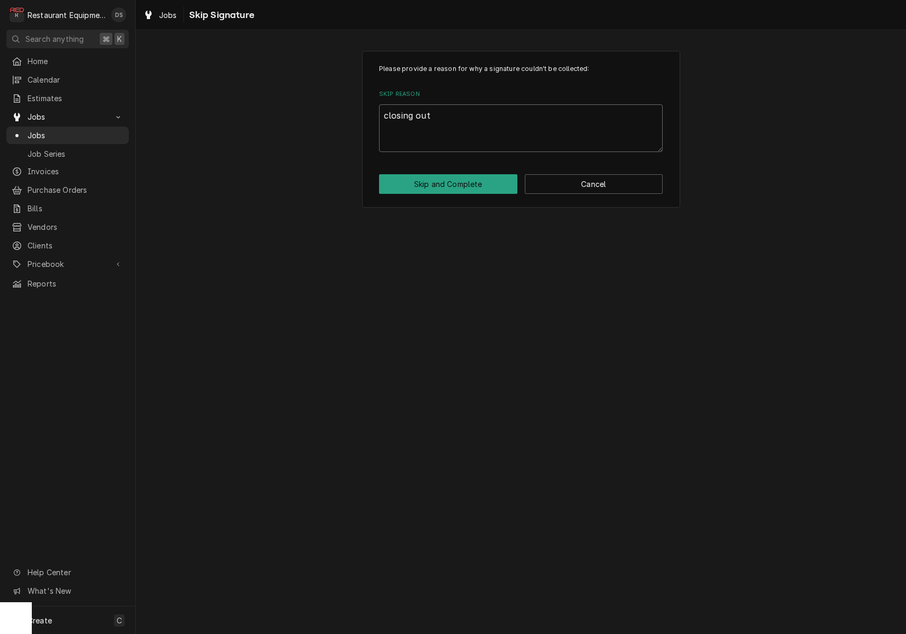
type textarea "x"
type textarea "closing out"
type textarea "x"
type textarea "closing out o"
type textarea "x"
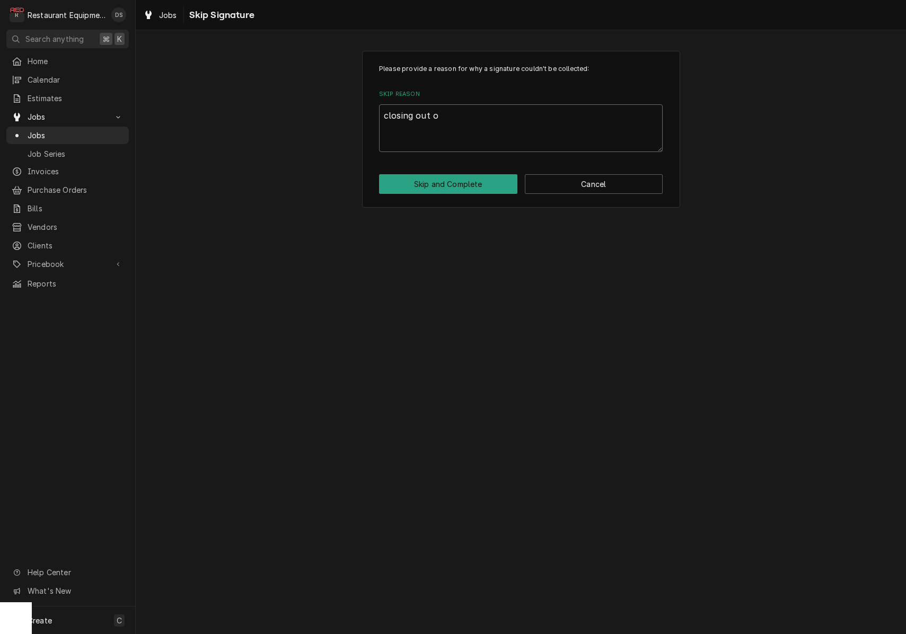
type textarea "closing out on"
type textarea "x"
type textarea "closing out on"
type textarea "x"
type textarea "closing out on a"
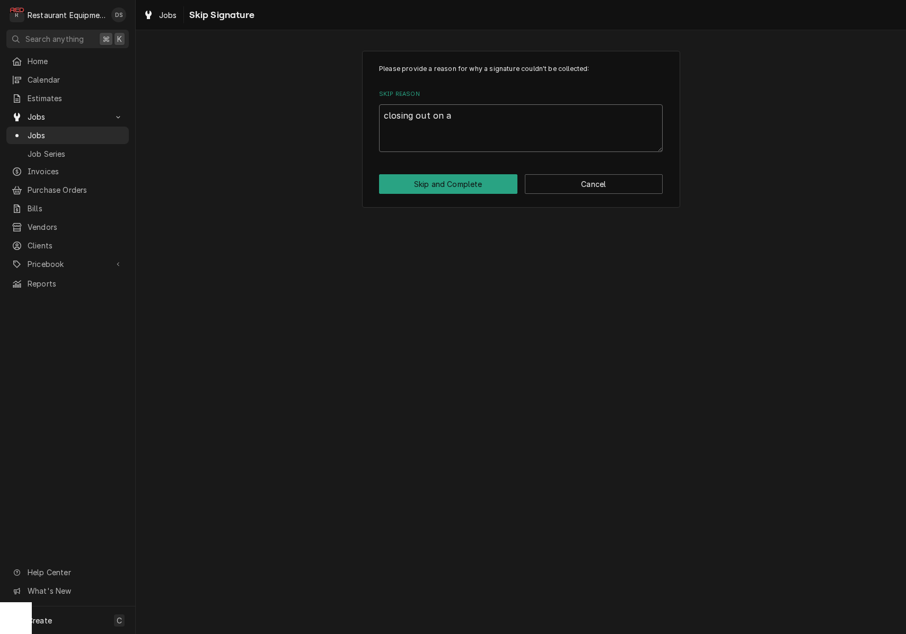
type textarea "x"
type textarea "closing out on an"
type textarea "x"
type textarea "closing out on ano"
type textarea "x"
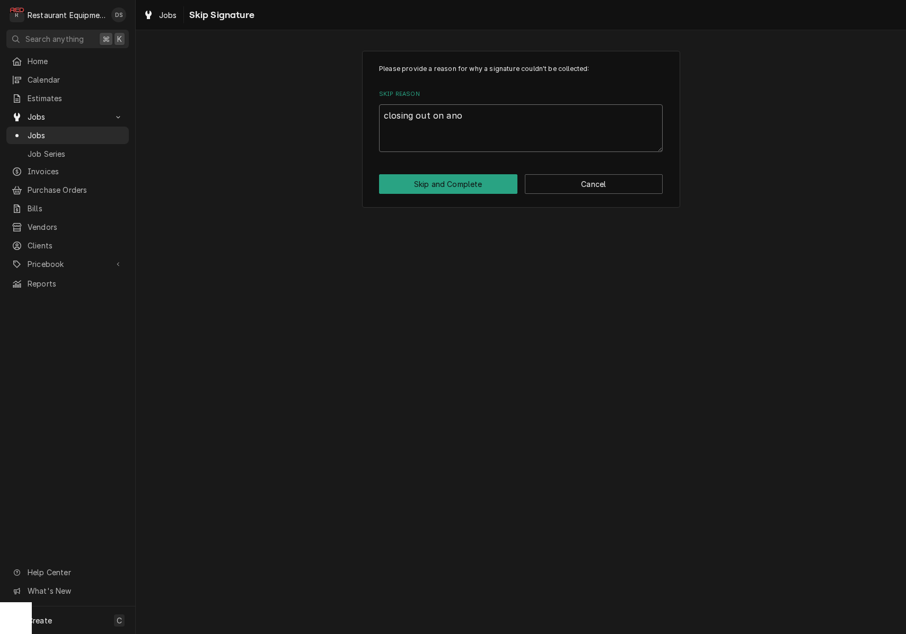
type textarea "closing out on anot"
type textarea "x"
type textarea "closing out on anoth"
type textarea "x"
type textarea "closing out on anothe"
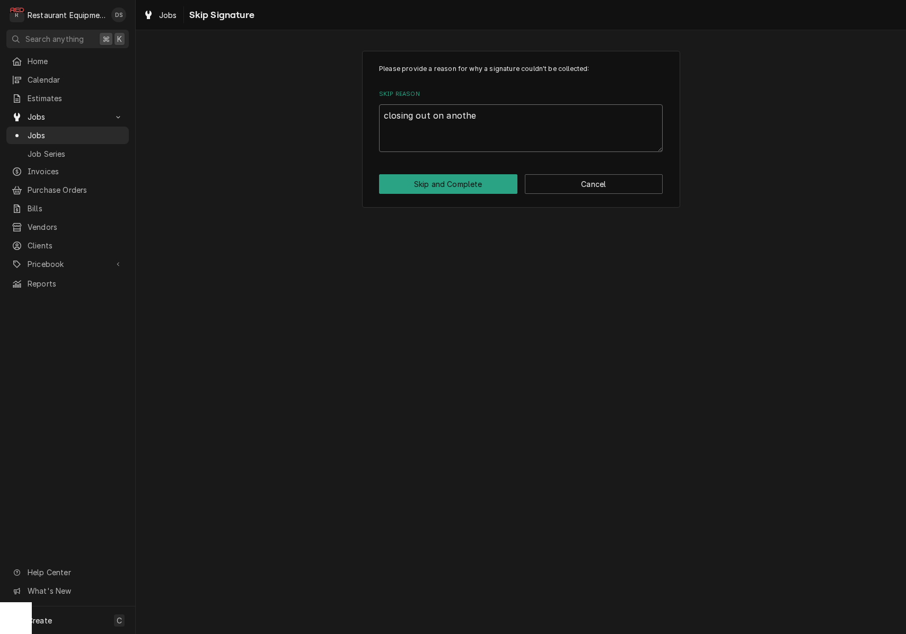
type textarea "x"
type textarea "closing out on another"
type textarea "x"
type textarea "closing out on another"
type textarea "x"
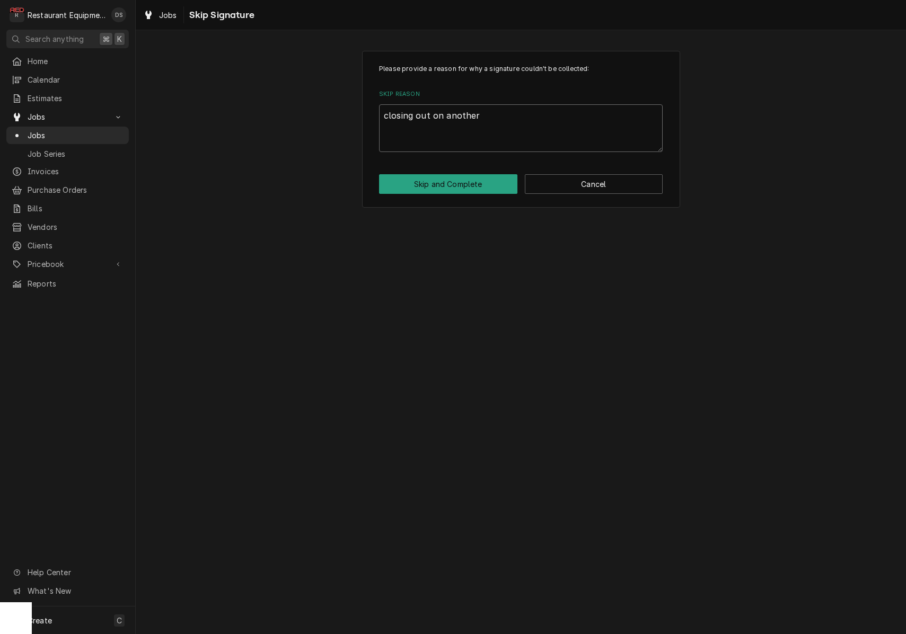
type textarea "closing out on another t"
type textarea "x"
type textarea "closing out on another ti"
type textarea "x"
type textarea "closing out on another tic"
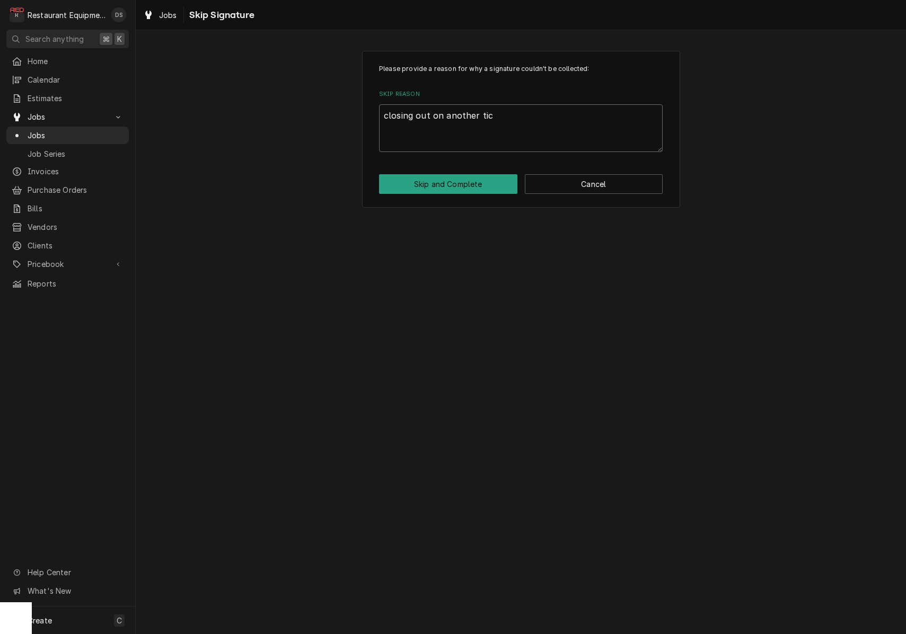
type textarea "x"
type textarea "closing out on another tick"
type textarea "x"
type textarea "closing out on another ticke"
type textarea "x"
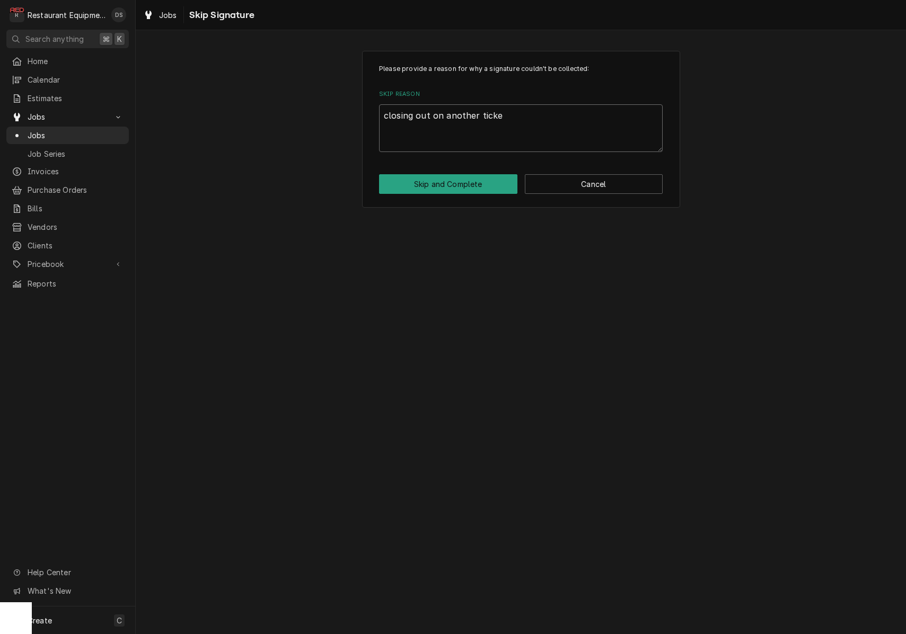
type textarea "closing out on another ticket"
type textarea "x"
type textarea "closing out on another ticket"
type textarea "x"
type textarea "closing out on another ticket d"
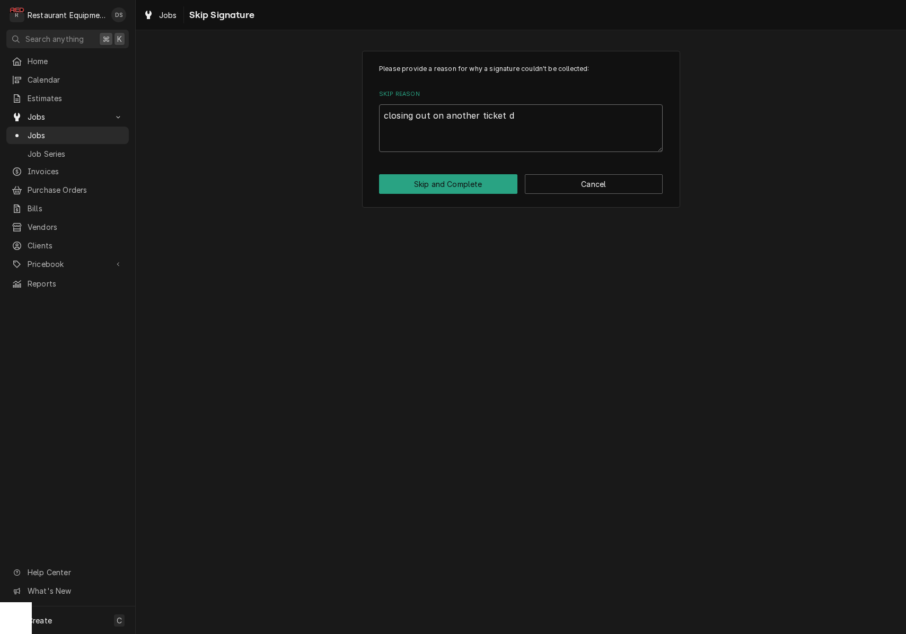
type textarea "x"
type textarea "closing out on another ticket du"
type textarea "x"
type textarea "closing out on another ticket due"
type textarea "x"
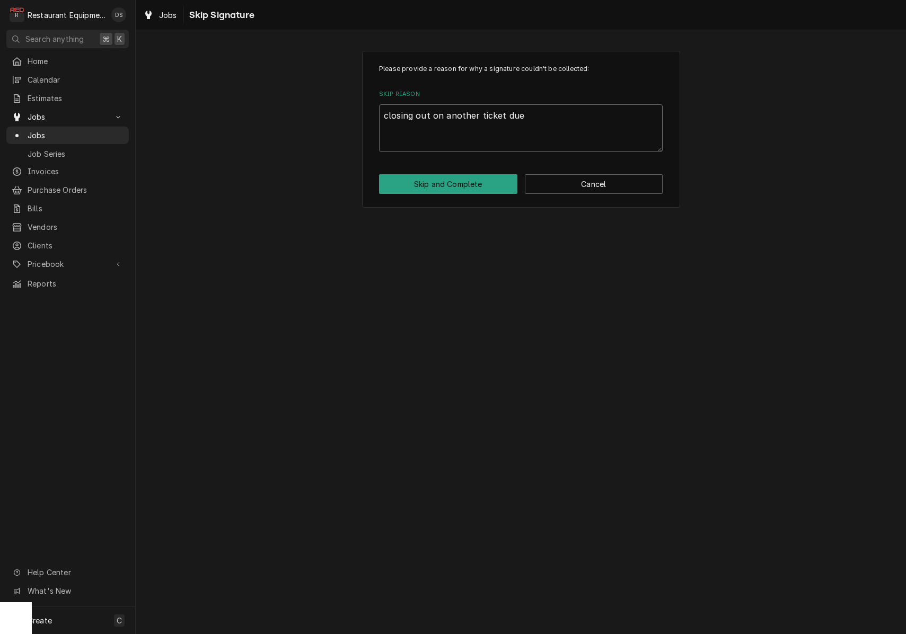
type textarea "closing out on another ticket due"
type textarea "x"
type textarea "closing out on another ticket due t"
type textarea "x"
type textarea "closing out on another ticket due to"
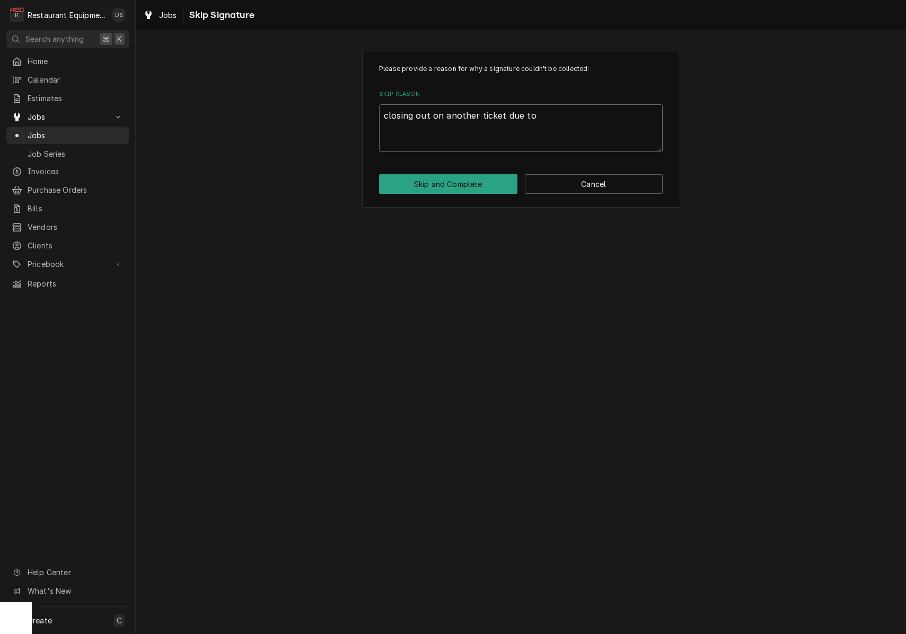
type textarea "x"
type textarea "closing out on another ticket due to"
type textarea "x"
type textarea "closing out on another ticket due to b"
type textarea "x"
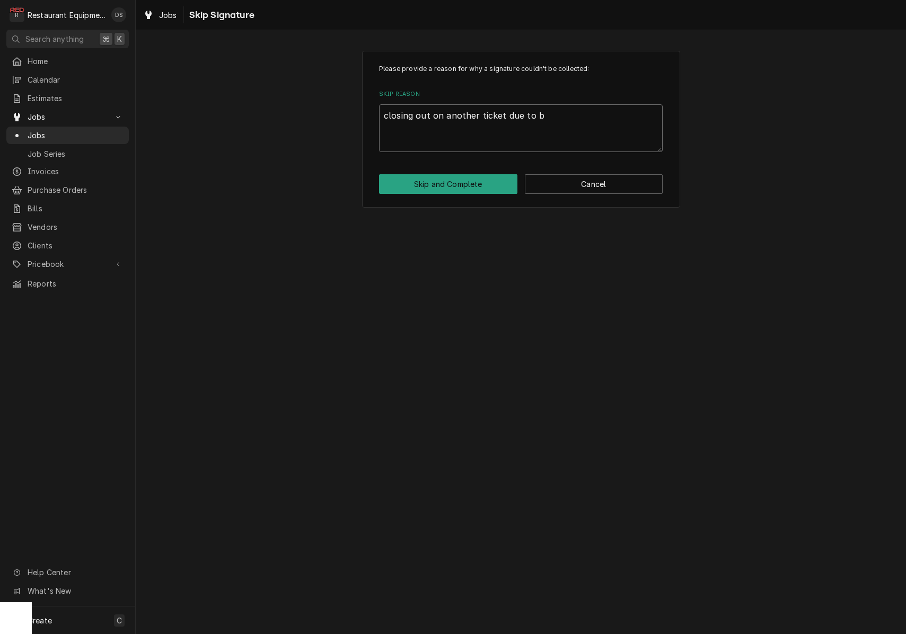
type textarea "closing out on another ticket due to be"
type textarea "x"
type textarea "closing out on another ticket due to bei"
type textarea "x"
type textarea "closing out on another ticket due to bein"
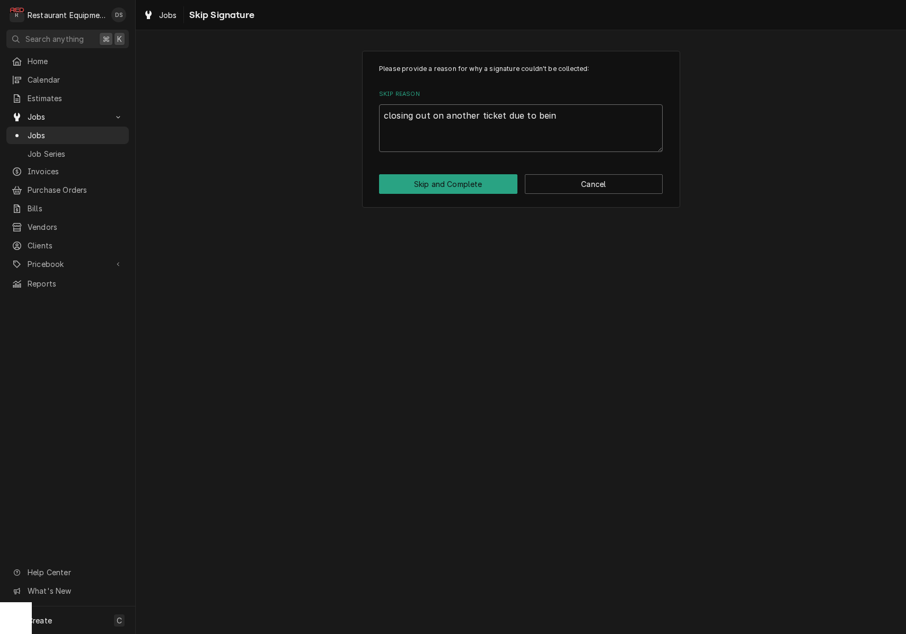
type textarea "x"
type textarea "closing out on another ticket due to being"
type textarea "x"
type textarea "closing out on another ticket due to being"
type textarea "x"
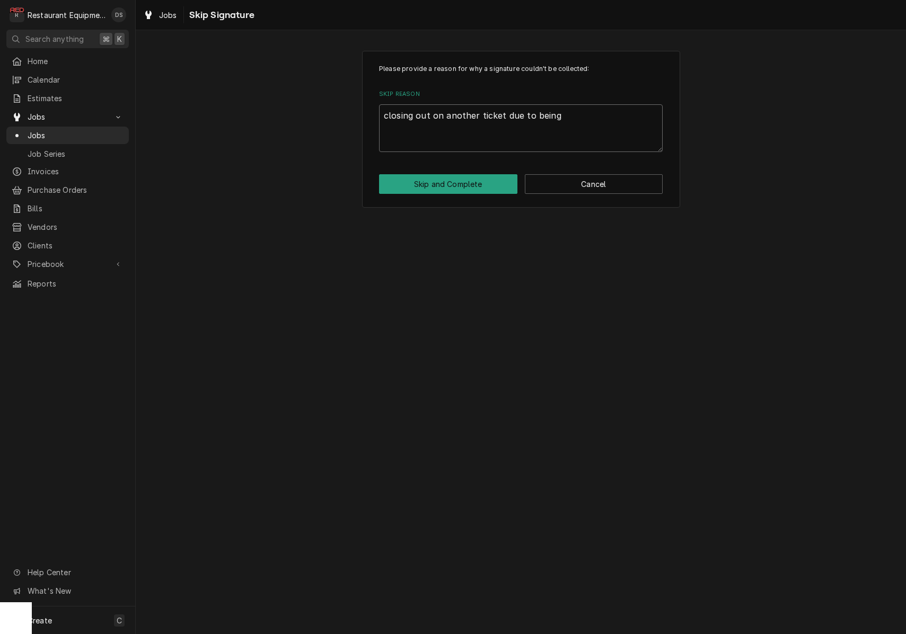
type textarea "closing out on another ticket due to being t"
type textarea "x"
type textarea "closing out on another ticket due to being th"
type textarea "x"
type textarea "closing out on another ticket due to being the"
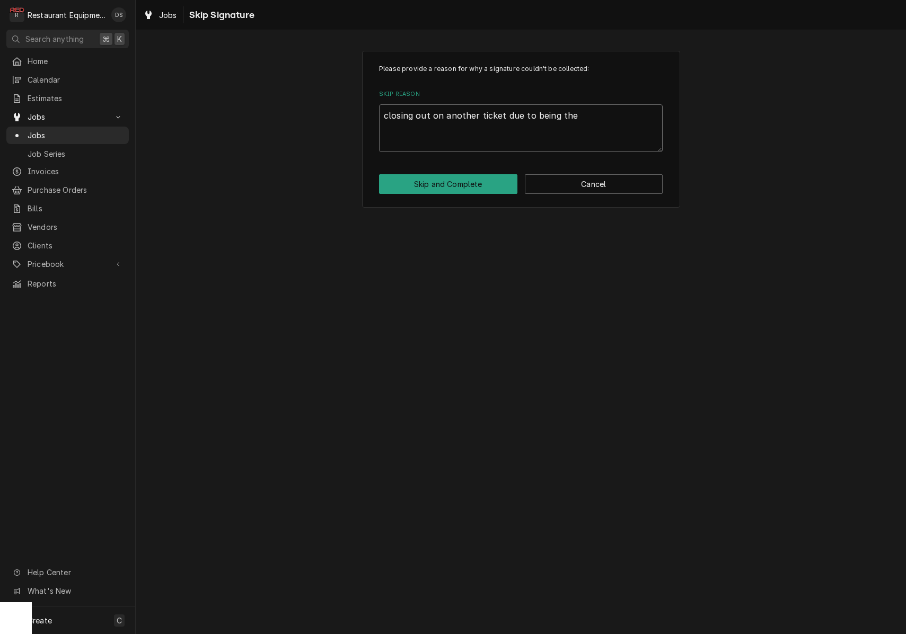
type textarea "x"
type textarea "closing out on another ticket due to being the"
type textarea "x"
type textarea "closing out on another ticket due to being the s"
type textarea "x"
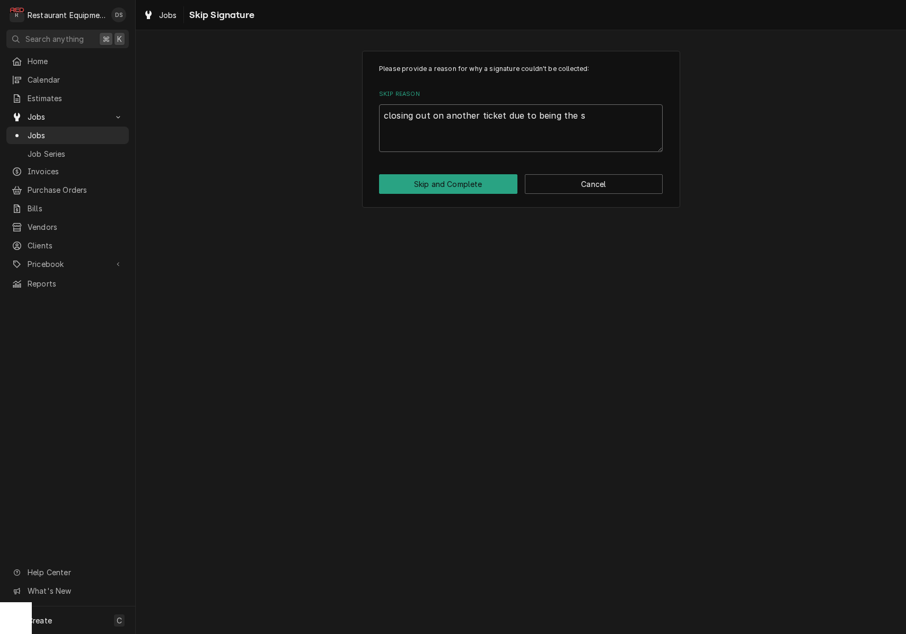
type textarea "closing out on another ticket due to being the sa"
type textarea "x"
type textarea "closing out on another ticket due to being the sam"
type textarea "x"
type textarea "closing out on another ticket due to being the same"
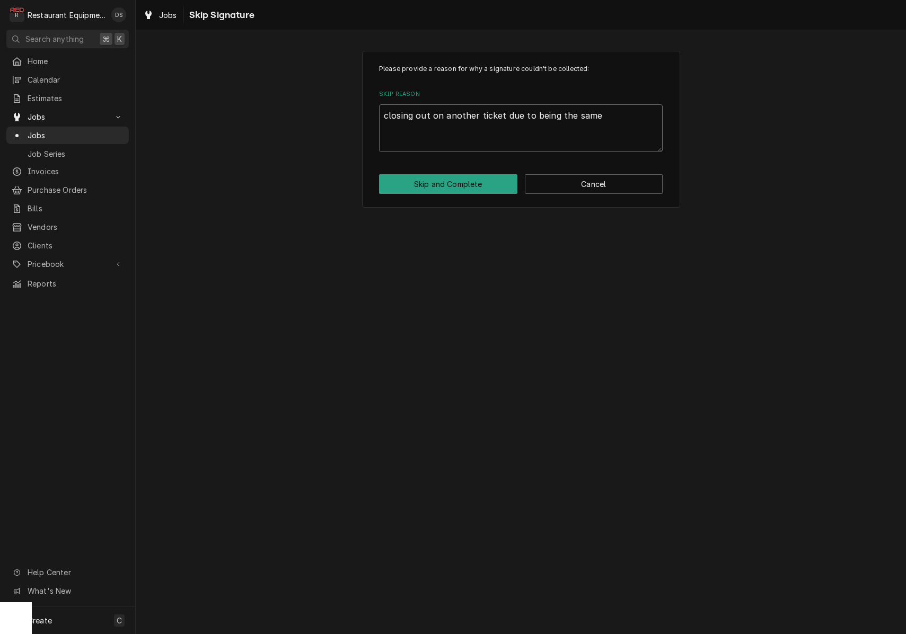
type textarea "x"
type textarea "closing out on another ticket due to being the same"
type textarea "x"
type textarea "closing out on another ticket due to being the same i"
type textarea "x"
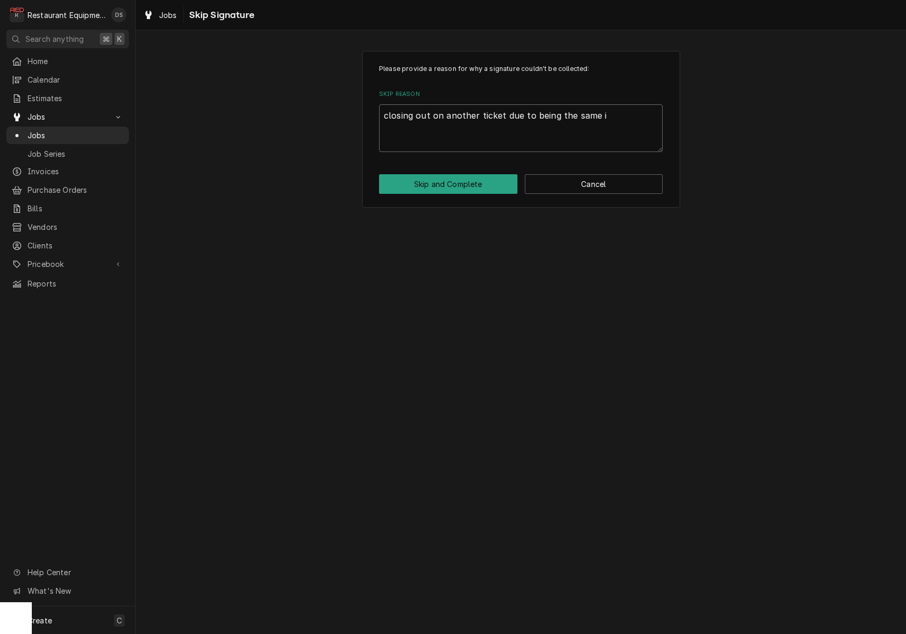
type textarea "closing out on another ticket due to being the same in"
type textarea "x"
type textarea "closing out on another ticket due to being the same i"
type textarea "x"
type textarea "closing out on another ticket due to being the same is"
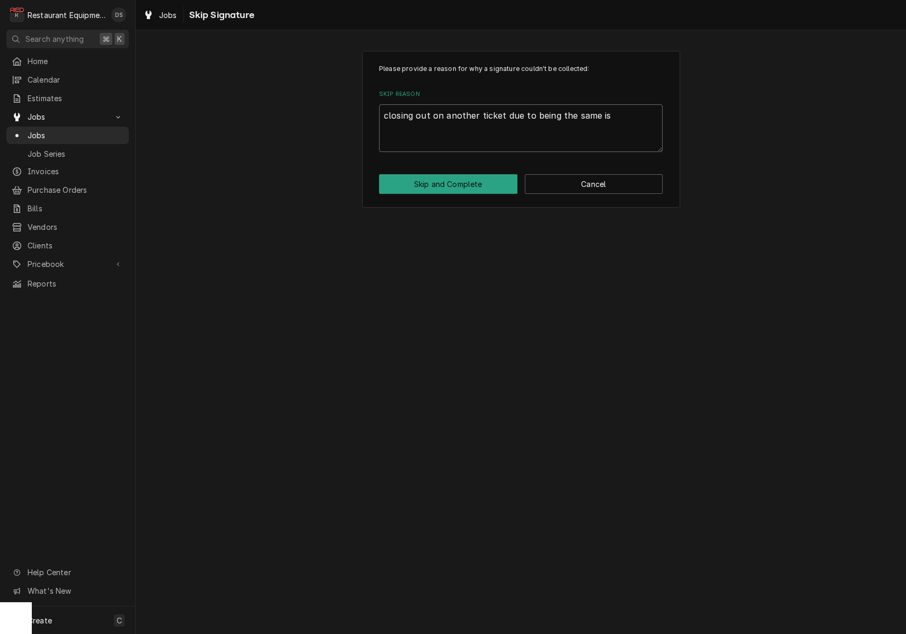
type textarea "x"
type textarea "closing out on another ticket due to being the same iss"
type textarea "x"
type textarea "closing out on another ticket due to being the same issu"
type textarea "x"
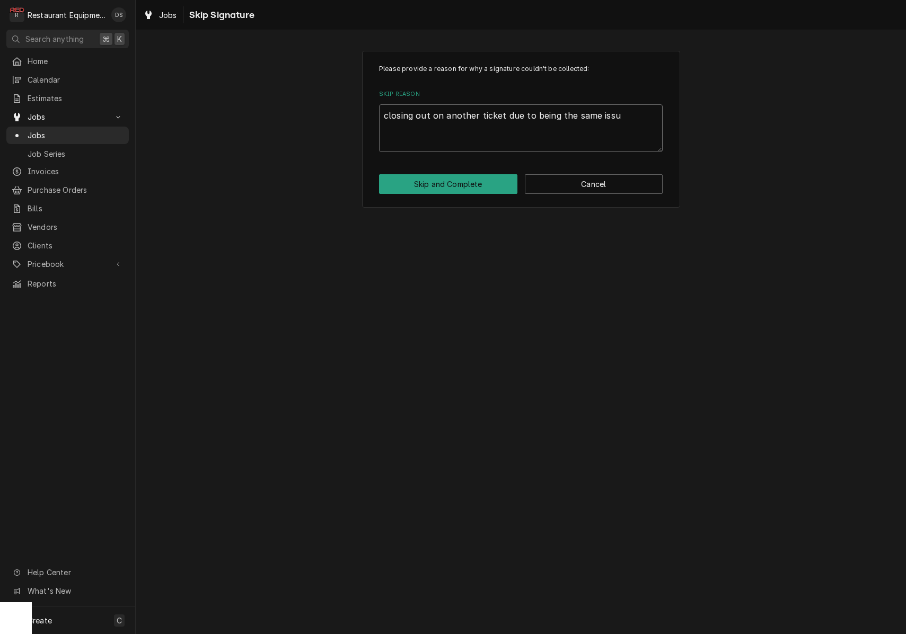
type textarea "closing out on another ticket due to being the same issue"
type textarea "x"
type textarea "closing out on another ticket due to being the same issue"
type textarea "x"
type textarea "closing out on another ticket due to being the same issue a"
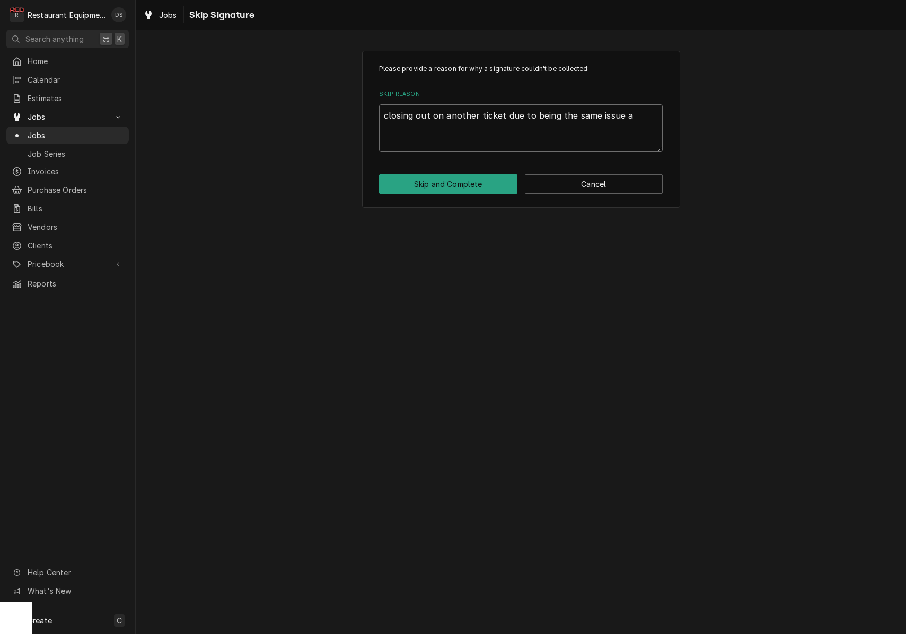
type textarea "x"
type textarea "closing out on another ticket due to being the same issue an"
type textarea "x"
type textarea "closing out on another ticket due to being the same issue and"
type textarea "x"
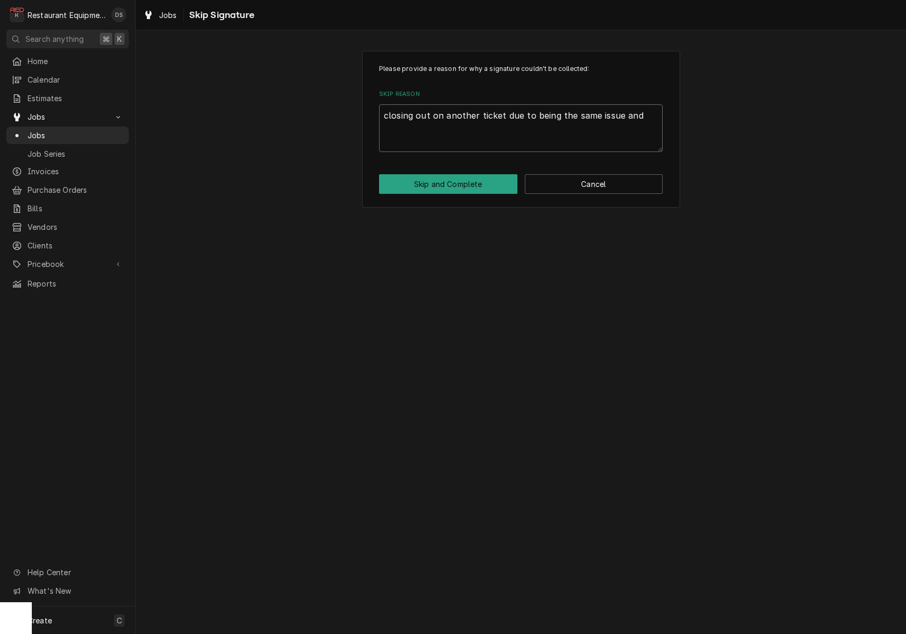
type textarea "closing out on another ticket due to being the same issue and"
type textarea "x"
type textarea "closing out on another ticket due to being the same issue and p"
type textarea "x"
type textarea "closing out on another ticket due to being the same issue and pa"
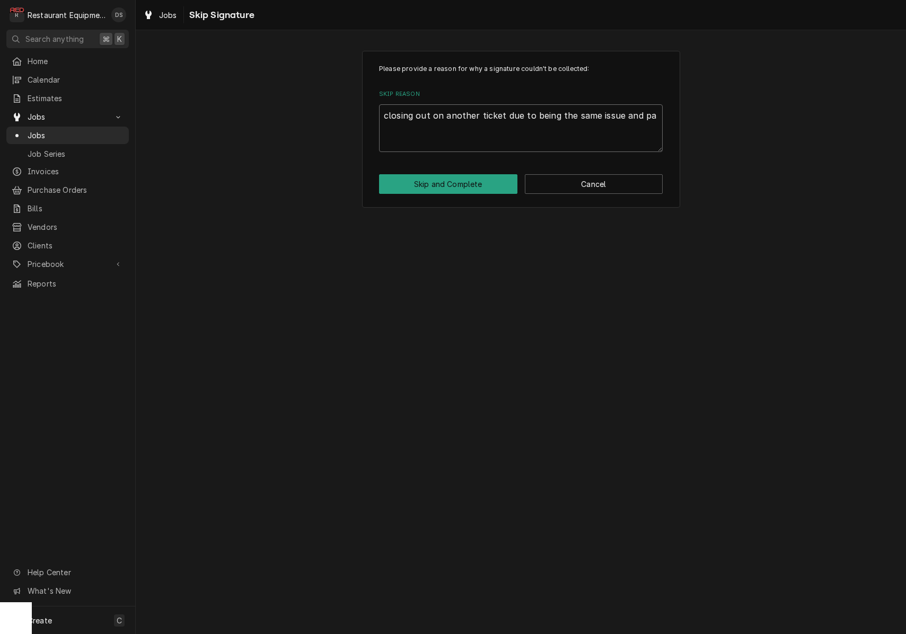
type textarea "x"
type textarea "closing out on another ticket due to being the same issue and par"
type textarea "x"
type textarea "closing out on another ticket due to being the same issue and part"
type textarea "x"
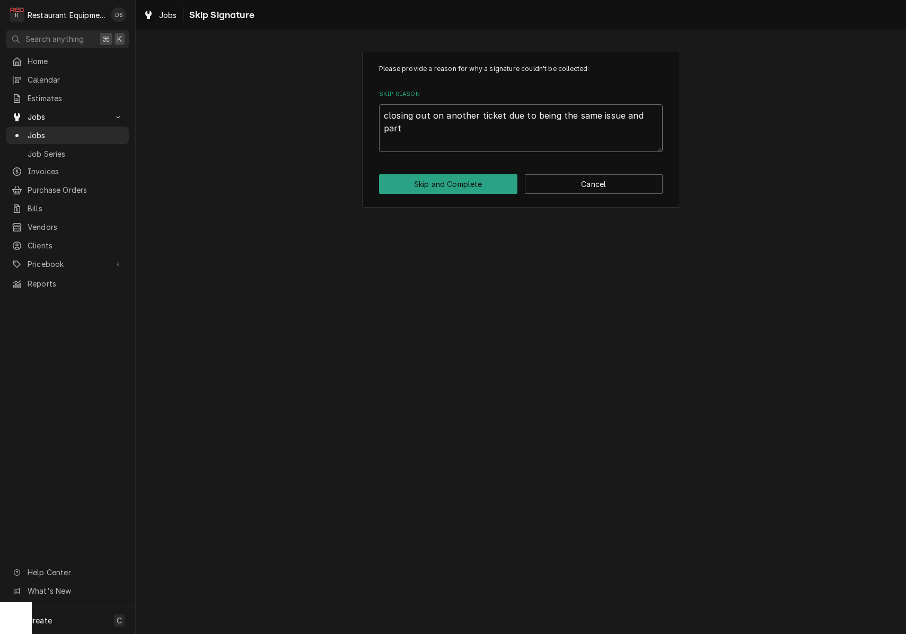
type textarea "closing out on another ticket due to being the same issue and part"
type textarea "x"
type textarea "closing out on another ticket due to being the same issue and part a"
type textarea "x"
type textarea "closing out on another ticket due to being the same issue and part al"
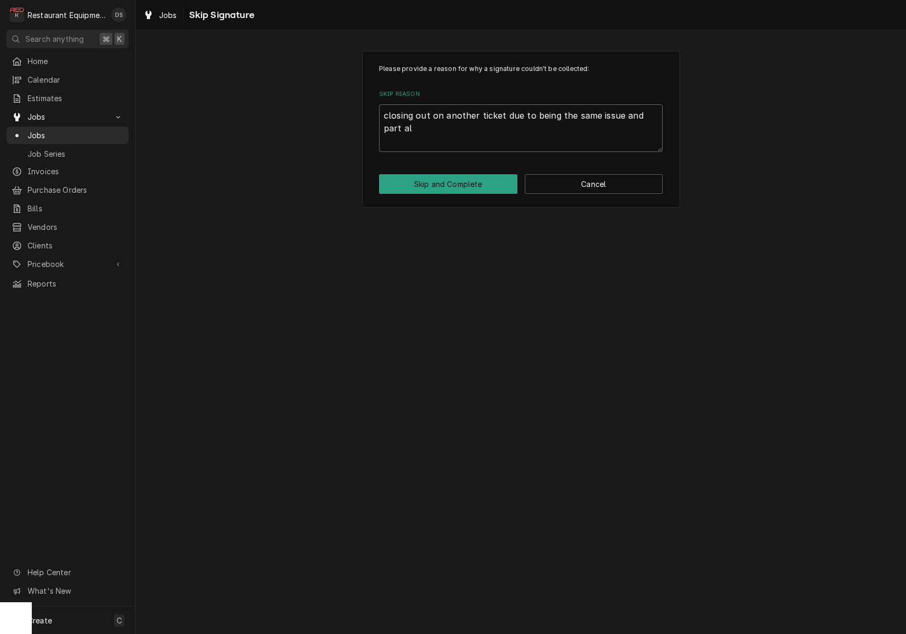
type textarea "x"
type textarea "closing out on another ticket due to being the same issue and part alr"
type textarea "x"
type textarea "closing out on another ticket due to being the same issue and part alr3"
type textarea "x"
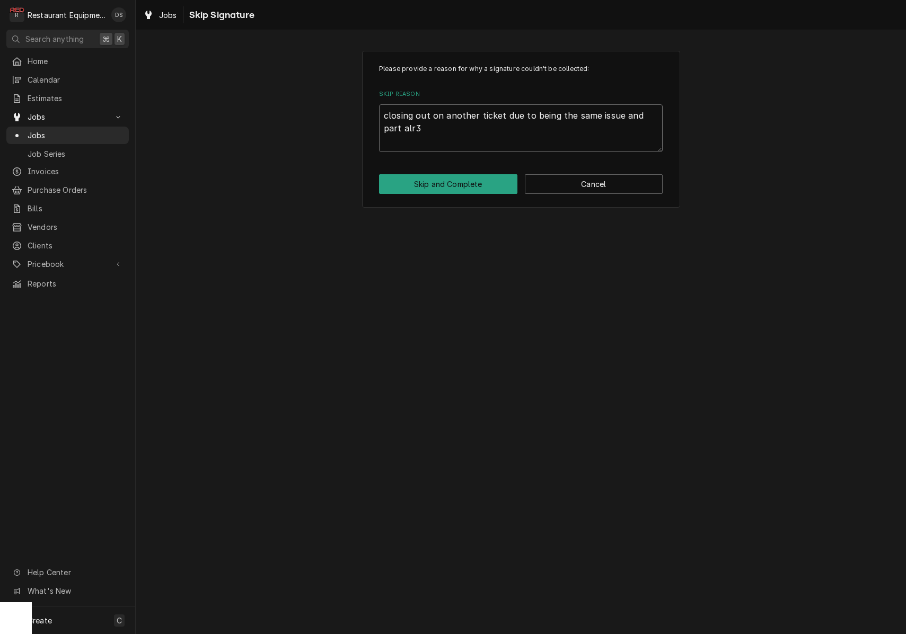
type textarea "closing out on another ticket due to being the same issue and part alr3e"
type textarea "x"
type textarea "closing out on another ticket due to being the same issue and part alr3ea"
type textarea "x"
type textarea "closing out on another ticket due to being the same issue and part alr3ead"
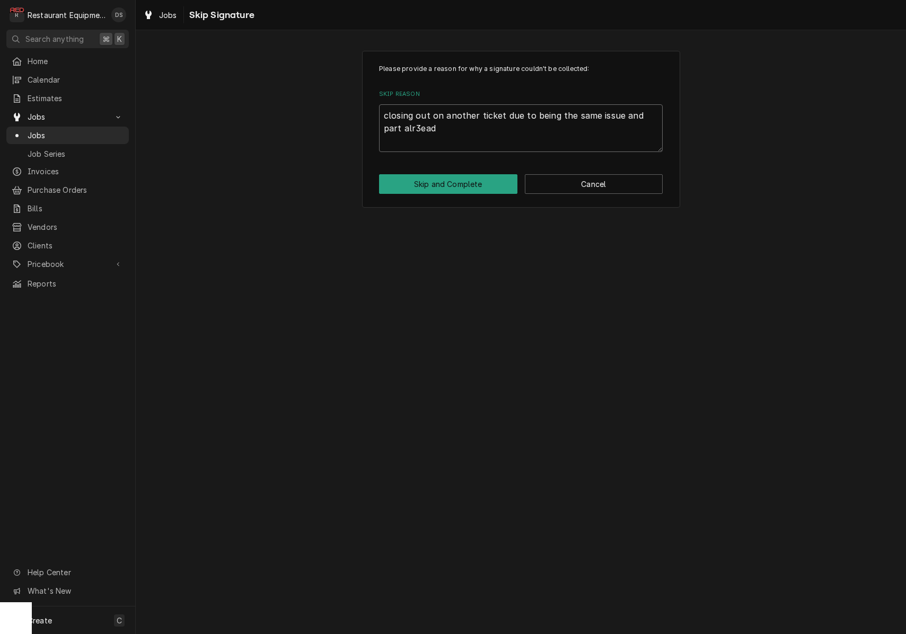
type textarea "x"
type textarea "closing out on another ticket due to being the same issue and part alr3ea"
type textarea "x"
type textarea "closing out on another ticket due to being the same issue and part alr3e"
type textarea "x"
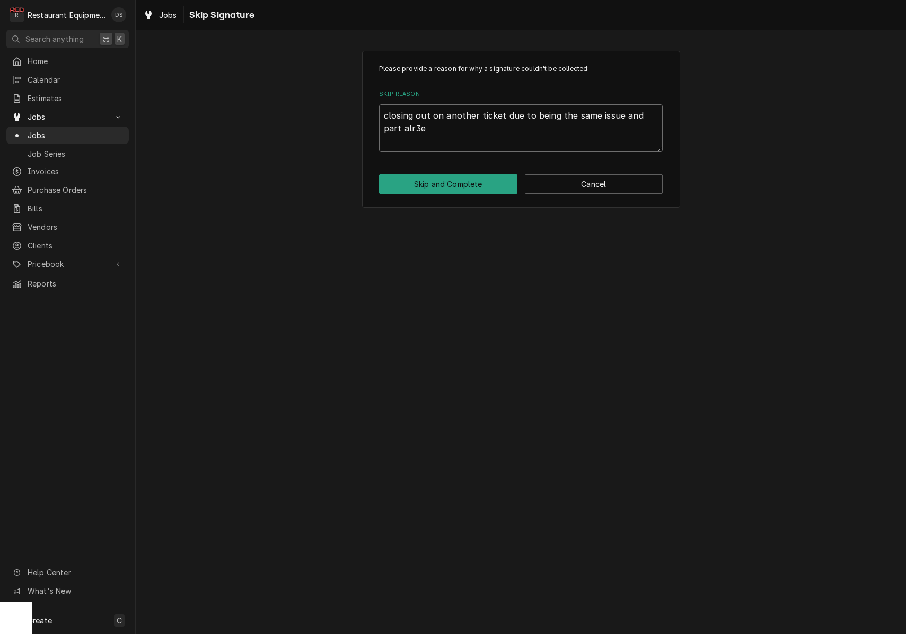
type textarea "closing out on another ticket due to being the same issue and part alr3"
type textarea "x"
type textarea "closing out on another ticket due to being the same issue and part alr"
type textarea "x"
type textarea "closing out on another ticket due to being the same issue and part alre"
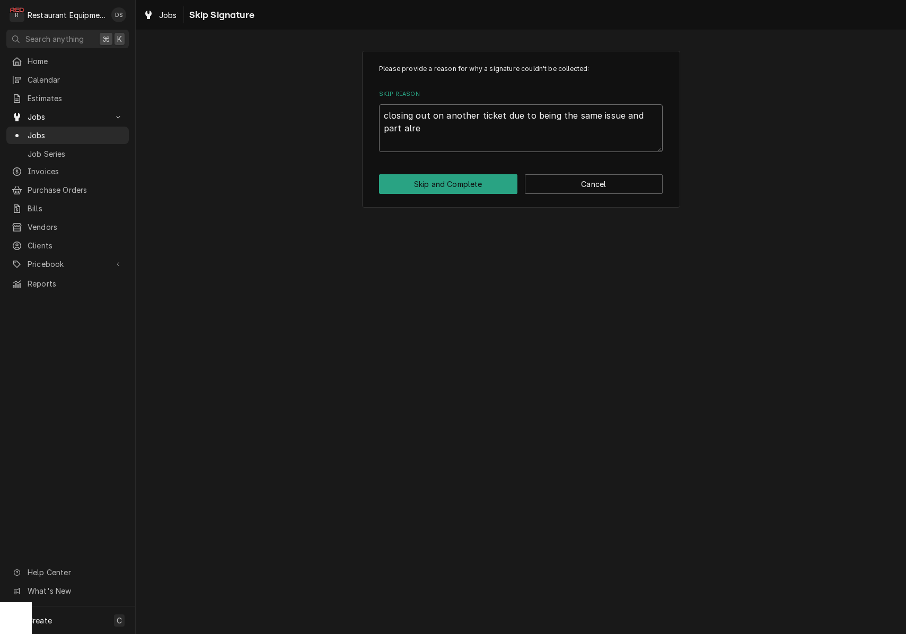
type textarea "x"
type textarea "closing out on another ticket due to being the same issue and part alrea"
type textarea "x"
type textarea "closing out on another ticket due to being the same issue and part alread"
type textarea "x"
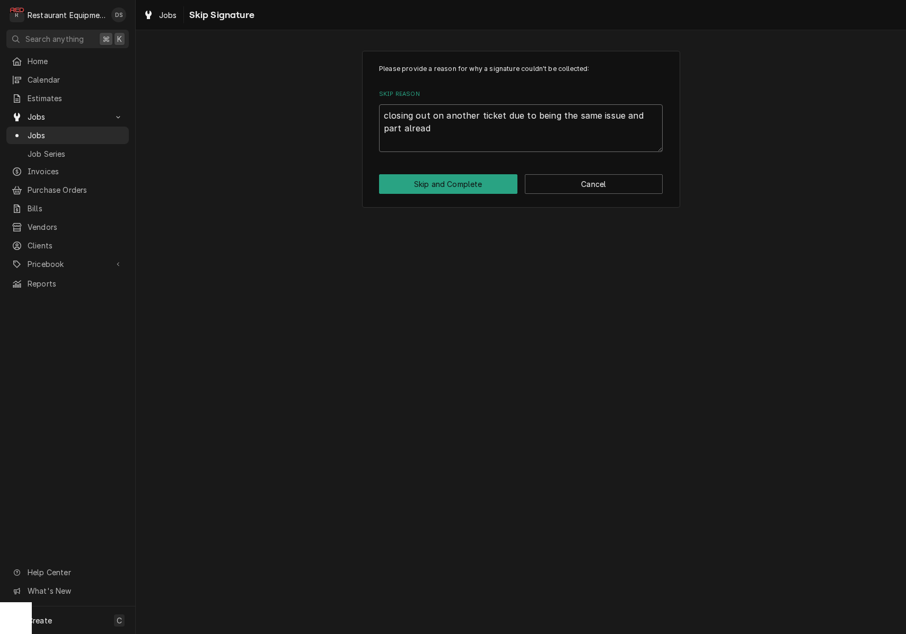
type textarea "closing out on another ticket due to being the same issue and part already"
type textarea "x"
type textarea "closing out on another ticket due to being the same issue and part already"
type textarea "x"
type textarea "closing out on another ticket due to being the same issue and part already o"
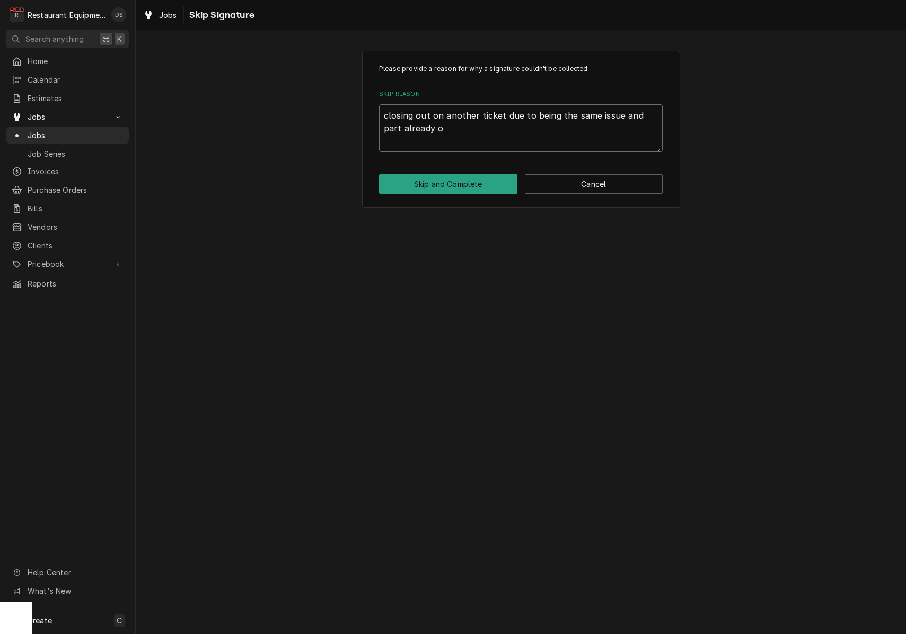
type textarea "x"
type textarea "closing out on another ticket due to being the same issue and part already or"
type textarea "x"
type textarea "closing out on another ticket due to being the same issue and part already ord"
type textarea "x"
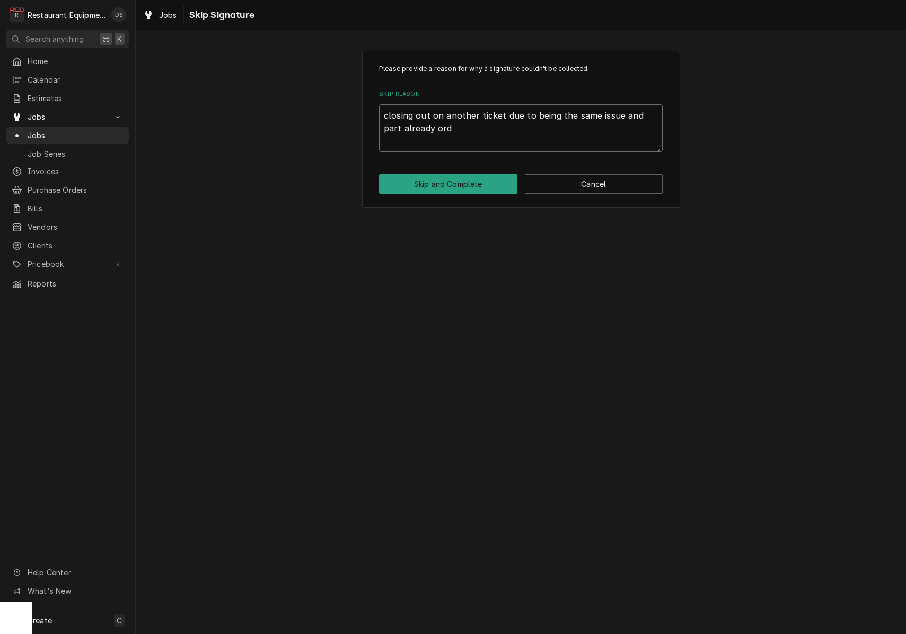
type textarea "closing out on another ticket due to being the same issue and part already orde"
type textarea "x"
type textarea "closing out on another ticket due to being the same issue and part already order"
type textarea "x"
type textarea "closing out on another ticket due to being the same issue and part already orde…"
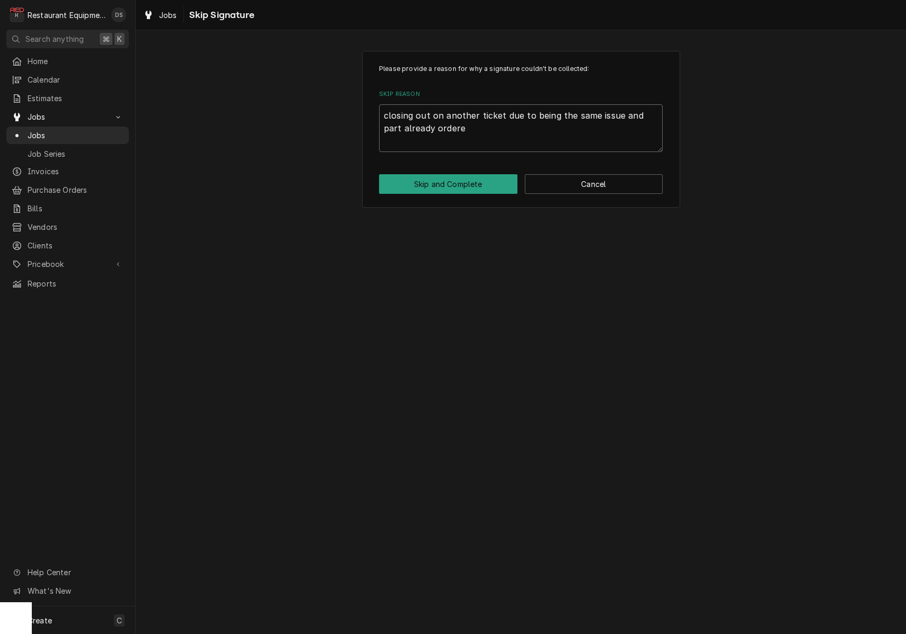
type textarea "x"
type textarea "closing out on another ticket due to being the same issue and part already orde…"
type textarea "x"
type textarea "closing out on another ticket due to being the same issue and part already orde…"
click at [421, 188] on button "Skip and Complete" at bounding box center [448, 184] width 138 height 20
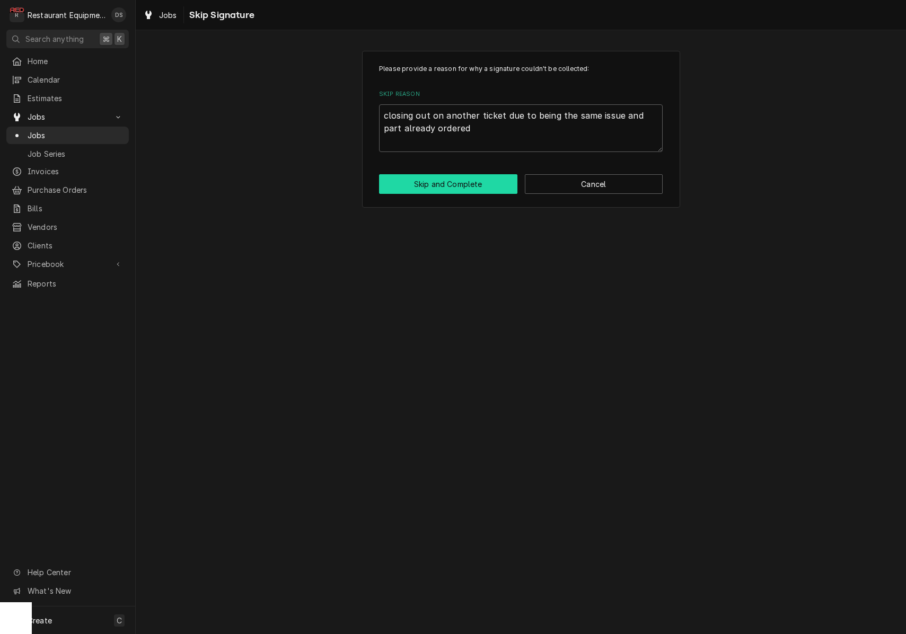
type textarea "x"
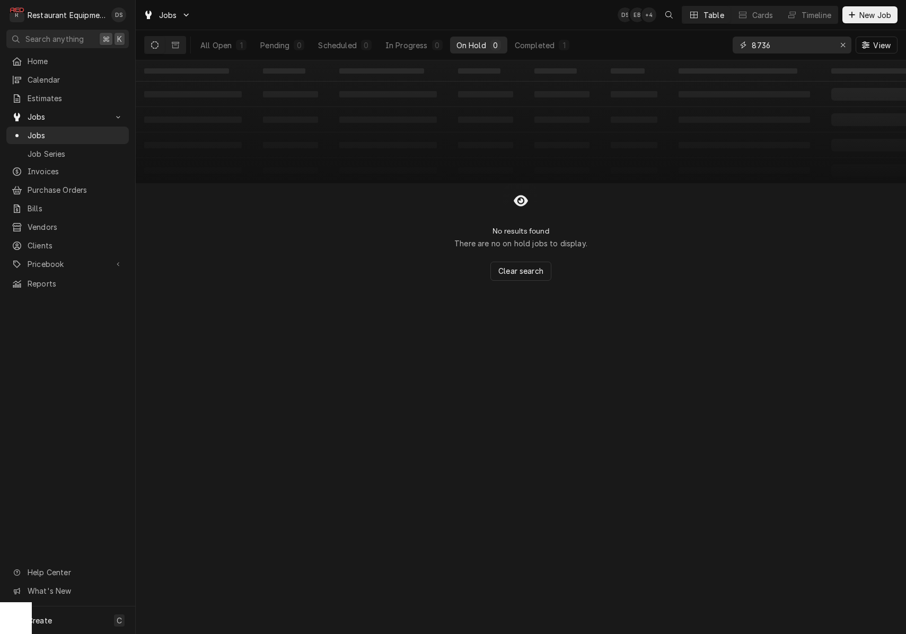
click at [838, 49] on div "Erase input" at bounding box center [842, 45] width 11 height 11
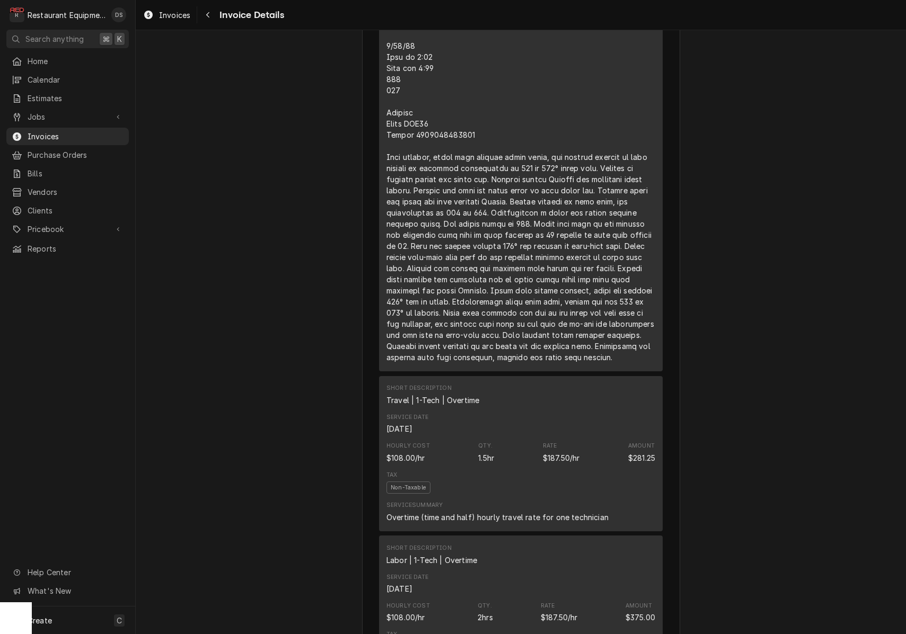
scroll to position [770, 0]
